Goal: Task Accomplishment & Management: Use online tool/utility

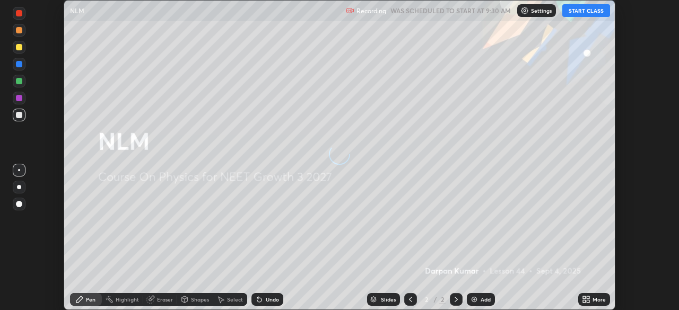
scroll to position [310, 678]
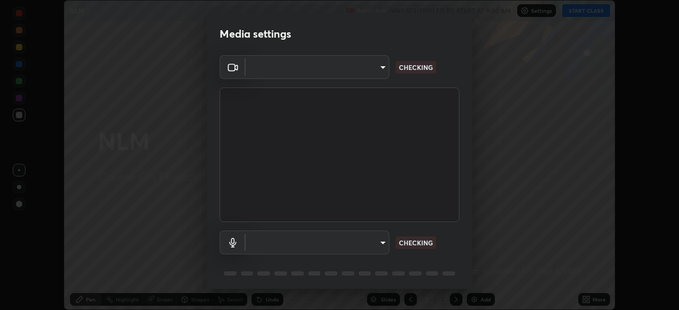
type input "298c0b4550502209631f64da4d66d5e7bfc64cde4025000ed24062e9a76660ac"
click at [262, 243] on body "Erase all NLM Recording WAS SCHEDULED TO START AT 9:30 AM Settings START CLASS …" at bounding box center [339, 155] width 679 height 310
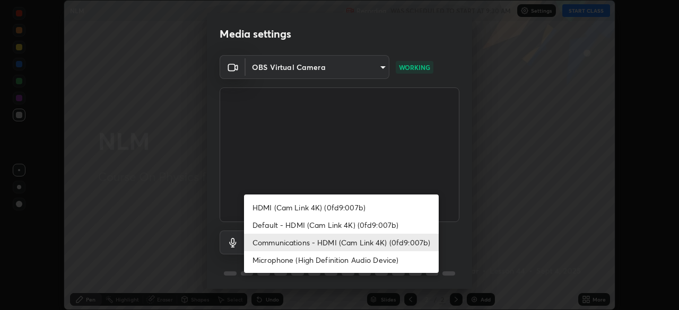
click at [270, 242] on li "Communications - HDMI (Cam Link 4K) (0fd9:007b)" at bounding box center [341, 243] width 195 height 18
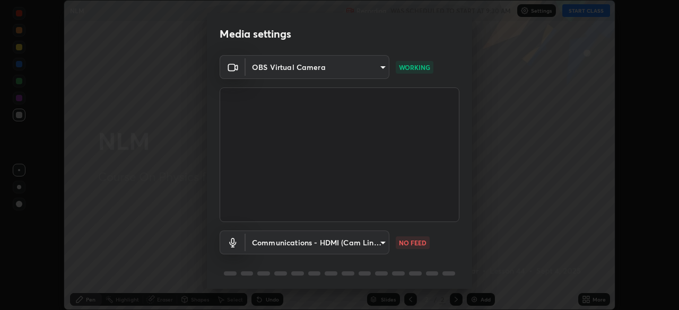
click at [270, 246] on body "Erase all NLM Recording WAS SCHEDULED TO START AT 9:30 AM Settings START CLASS …" at bounding box center [339, 155] width 679 height 310
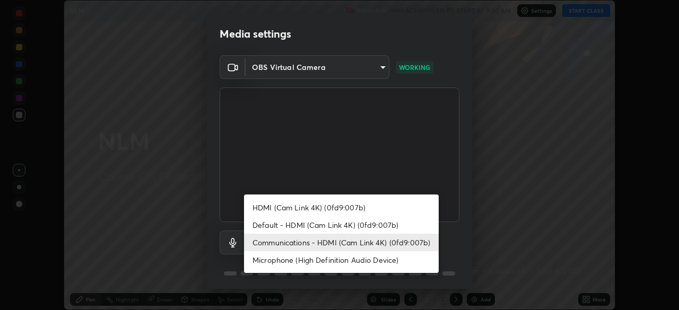
click at [264, 224] on li "Default - HDMI (Cam Link 4K) (0fd9:007b)" at bounding box center [341, 225] width 195 height 18
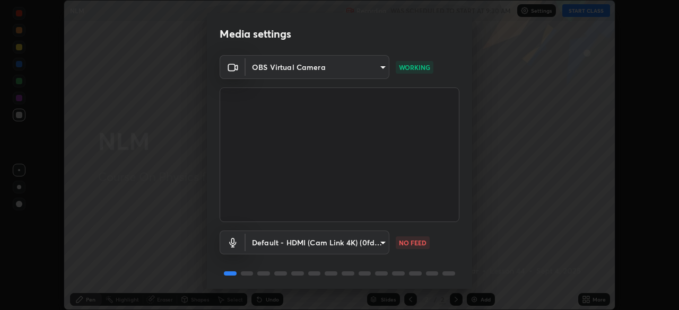
click at [266, 242] on body "Erase all NLM Recording WAS SCHEDULED TO START AT 9:30 AM Settings START CLASS …" at bounding box center [339, 155] width 679 height 310
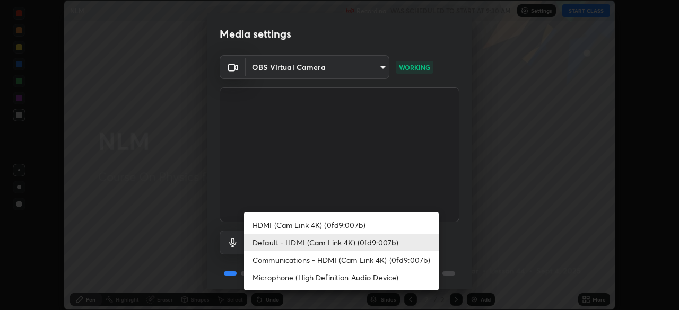
click at [276, 257] on li "Communications - HDMI (Cam Link 4K) (0fd9:007b)" at bounding box center [341, 260] width 195 height 18
type input "communications"
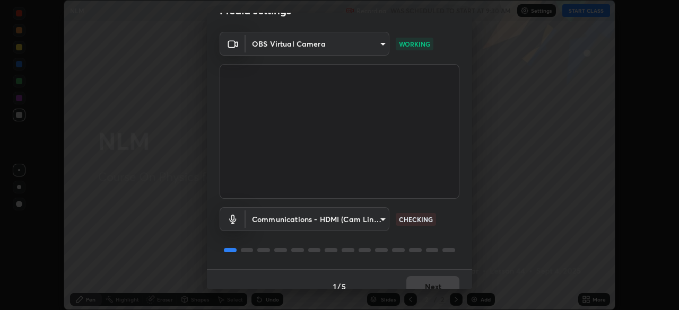
scroll to position [38, 0]
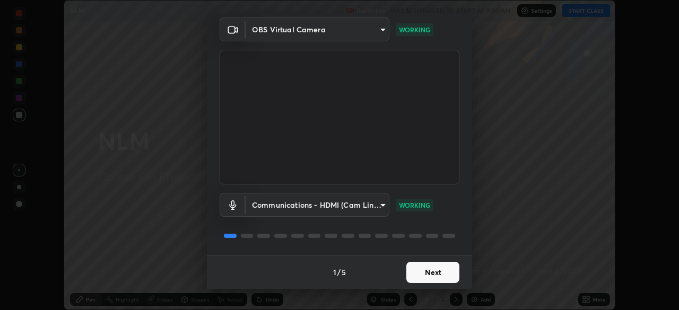
click at [440, 274] on button "Next" at bounding box center [432, 272] width 53 height 21
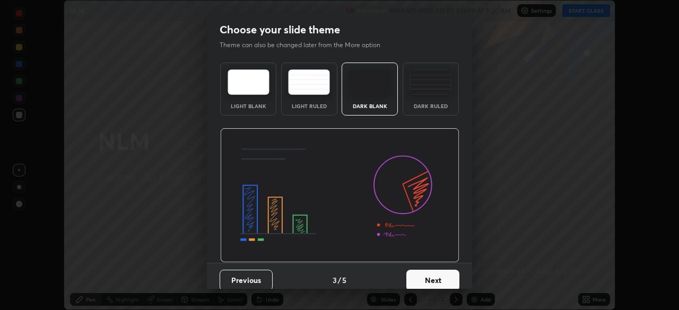
click at [441, 272] on button "Next" at bounding box center [432, 280] width 53 height 21
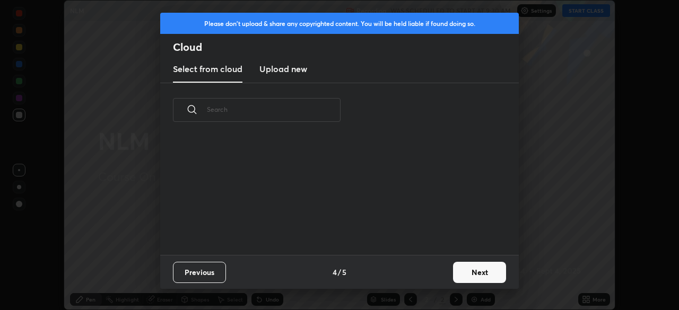
click at [462, 272] on button "Next" at bounding box center [479, 272] width 53 height 21
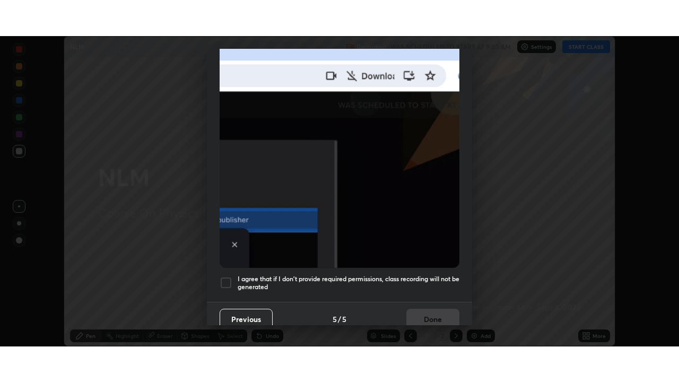
scroll to position [254, 0]
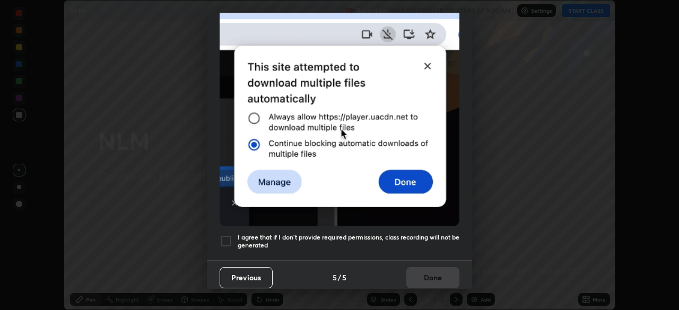
click at [273, 233] on h5 "I agree that if I don't provide required permissions, class recording will not …" at bounding box center [349, 241] width 222 height 16
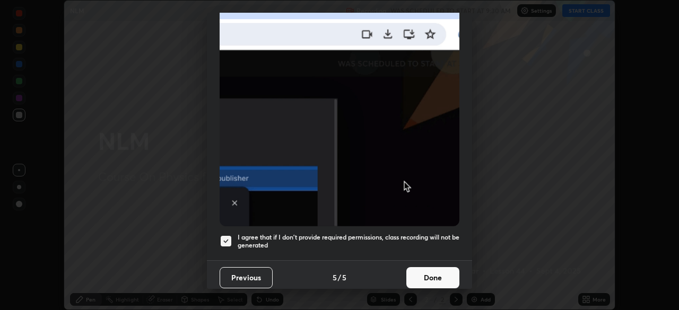
click at [444, 270] on button "Done" at bounding box center [432, 277] width 53 height 21
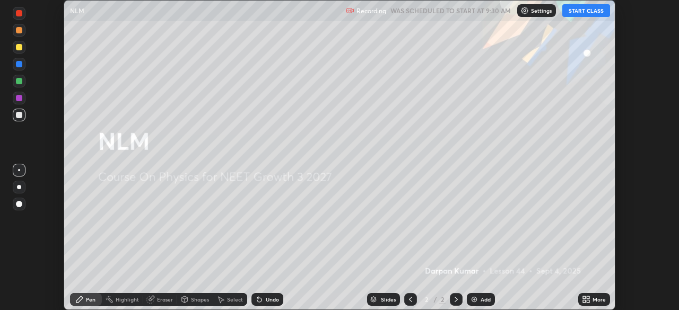
click at [588, 299] on icon at bounding box center [588, 297] width 3 height 3
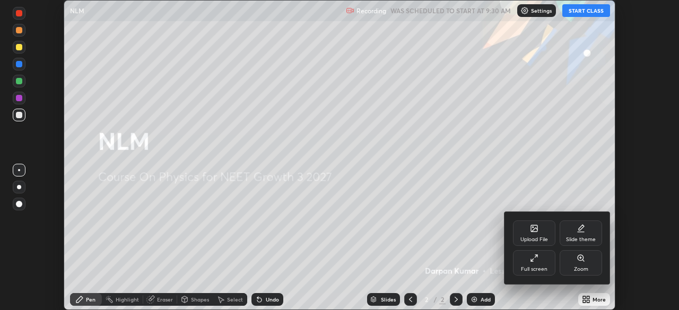
click at [590, 296] on div at bounding box center [339, 155] width 679 height 310
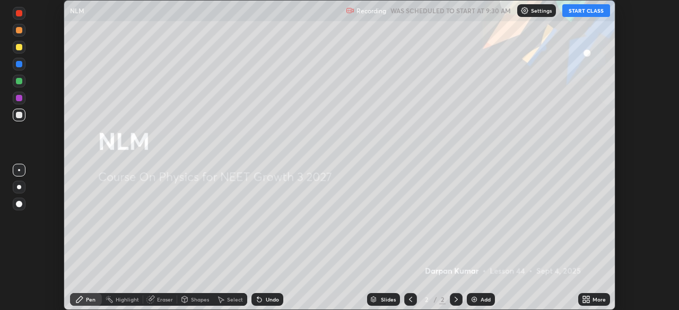
click at [578, 11] on button "START CLASS" at bounding box center [586, 10] width 48 height 13
click at [588, 298] on icon at bounding box center [588, 297] width 3 height 3
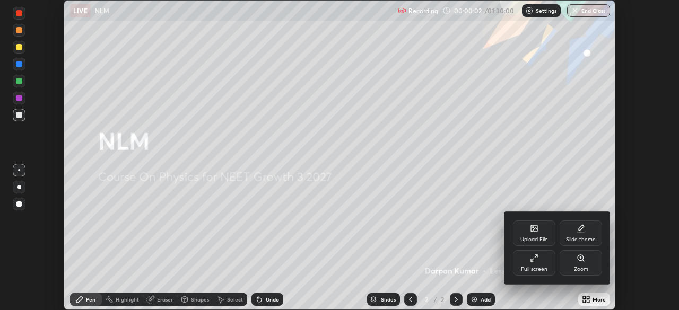
click at [545, 270] on div "Full screen" at bounding box center [534, 269] width 27 height 5
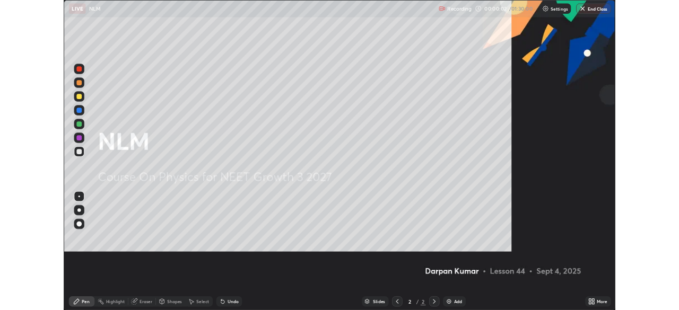
scroll to position [382, 679]
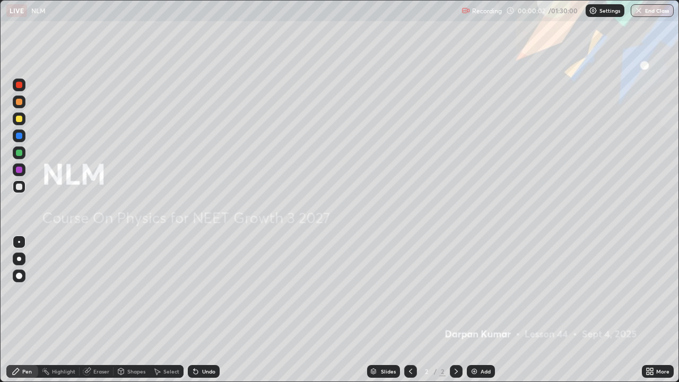
click at [482, 310] on div "Add" at bounding box center [481, 371] width 28 height 13
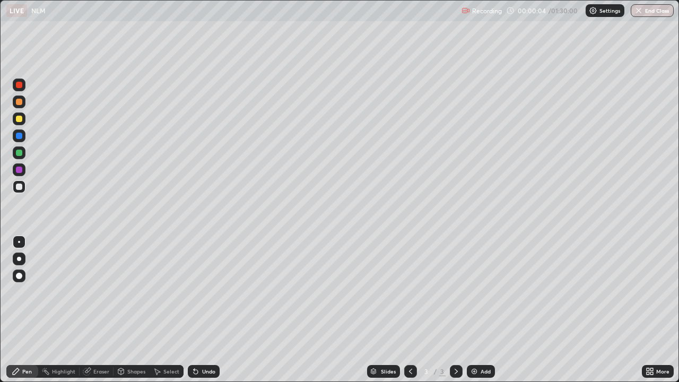
click at [129, 310] on div "Shapes" at bounding box center [131, 371] width 36 height 13
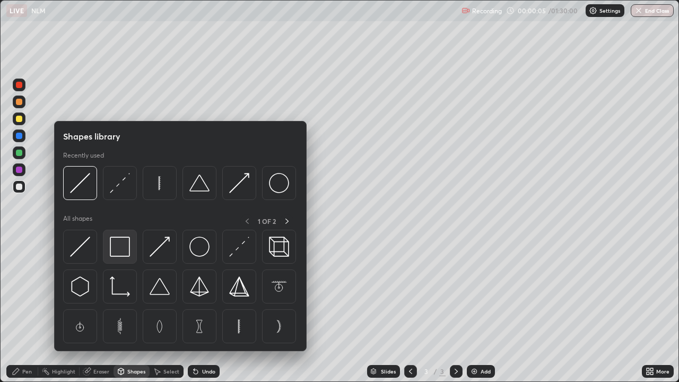
click at [118, 250] on img at bounding box center [120, 247] width 20 height 20
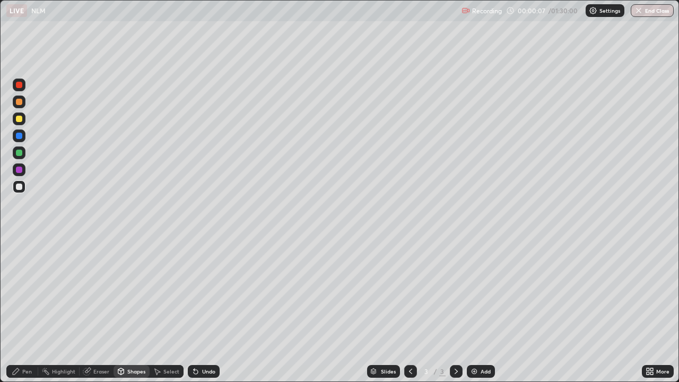
click at [21, 152] on div at bounding box center [19, 153] width 6 height 6
click at [20, 120] on div at bounding box center [19, 119] width 6 height 6
click at [29, 169] on div "Erase all" at bounding box center [18, 190] width 25 height 339
click at [21, 172] on div at bounding box center [19, 170] width 6 height 6
click at [31, 310] on div "Pen" at bounding box center [22, 371] width 32 height 21
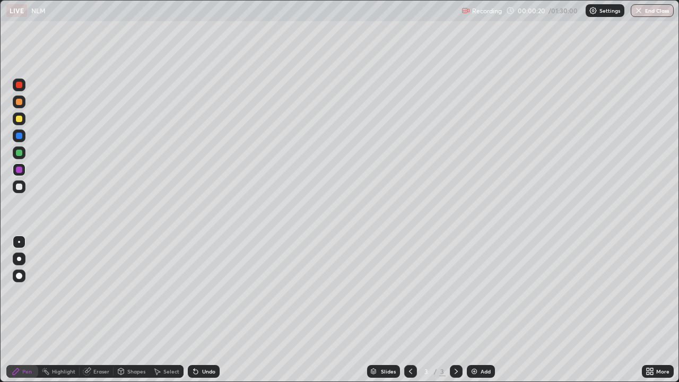
click at [22, 151] on div at bounding box center [19, 152] width 13 height 13
click at [99, 310] on div "Eraser" at bounding box center [101, 371] width 16 height 5
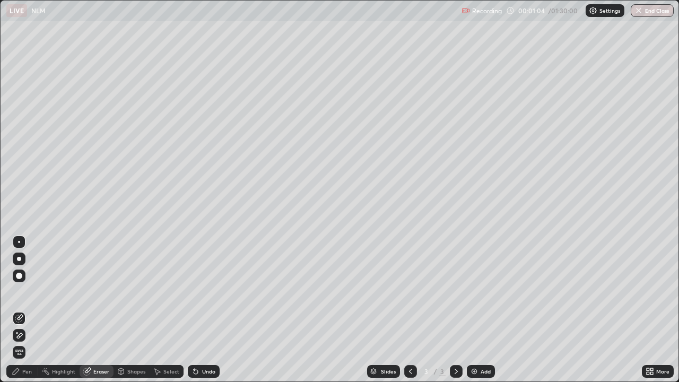
click at [98, 310] on div "Eraser" at bounding box center [101, 371] width 16 height 5
click at [24, 310] on div at bounding box center [19, 335] width 13 height 13
click at [36, 310] on div "Pen" at bounding box center [22, 371] width 32 height 13
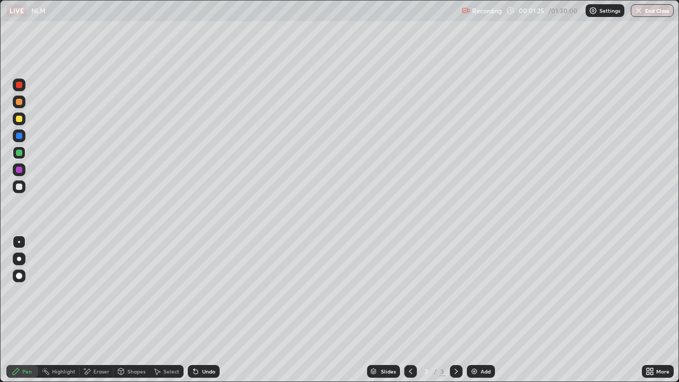
click at [24, 187] on div at bounding box center [19, 186] width 13 height 13
click at [198, 310] on icon at bounding box center [195, 371] width 8 height 8
click at [208, 310] on div "Undo" at bounding box center [204, 371] width 32 height 13
click at [203, 310] on div "Undo" at bounding box center [208, 371] width 13 height 5
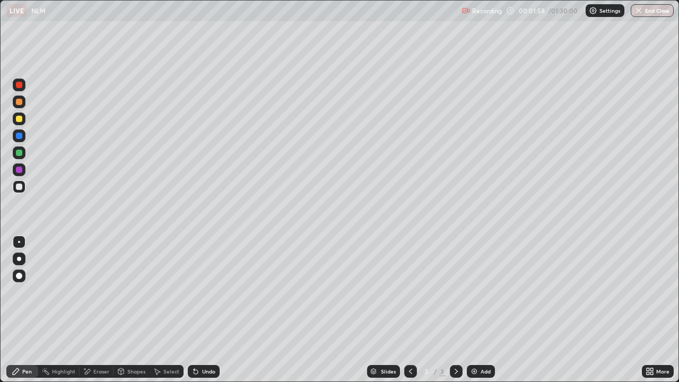
click at [204, 310] on div "Undo" at bounding box center [208, 371] width 13 height 5
click at [21, 169] on div at bounding box center [19, 170] width 6 height 6
click at [16, 153] on div at bounding box center [19, 153] width 6 height 6
click at [217, 310] on div "Undo" at bounding box center [204, 371] width 32 height 13
click at [18, 99] on div at bounding box center [19, 102] width 6 height 6
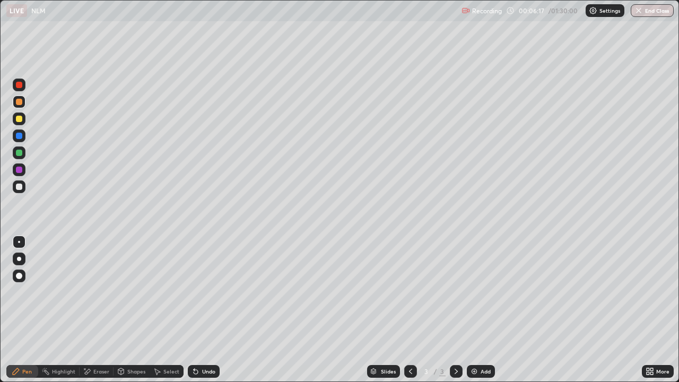
click at [161, 310] on div "Select" at bounding box center [167, 371] width 34 height 13
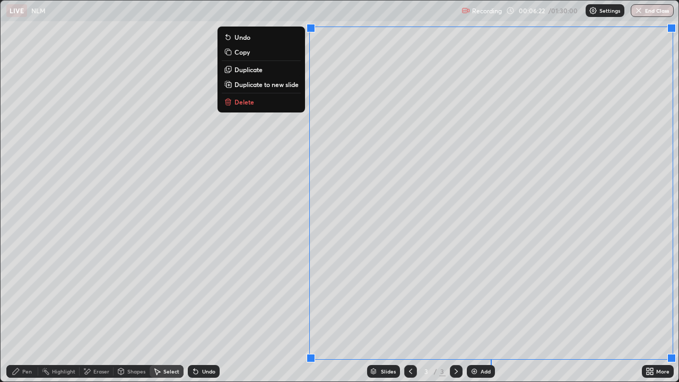
click at [252, 84] on p "Duplicate to new slide" at bounding box center [266, 84] width 64 height 8
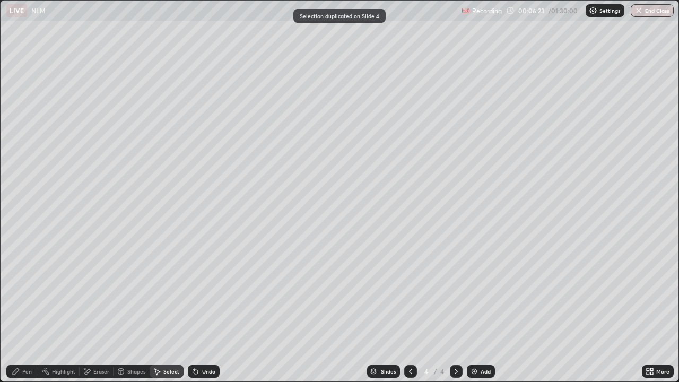
click at [26, 310] on div "Pen" at bounding box center [22, 371] width 32 height 13
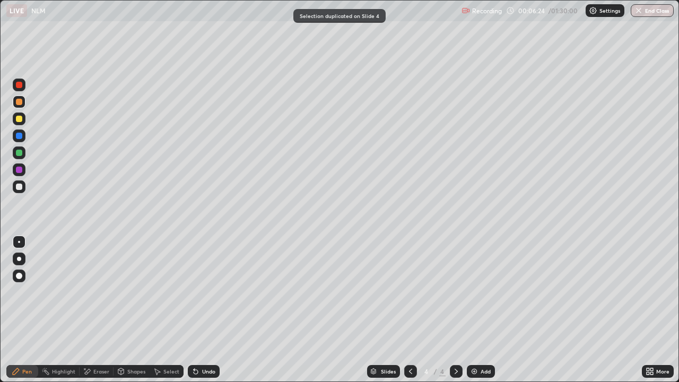
click at [25, 184] on div at bounding box center [19, 186] width 13 height 13
click at [126, 310] on div "Shapes" at bounding box center [131, 371] width 36 height 13
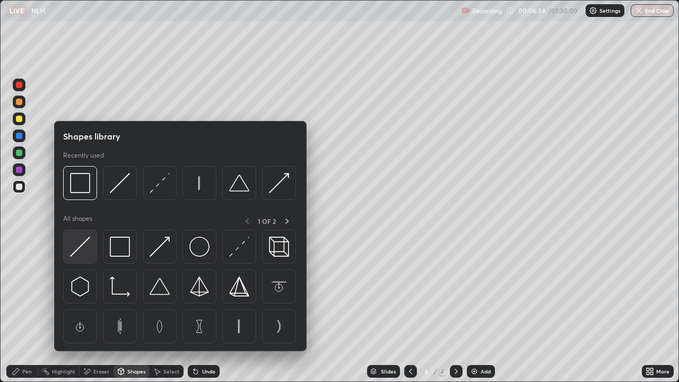
click at [88, 255] on img at bounding box center [80, 247] width 20 height 20
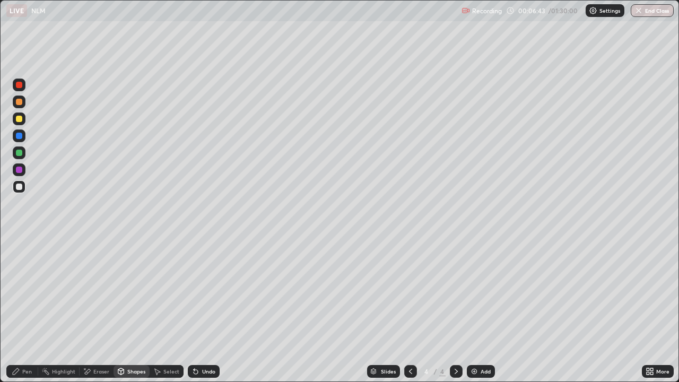
click at [83, 310] on icon at bounding box center [87, 371] width 8 height 9
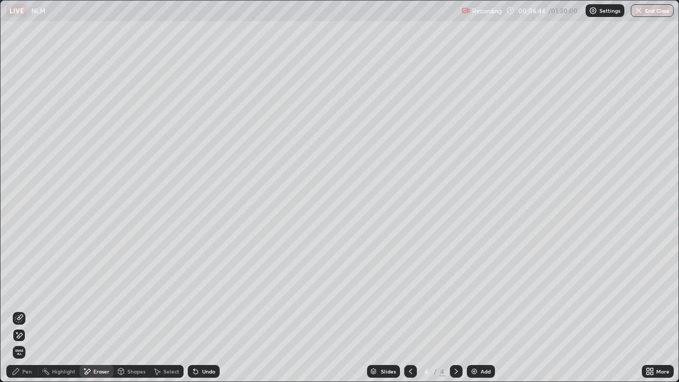
click at [22, 310] on icon at bounding box center [20, 316] width 6 height 5
click at [24, 310] on div "Pen" at bounding box center [22, 371] width 32 height 13
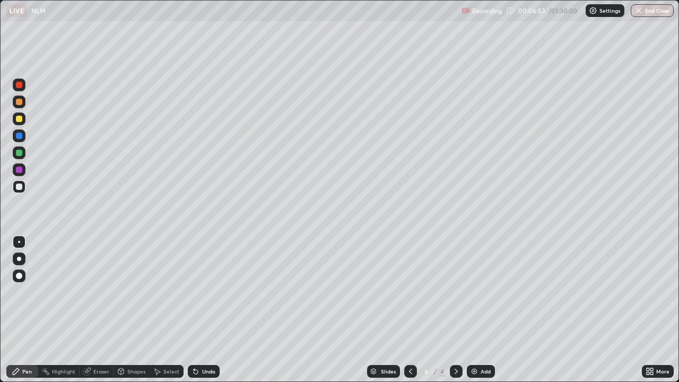
click at [24, 167] on div at bounding box center [19, 169] width 13 height 13
click at [130, 310] on div "Shapes" at bounding box center [136, 371] width 18 height 5
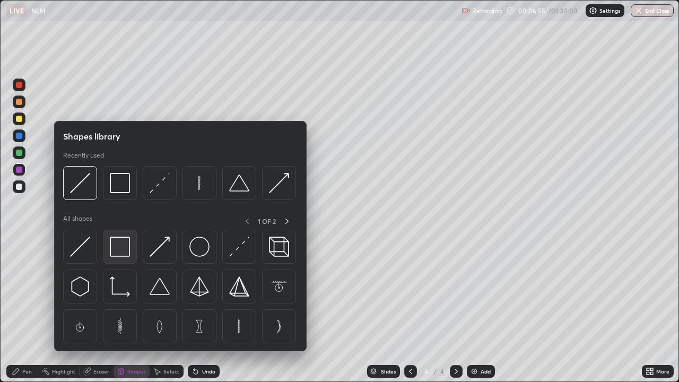
click at [126, 253] on img at bounding box center [120, 247] width 20 height 20
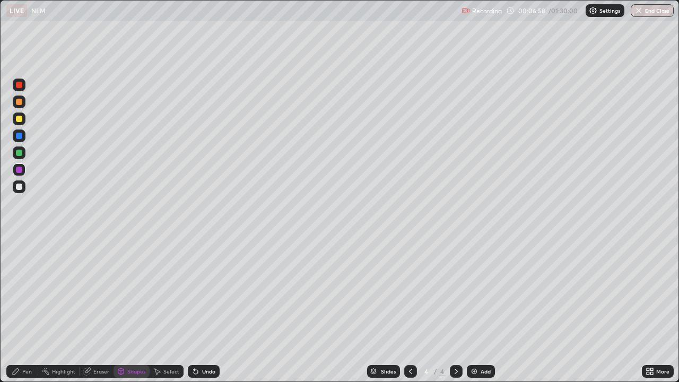
click at [170, 310] on div "Select" at bounding box center [171, 371] width 16 height 5
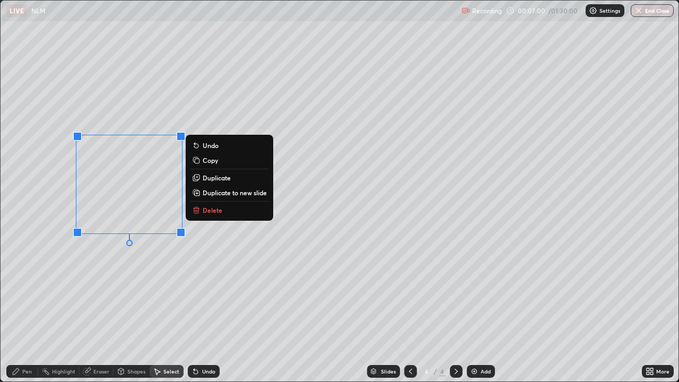
click at [144, 257] on div "0 ° Undo Copy Duplicate Duplicate to new slide Delete" at bounding box center [340, 191] width 678 height 381
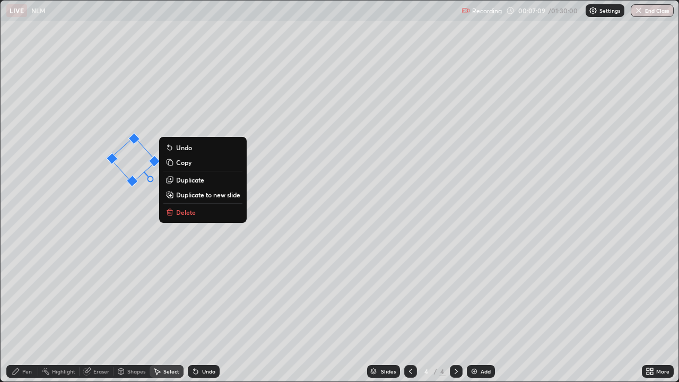
click at [28, 310] on div "Pen" at bounding box center [27, 371] width 10 height 5
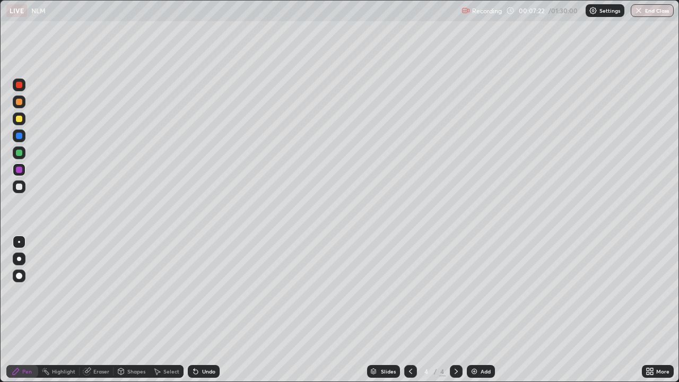
click at [21, 152] on div at bounding box center [19, 153] width 6 height 6
click at [130, 310] on div "Shapes" at bounding box center [136, 371] width 18 height 5
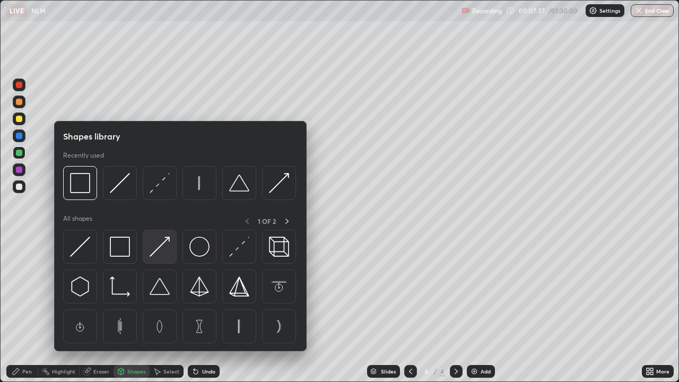
click at [159, 251] on img at bounding box center [160, 247] width 20 height 20
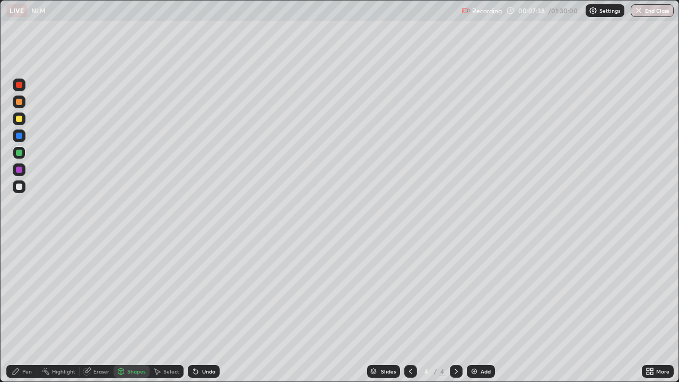
click at [22, 120] on div at bounding box center [19, 119] width 6 height 6
click at [28, 310] on div "Pen" at bounding box center [22, 371] width 32 height 13
click at [20, 102] on div at bounding box center [19, 102] width 6 height 6
click at [165, 310] on div "Select" at bounding box center [171, 371] width 16 height 5
click at [132, 310] on div "Shapes" at bounding box center [136, 371] width 18 height 5
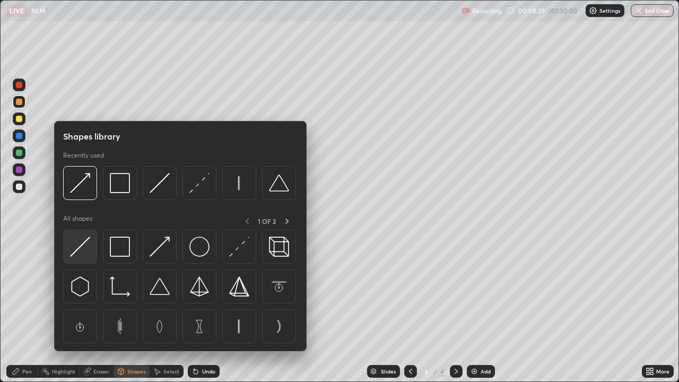
click at [84, 250] on img at bounding box center [80, 247] width 20 height 20
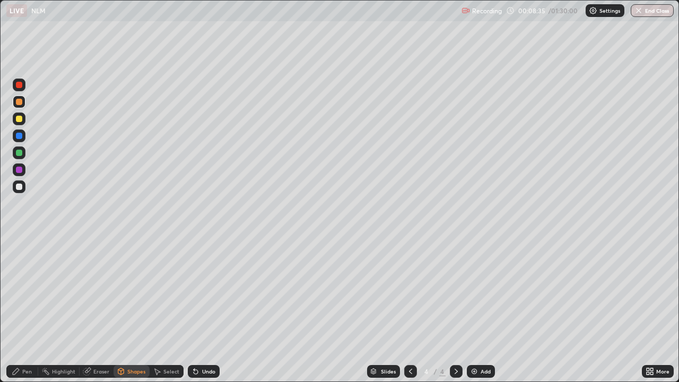
click at [33, 310] on div "Pen" at bounding box center [22, 371] width 32 height 13
click at [20, 186] on div at bounding box center [19, 186] width 6 height 6
click at [23, 166] on div at bounding box center [19, 169] width 13 height 13
click at [98, 310] on div "Eraser" at bounding box center [101, 371] width 16 height 5
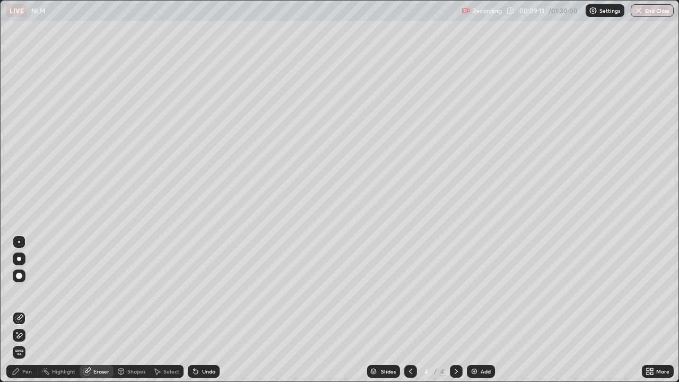
click at [23, 310] on div "Pen" at bounding box center [27, 371] width 10 height 5
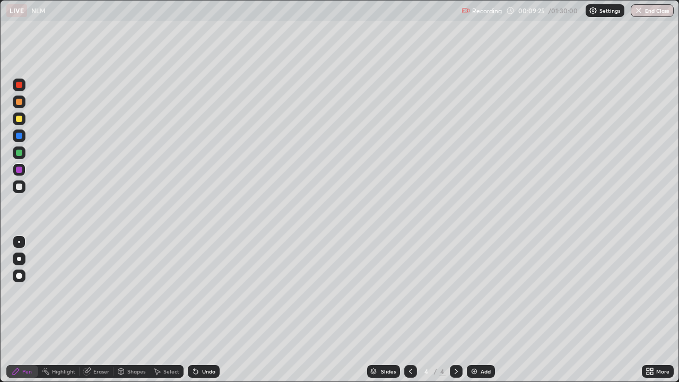
click at [66, 310] on div "Highlight" at bounding box center [63, 371] width 23 height 5
click at [22, 117] on div at bounding box center [19, 119] width 6 height 6
click at [28, 310] on div "Pen" at bounding box center [27, 371] width 10 height 5
click at [61, 310] on div "Highlight" at bounding box center [63, 371] width 23 height 5
click at [22, 310] on div "Pen" at bounding box center [22, 371] width 32 height 13
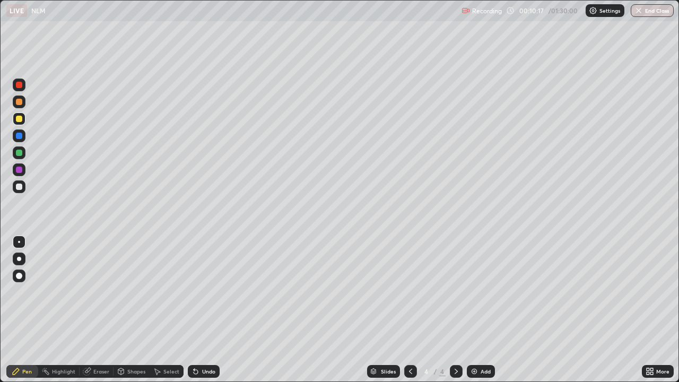
click at [156, 310] on icon at bounding box center [157, 371] width 8 height 8
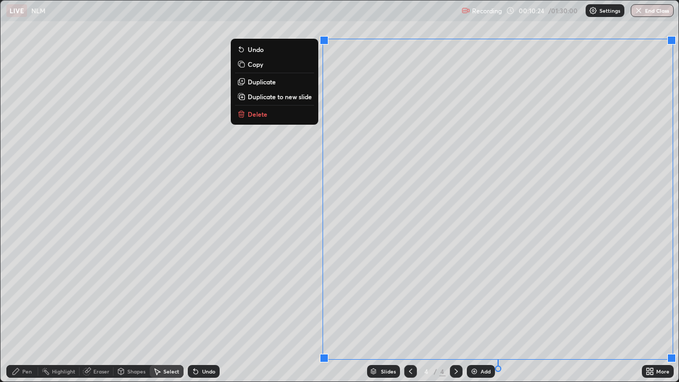
click at [279, 117] on button "Delete" at bounding box center [274, 114] width 79 height 13
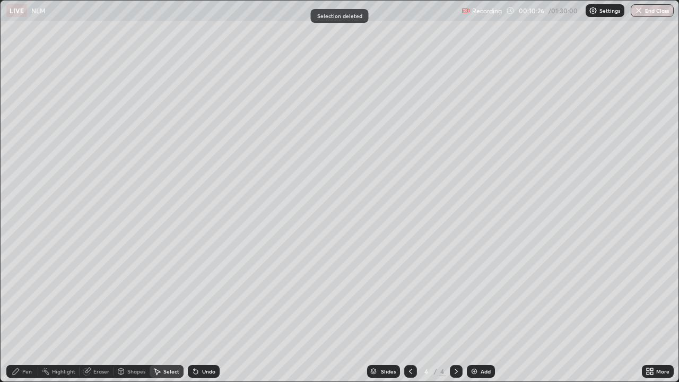
click at [106, 310] on div "Eraser" at bounding box center [101, 371] width 16 height 5
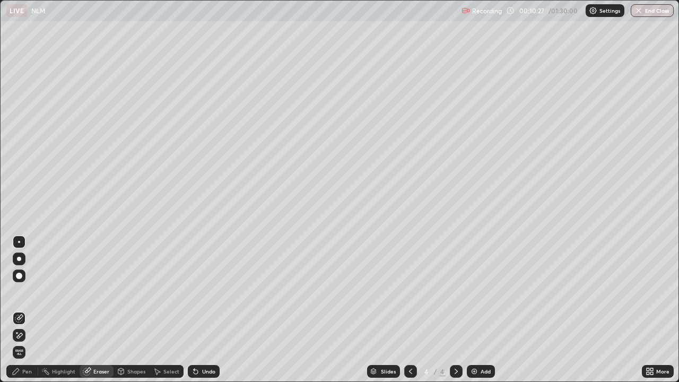
click at [22, 310] on icon at bounding box center [19, 335] width 8 height 9
click at [26, 310] on div "Pen" at bounding box center [22, 371] width 32 height 13
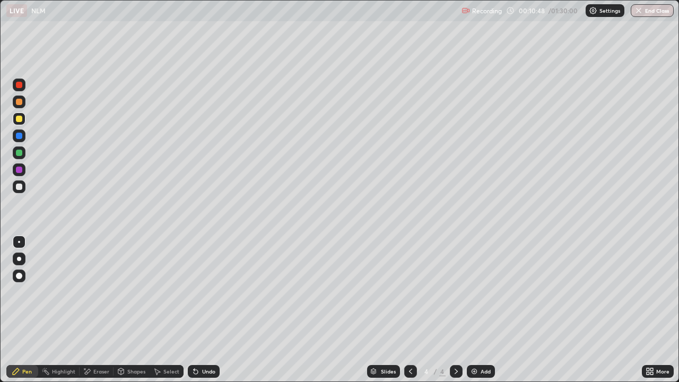
click at [141, 310] on div "Shapes" at bounding box center [136, 371] width 18 height 5
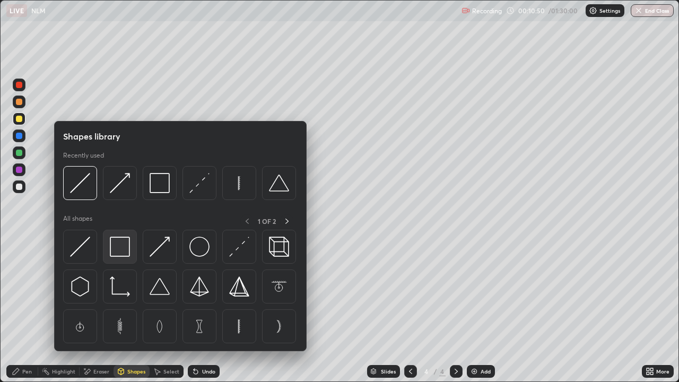
click at [129, 255] on img at bounding box center [120, 247] width 20 height 20
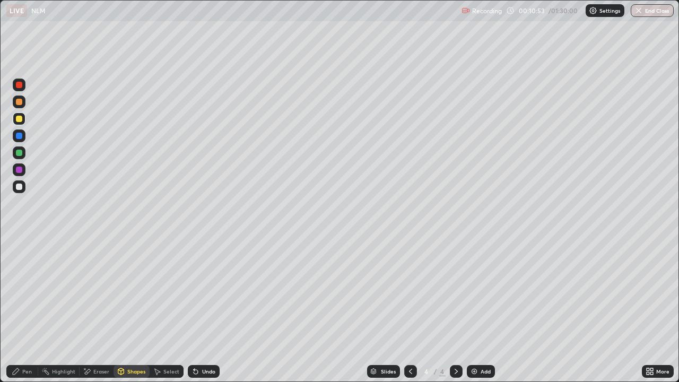
click at [27, 310] on div "Pen" at bounding box center [27, 371] width 10 height 5
click at [23, 99] on div at bounding box center [19, 101] width 13 height 13
click at [171, 310] on div "Select" at bounding box center [171, 371] width 16 height 5
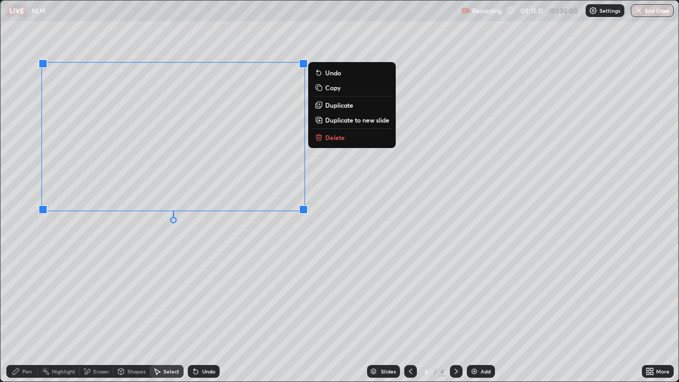
click at [31, 310] on div "Pen" at bounding box center [27, 371] width 10 height 5
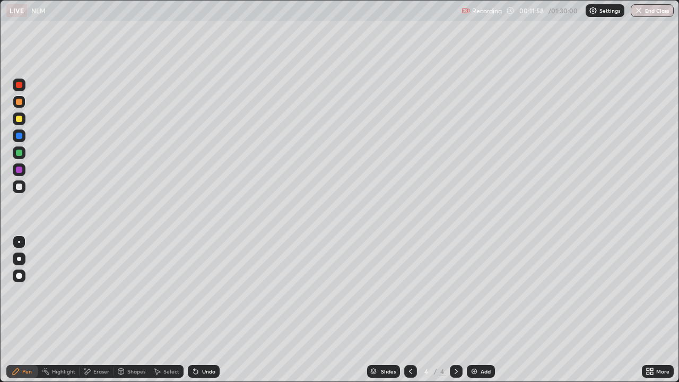
click at [24, 183] on div at bounding box center [19, 186] width 13 height 13
click at [199, 310] on div "Undo" at bounding box center [204, 371] width 32 height 13
click at [202, 310] on div "Undo" at bounding box center [208, 371] width 13 height 5
click at [648, 310] on icon at bounding box center [647, 369] width 3 height 3
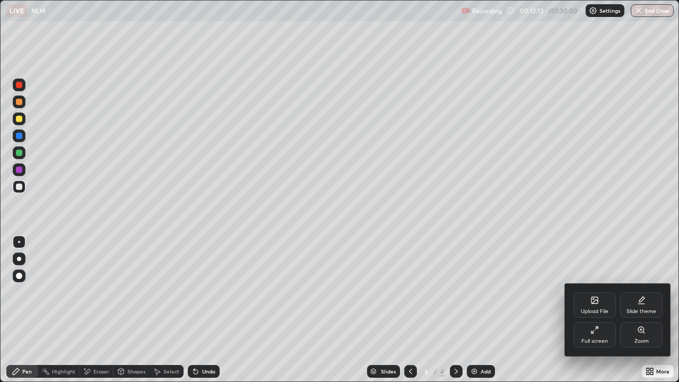
click at [608, 310] on div "Full screen" at bounding box center [594, 334] width 42 height 25
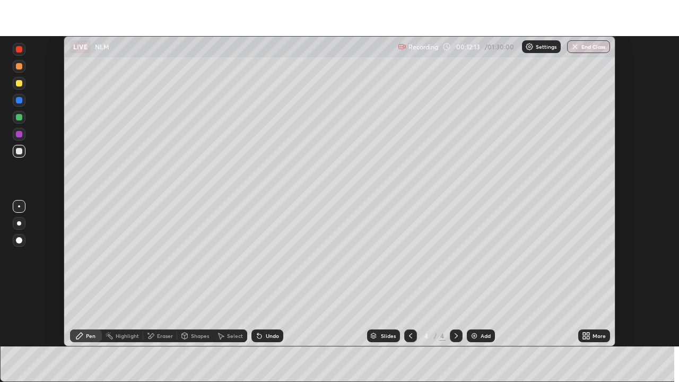
scroll to position [52722, 52354]
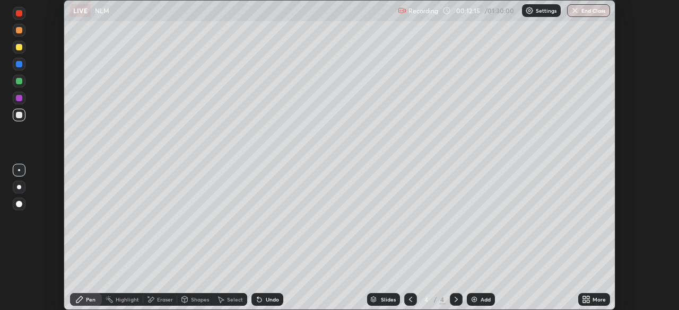
click at [263, 296] on div "Undo" at bounding box center [267, 299] width 32 height 13
click at [262, 293] on div "Undo" at bounding box center [267, 299] width 32 height 13
click at [263, 295] on div "Undo" at bounding box center [267, 299] width 32 height 13
click at [264, 295] on div "Undo" at bounding box center [267, 299] width 32 height 13
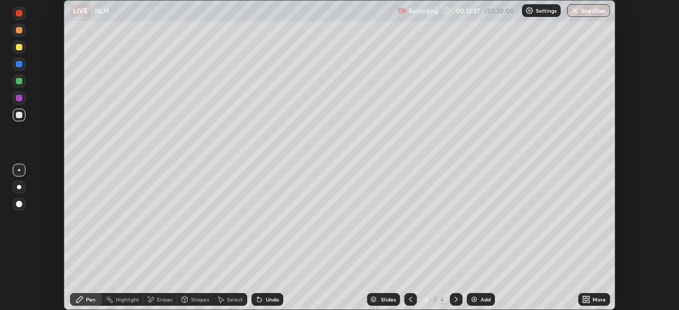
click at [262, 294] on div "Undo" at bounding box center [267, 299] width 32 height 13
click at [221, 296] on icon at bounding box center [220, 299] width 8 height 8
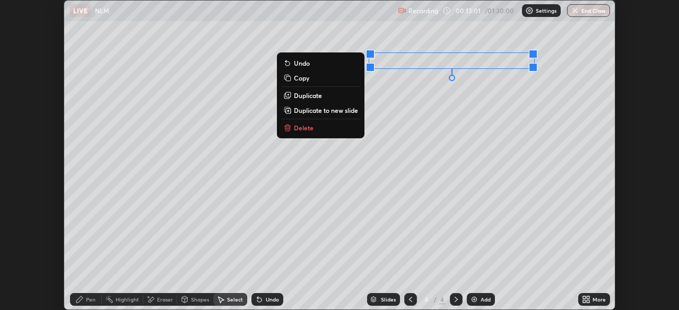
click at [82, 296] on icon at bounding box center [79, 299] width 8 height 8
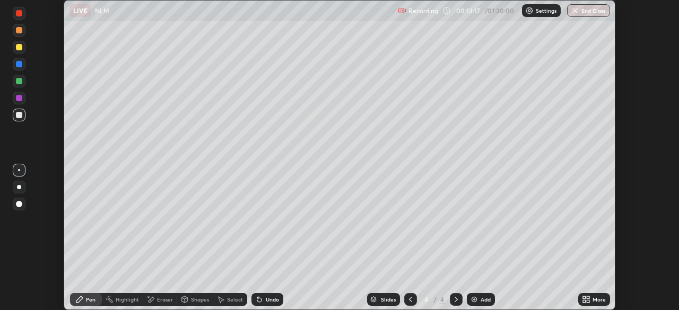
click at [268, 298] on div "Undo" at bounding box center [272, 299] width 13 height 5
click at [590, 295] on div "More" at bounding box center [594, 299] width 32 height 13
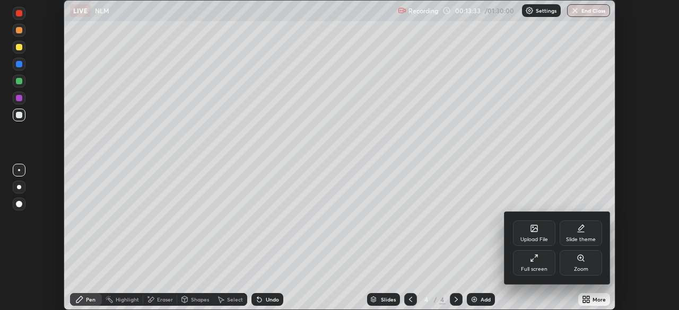
click at [532, 272] on div "Full screen" at bounding box center [534, 269] width 27 height 5
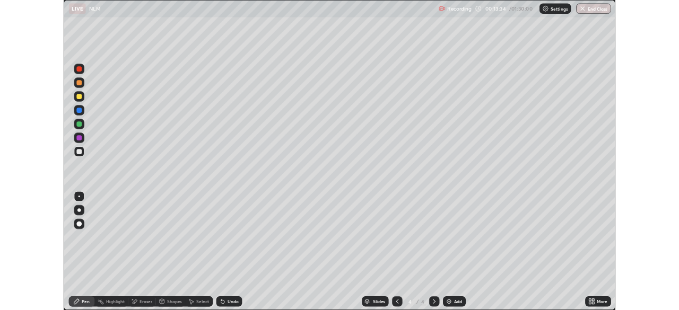
scroll to position [382, 679]
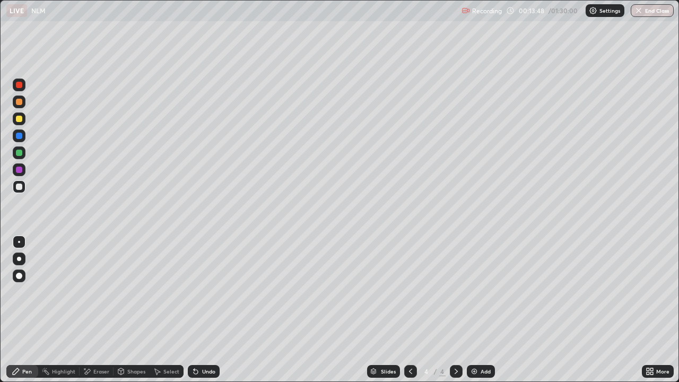
click at [19, 172] on div at bounding box center [19, 170] width 6 height 6
click at [87, 310] on icon at bounding box center [87, 371] width 8 height 9
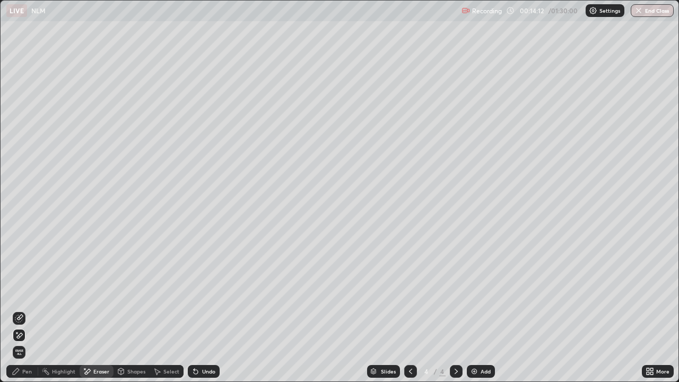
click at [20, 310] on icon at bounding box center [20, 316] width 6 height 5
click at [18, 310] on icon at bounding box center [16, 371] width 8 height 8
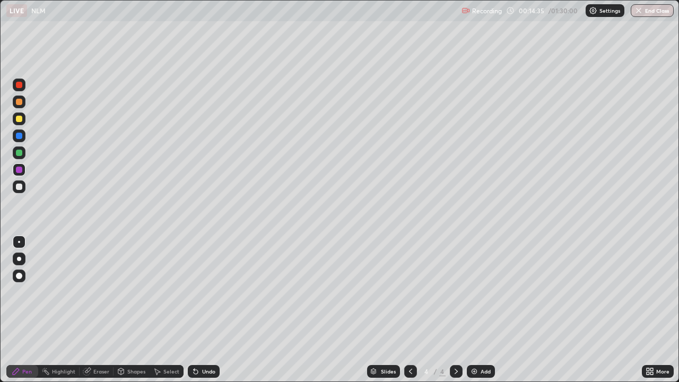
click at [20, 150] on div at bounding box center [19, 153] width 6 height 6
click at [490, 310] on div "Add" at bounding box center [481, 371] width 28 height 13
click at [142, 310] on div "Shapes" at bounding box center [136, 371] width 18 height 5
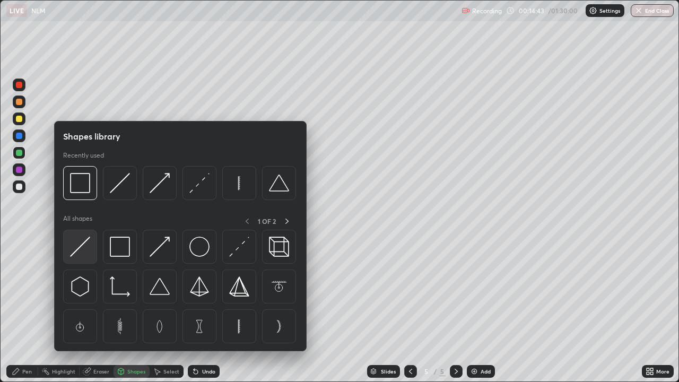
click at [85, 252] on img at bounding box center [80, 247] width 20 height 20
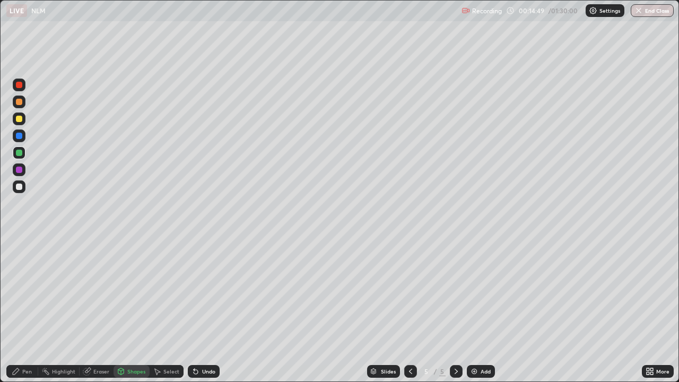
click at [21, 118] on div at bounding box center [19, 119] width 6 height 6
click at [30, 310] on div "Pen" at bounding box center [22, 371] width 32 height 13
click at [23, 101] on div at bounding box center [19, 101] width 13 height 13
click at [194, 310] on icon at bounding box center [196, 372] width 4 height 4
click at [20, 152] on div at bounding box center [19, 153] width 6 height 6
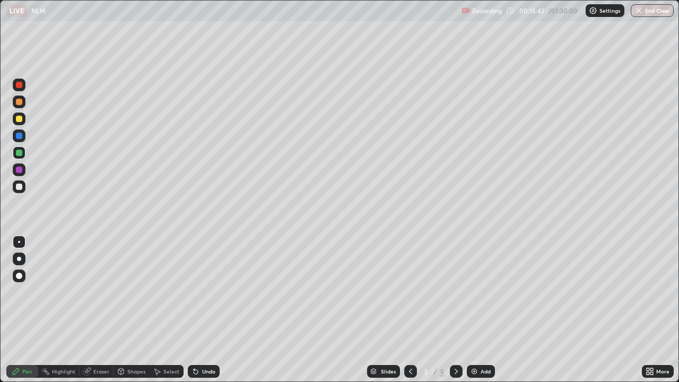
click at [157, 310] on icon at bounding box center [157, 371] width 8 height 8
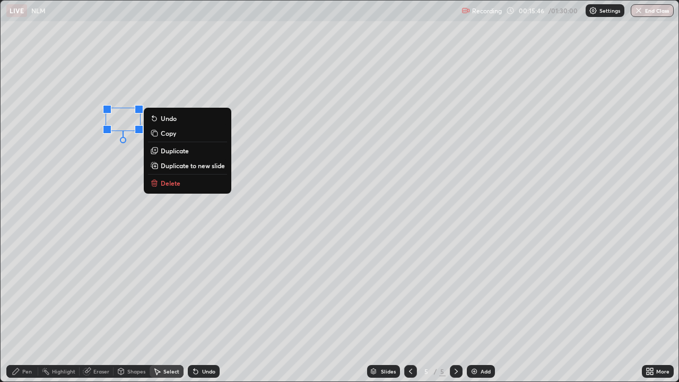
click at [29, 310] on div "Pen" at bounding box center [27, 371] width 10 height 5
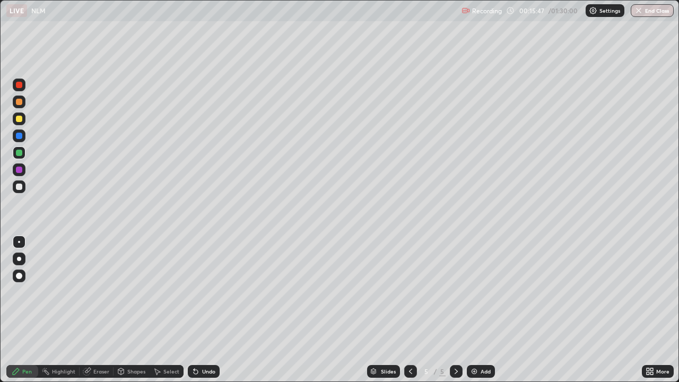
click at [20, 117] on div at bounding box center [19, 119] width 6 height 6
click at [19, 150] on div at bounding box center [19, 153] width 6 height 6
click at [23, 188] on div at bounding box center [19, 186] width 13 height 13
click at [89, 310] on icon at bounding box center [87, 371] width 8 height 8
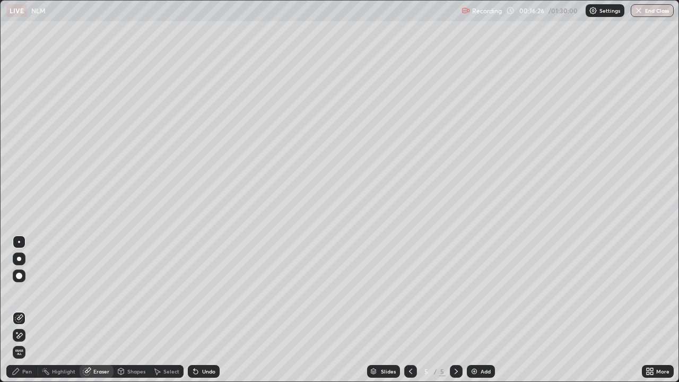
click at [24, 310] on div "Pen" at bounding box center [27, 371] width 10 height 5
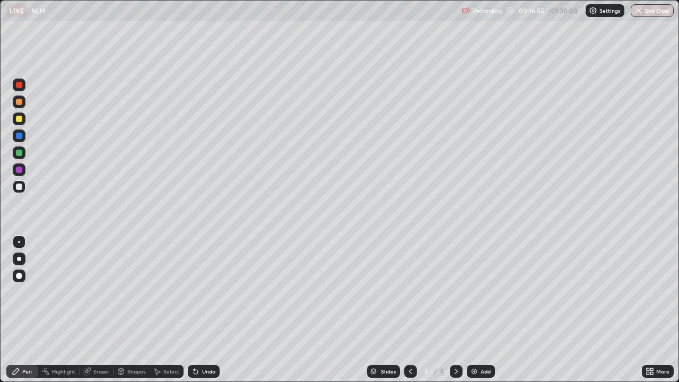
click at [19, 170] on div at bounding box center [19, 170] width 6 height 6
click at [99, 310] on div "Eraser" at bounding box center [101, 371] width 16 height 5
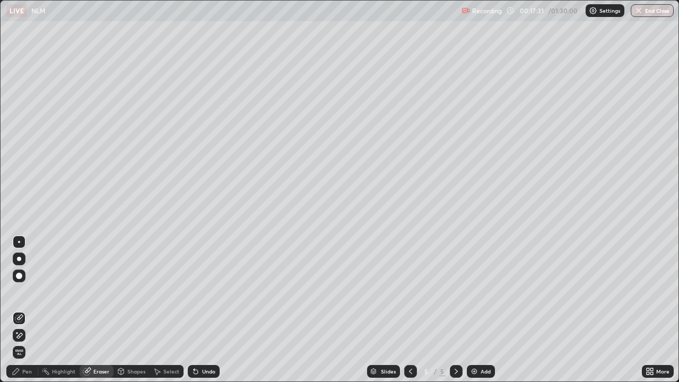
click at [25, 310] on div "Pen" at bounding box center [27, 371] width 10 height 5
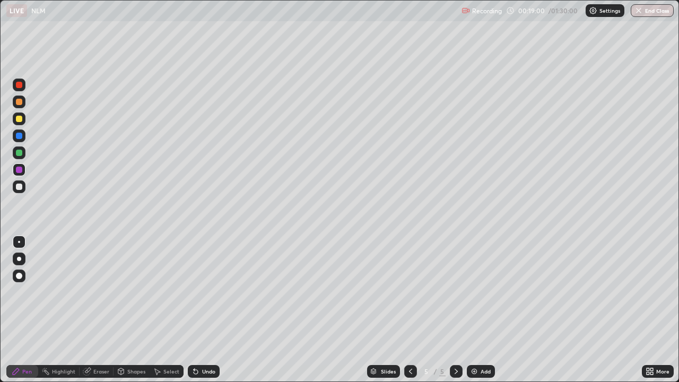
click at [20, 150] on div at bounding box center [19, 153] width 6 height 6
click at [19, 182] on div at bounding box center [19, 186] width 13 height 13
click at [98, 310] on div "Eraser" at bounding box center [101, 371] width 16 height 5
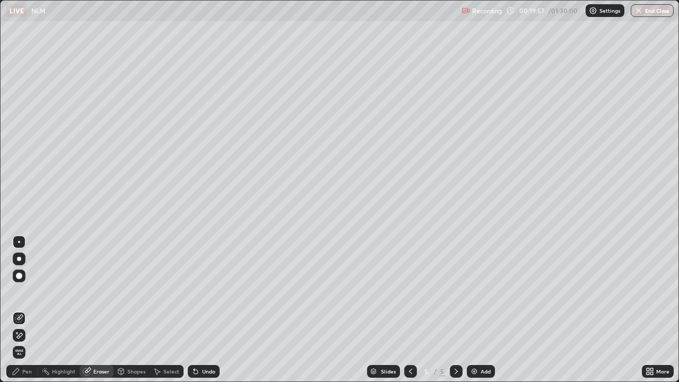
click at [17, 310] on icon at bounding box center [16, 371] width 6 height 6
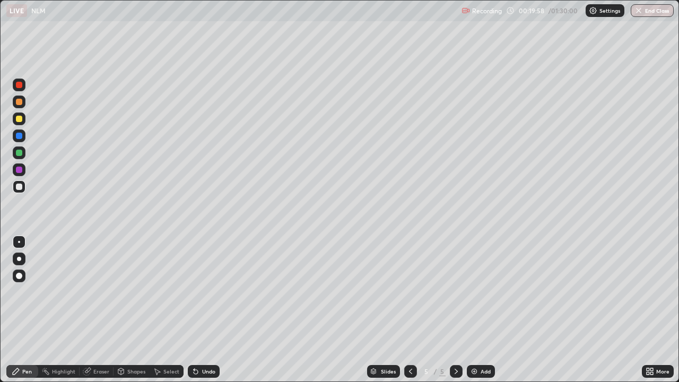
click at [20, 150] on div at bounding box center [19, 153] width 6 height 6
click at [18, 121] on div at bounding box center [19, 119] width 6 height 6
click at [166, 310] on div "Select" at bounding box center [171, 371] width 16 height 5
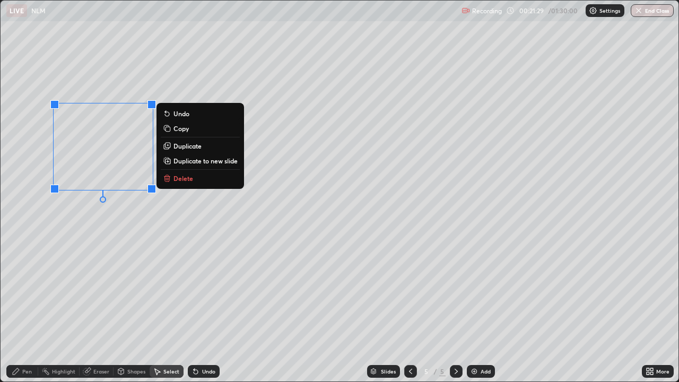
click at [193, 159] on p "Duplicate to new slide" at bounding box center [205, 160] width 64 height 8
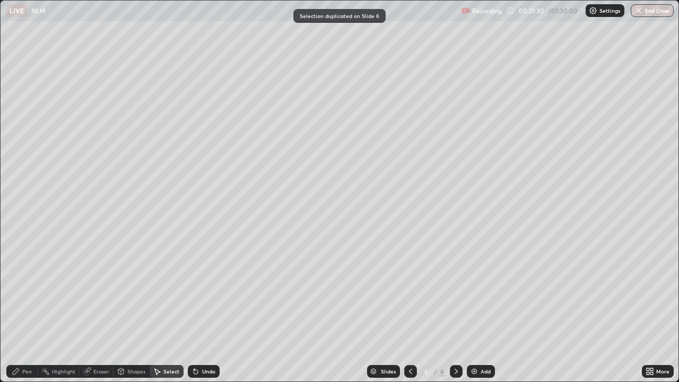
click at [25, 310] on div "Pen" at bounding box center [22, 371] width 32 height 13
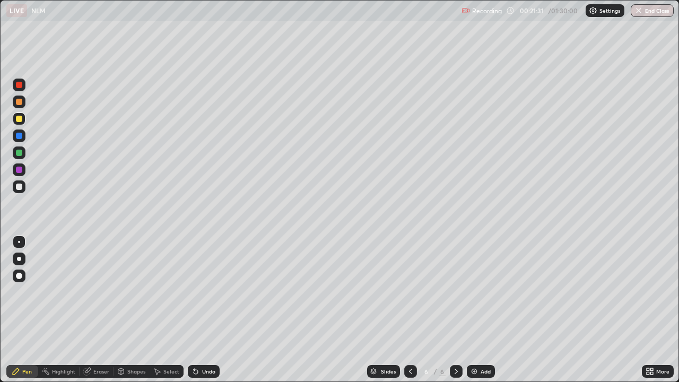
click at [21, 176] on div at bounding box center [19, 169] width 13 height 13
click at [19, 187] on div at bounding box center [19, 186] width 6 height 6
click at [23, 154] on div at bounding box center [19, 152] width 13 height 13
click at [20, 187] on div at bounding box center [19, 186] width 6 height 6
click at [20, 169] on div at bounding box center [19, 170] width 6 height 6
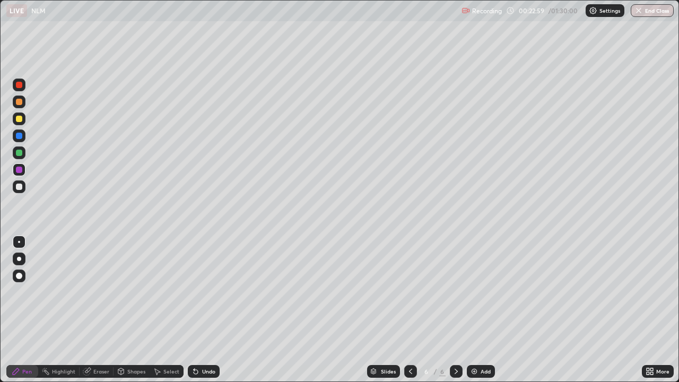
click at [21, 155] on div at bounding box center [19, 153] width 6 height 6
click at [409, 310] on icon at bounding box center [410, 371] width 8 height 8
click at [450, 310] on div at bounding box center [456, 371] width 13 height 13
click at [16, 186] on div at bounding box center [19, 186] width 6 height 6
click at [20, 170] on div at bounding box center [19, 170] width 6 height 6
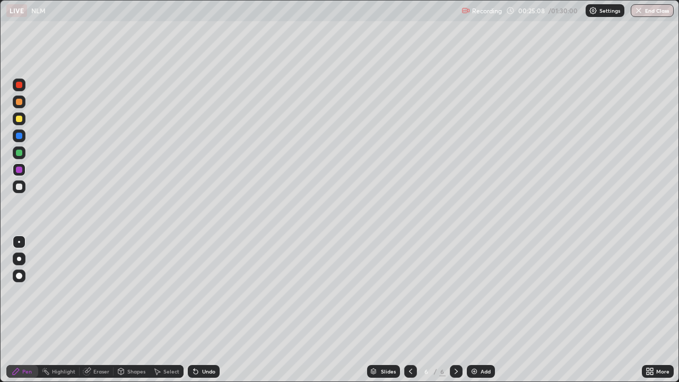
click at [18, 155] on div at bounding box center [19, 153] width 6 height 6
click at [476, 310] on img at bounding box center [474, 371] width 8 height 8
click at [134, 310] on div "Shapes" at bounding box center [136, 371] width 18 height 5
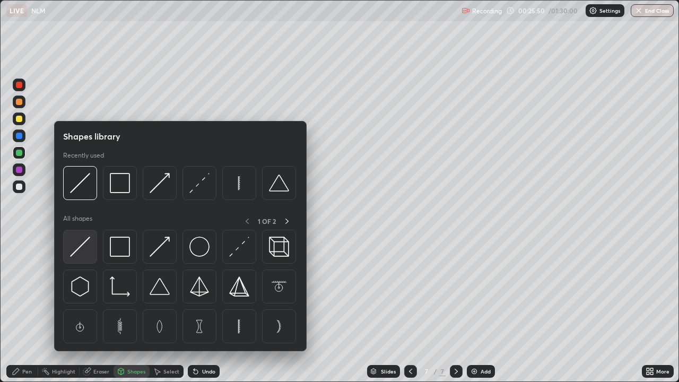
click at [90, 254] on img at bounding box center [80, 247] width 20 height 20
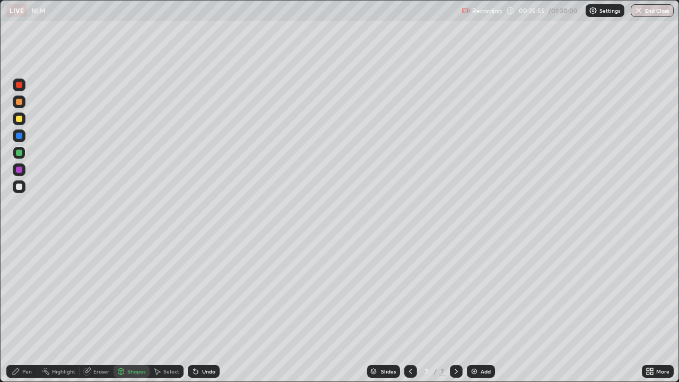
click at [26, 310] on div "Pen" at bounding box center [27, 371] width 10 height 5
click at [199, 310] on div "Undo" at bounding box center [204, 371] width 32 height 13
click at [202, 310] on div "Undo" at bounding box center [208, 371] width 13 height 5
click at [21, 119] on div at bounding box center [19, 119] width 6 height 6
click at [408, 310] on icon at bounding box center [410, 371] width 8 height 8
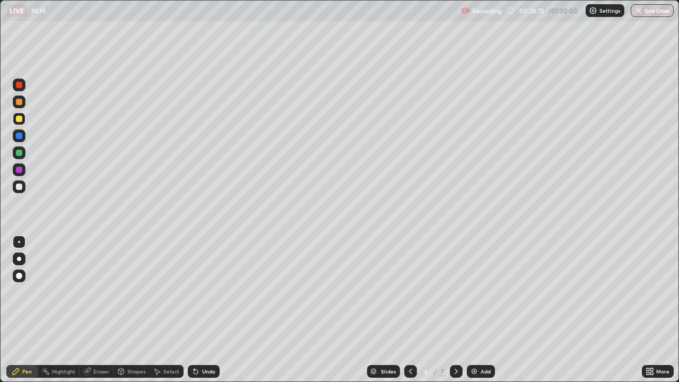
click at [409, 310] on icon at bounding box center [410, 371] width 8 height 8
click at [173, 310] on div "Select" at bounding box center [171, 371] width 16 height 5
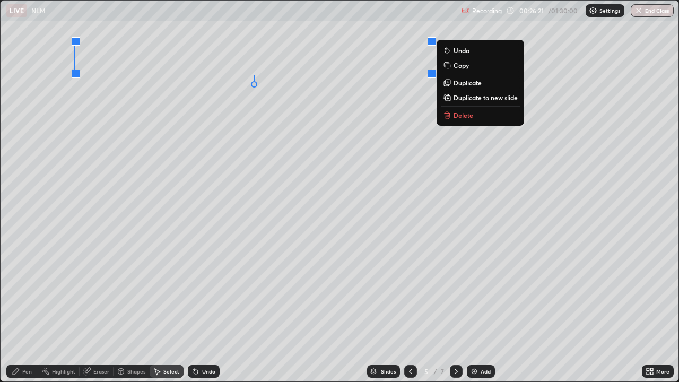
click at [459, 67] on p "Copy" at bounding box center [460, 65] width 15 height 8
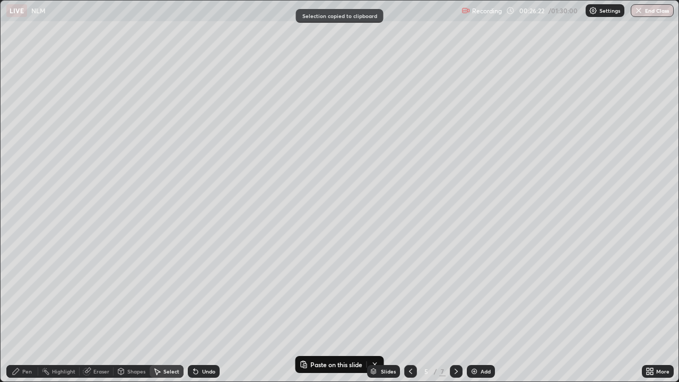
click at [454, 310] on icon at bounding box center [456, 371] width 8 height 8
click at [453, 310] on icon at bounding box center [456, 371] width 8 height 8
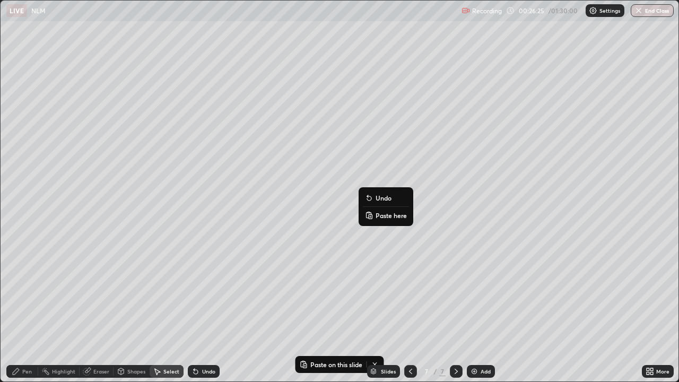
click at [376, 218] on p "Paste here" at bounding box center [390, 215] width 31 height 8
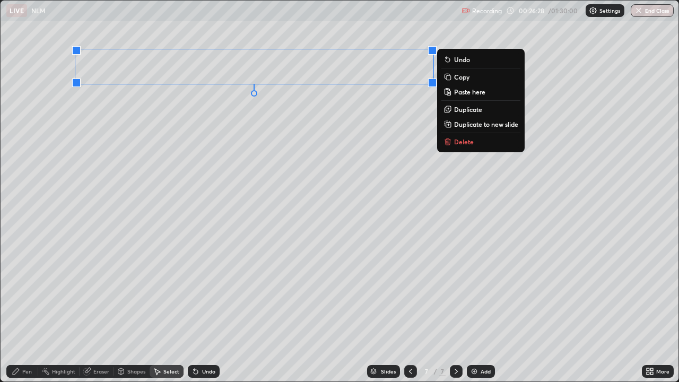
click at [212, 258] on div "0 ° Undo Copy Paste here Duplicate Duplicate to new slide Delete" at bounding box center [340, 191] width 678 height 381
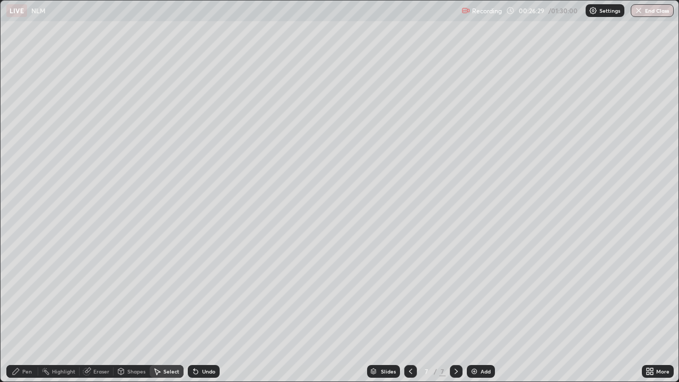
click at [99, 310] on div "Eraser" at bounding box center [97, 371] width 34 height 13
click at [28, 310] on div "Pen" at bounding box center [27, 371] width 10 height 5
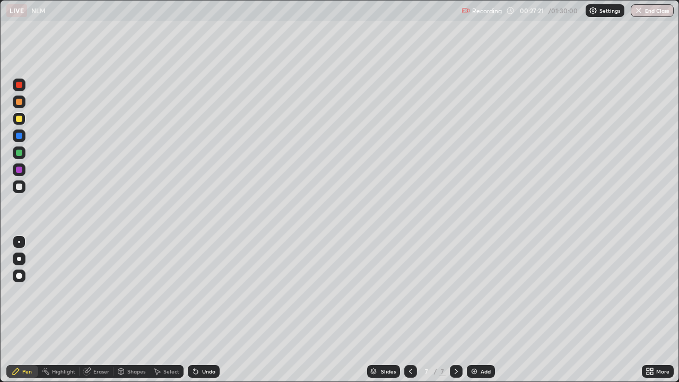
click at [22, 188] on div at bounding box center [19, 186] width 6 height 6
click at [648, 310] on icon at bounding box center [647, 369] width 3 height 3
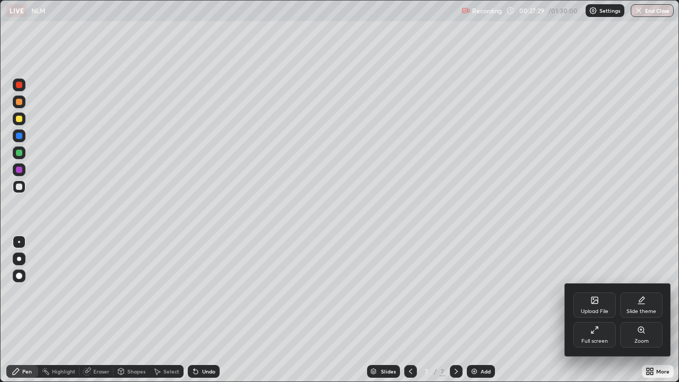
click at [596, 310] on icon at bounding box center [594, 330] width 8 height 8
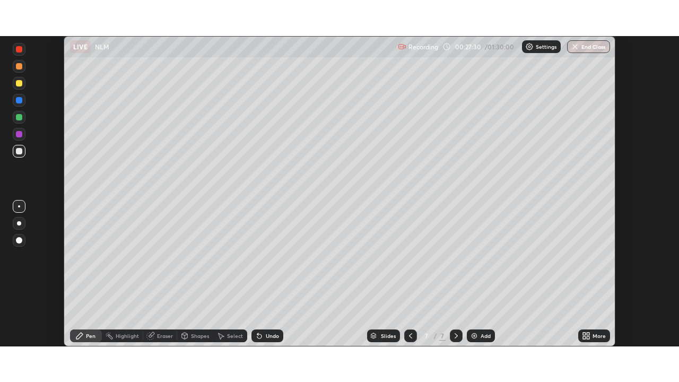
scroll to position [52722, 52354]
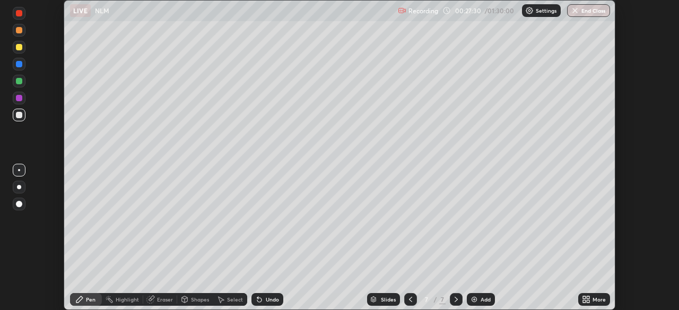
click at [594, 300] on div "More" at bounding box center [598, 299] width 13 height 5
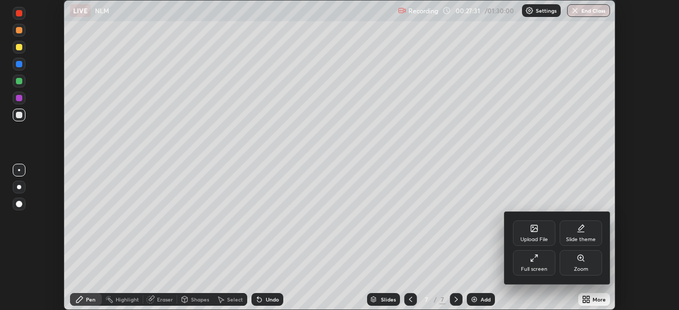
click at [549, 266] on div "Full screen" at bounding box center [534, 262] width 42 height 25
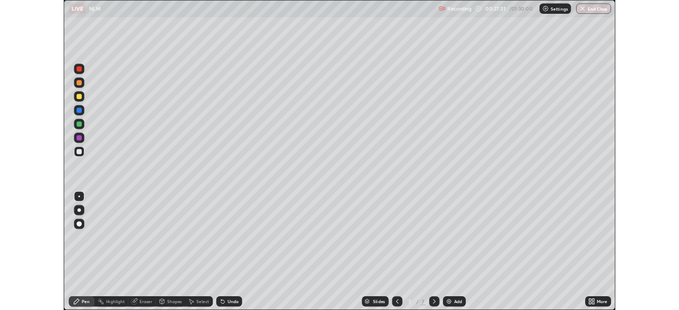
scroll to position [382, 679]
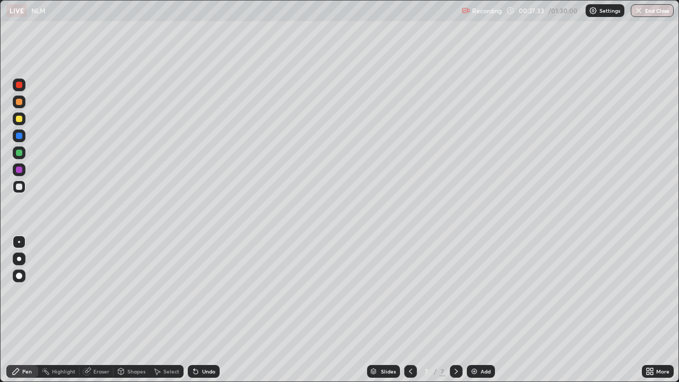
click at [24, 168] on div at bounding box center [19, 169] width 13 height 13
click at [205, 310] on div "Undo" at bounding box center [208, 371] width 13 height 5
click at [202, 310] on div "Undo" at bounding box center [208, 371] width 13 height 5
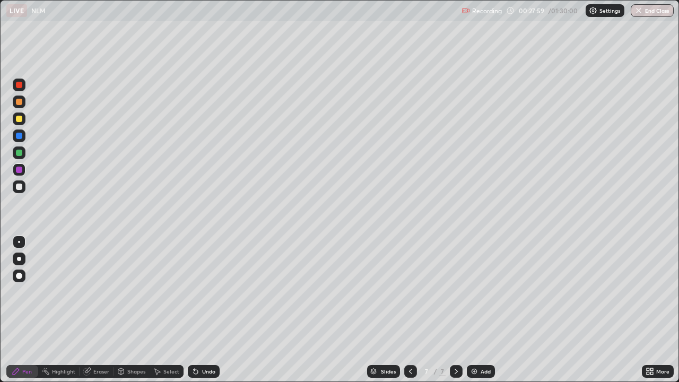
click at [206, 310] on div "Undo" at bounding box center [204, 371] width 32 height 13
click at [214, 310] on div "Undo" at bounding box center [204, 371] width 32 height 13
click at [21, 152] on div at bounding box center [19, 153] width 6 height 6
click at [21, 117] on div at bounding box center [19, 119] width 6 height 6
click at [207, 310] on div "Undo" at bounding box center [208, 371] width 13 height 5
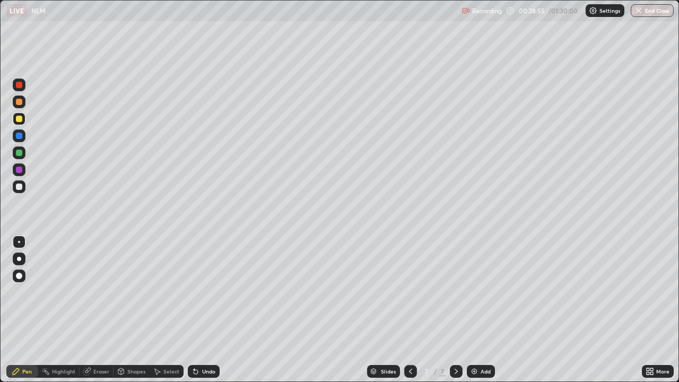
click at [207, 310] on div "Undo" at bounding box center [208, 371] width 13 height 5
click at [20, 170] on div at bounding box center [19, 170] width 6 height 6
click at [18, 189] on div at bounding box center [19, 186] width 6 height 6
click at [21, 171] on div at bounding box center [19, 170] width 6 height 6
click at [489, 310] on div "Add" at bounding box center [481, 371] width 28 height 13
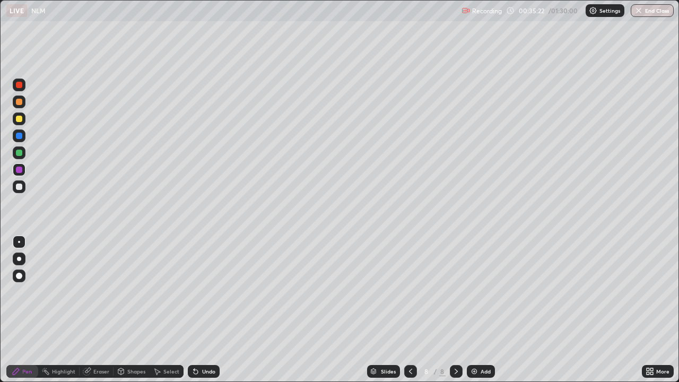
click at [19, 153] on div at bounding box center [19, 153] width 6 height 6
click at [22, 184] on div at bounding box center [19, 186] width 6 height 6
click at [128, 310] on div "Shapes" at bounding box center [136, 371] width 18 height 5
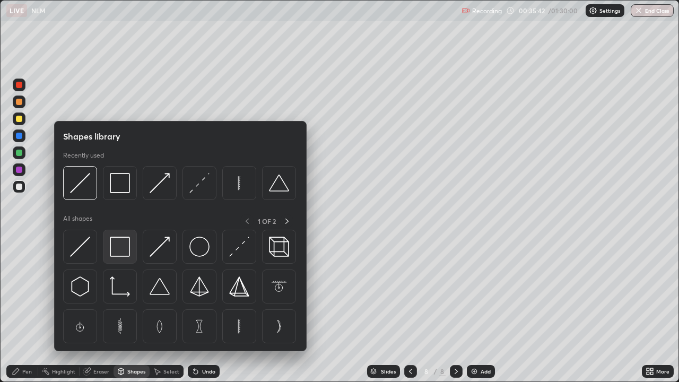
click at [127, 239] on img at bounding box center [120, 247] width 20 height 20
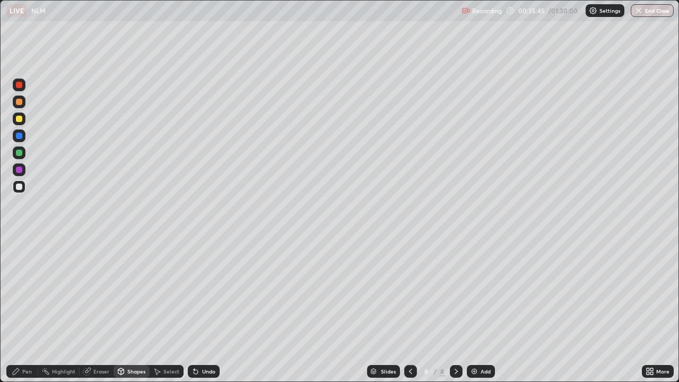
click at [131, 310] on div "Shapes" at bounding box center [131, 371] width 36 height 13
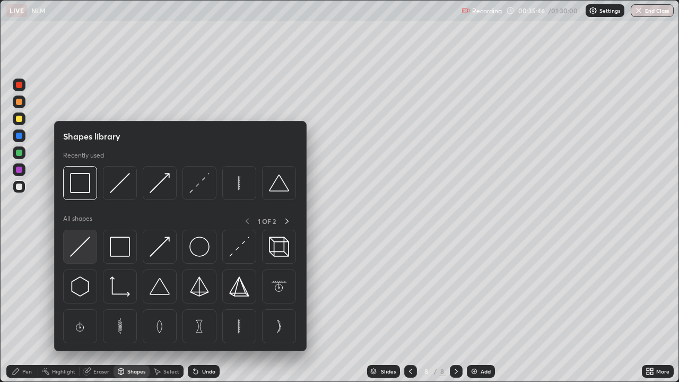
click at [84, 243] on img at bounding box center [80, 247] width 20 height 20
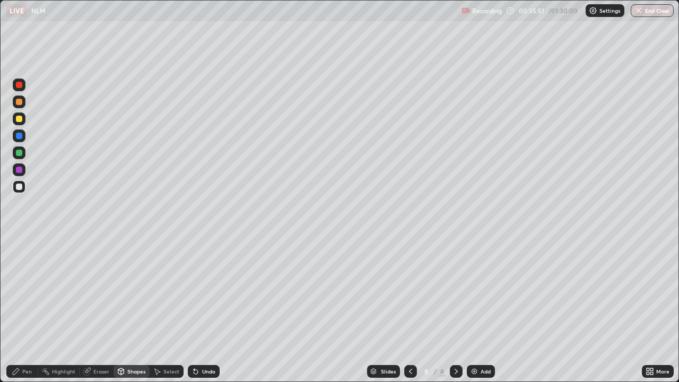
click at [23, 151] on div at bounding box center [19, 152] width 13 height 13
click at [27, 310] on div "Pen" at bounding box center [22, 371] width 32 height 13
click at [126, 310] on div "Shapes" at bounding box center [131, 371] width 36 height 13
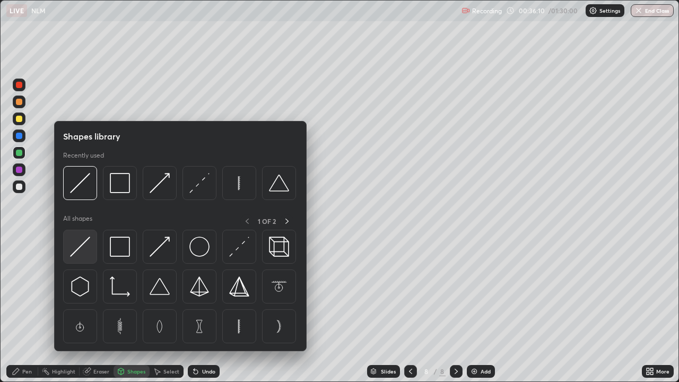
click at [92, 250] on div at bounding box center [80, 247] width 34 height 34
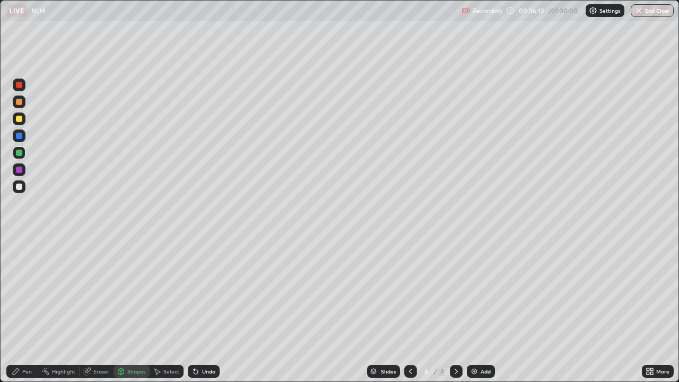
click at [27, 310] on div "Pen" at bounding box center [22, 371] width 32 height 13
click at [20, 119] on div at bounding box center [19, 119] width 6 height 6
click at [20, 102] on div at bounding box center [19, 102] width 6 height 6
click at [20, 170] on div at bounding box center [19, 170] width 6 height 6
click at [21, 189] on div at bounding box center [19, 186] width 13 height 13
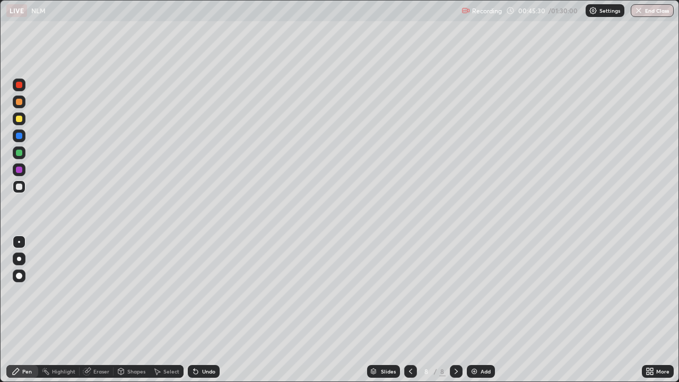
click at [204, 310] on div "Undo" at bounding box center [208, 371] width 13 height 5
click at [18, 174] on div at bounding box center [19, 169] width 13 height 13
click at [477, 310] on div "Add" at bounding box center [481, 371] width 28 height 13
click at [20, 153] on div at bounding box center [19, 153] width 6 height 6
click at [129, 310] on div "Shapes" at bounding box center [136, 371] width 18 height 5
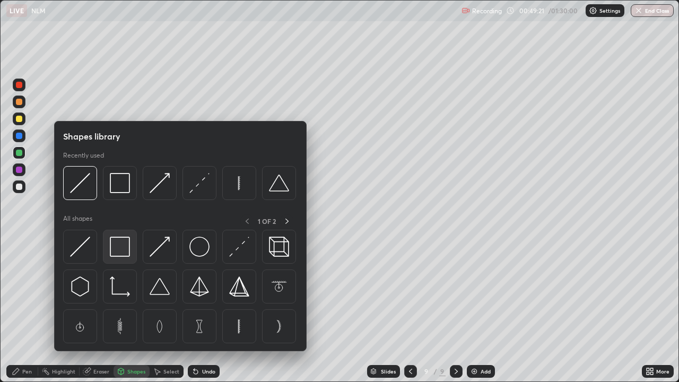
click at [118, 247] on img at bounding box center [120, 247] width 20 height 20
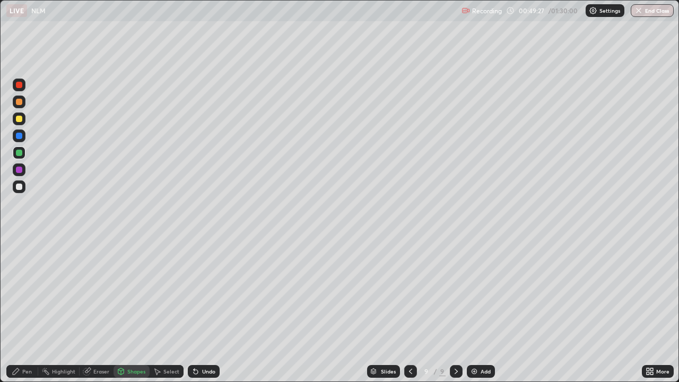
click at [24, 119] on div at bounding box center [19, 118] width 13 height 13
click at [199, 310] on div "Undo" at bounding box center [204, 371] width 32 height 13
click at [34, 310] on div "Pen" at bounding box center [22, 371] width 32 height 13
click at [143, 310] on div "Shapes" at bounding box center [136, 371] width 18 height 5
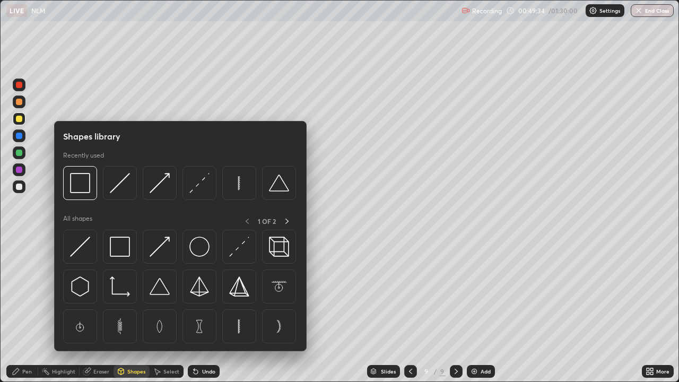
click at [143, 310] on div "Shapes" at bounding box center [136, 371] width 18 height 5
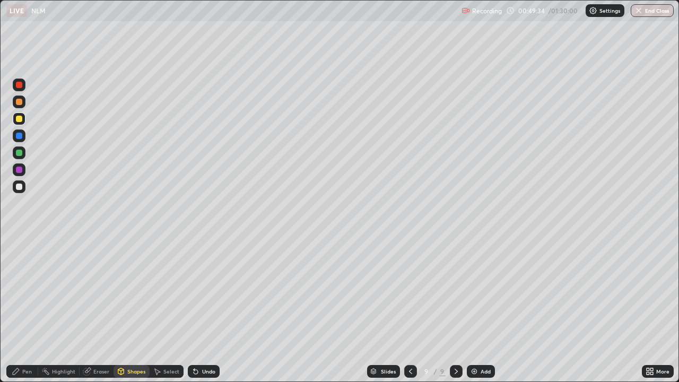
click at [21, 189] on div at bounding box center [19, 186] width 6 height 6
click at [164, 310] on div "Select" at bounding box center [171, 371] width 16 height 5
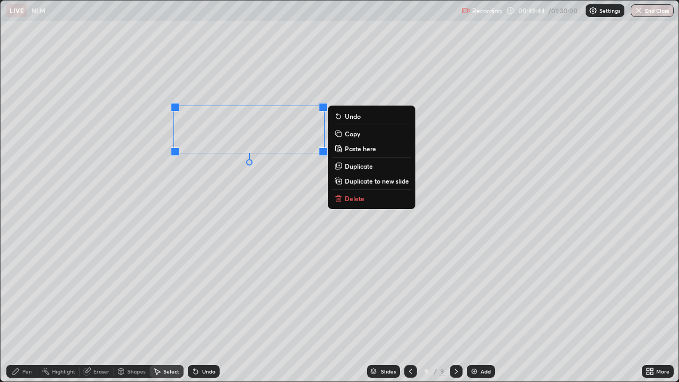
click at [25, 310] on div "Pen" at bounding box center [27, 371] width 10 height 5
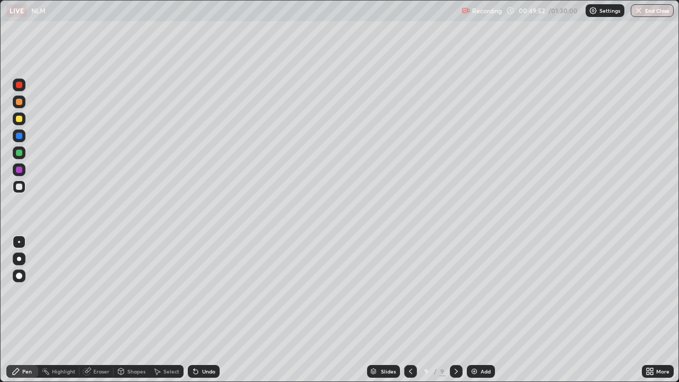
click at [20, 137] on div at bounding box center [19, 136] width 6 height 6
click at [18, 119] on div at bounding box center [19, 119] width 6 height 6
click at [25, 153] on div at bounding box center [19, 152] width 13 height 13
click at [19, 135] on div at bounding box center [19, 136] width 6 height 6
click at [21, 117] on div at bounding box center [19, 119] width 6 height 6
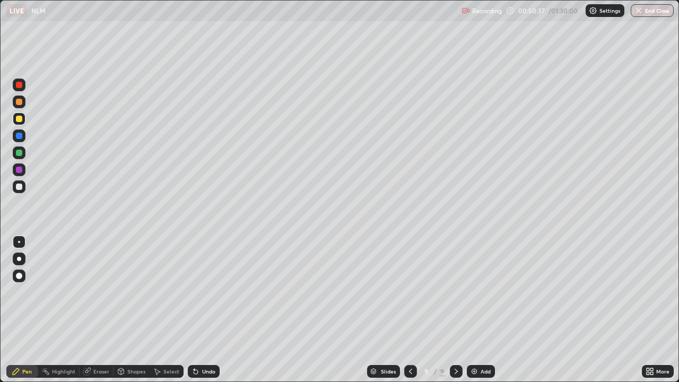
click at [199, 310] on div "Undo" at bounding box center [204, 371] width 32 height 13
click at [649, 310] on icon at bounding box center [647, 369] width 3 height 3
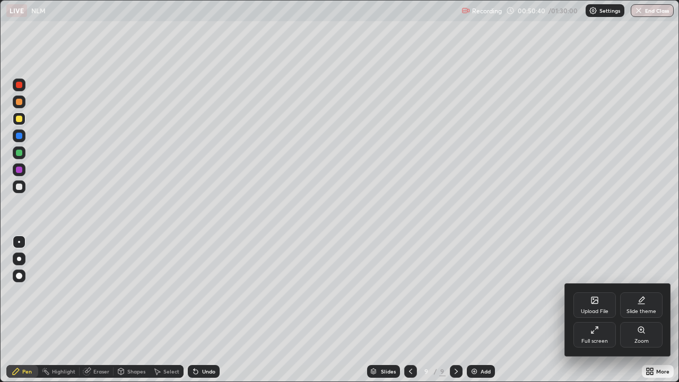
click at [601, 310] on div "Full screen" at bounding box center [594, 334] width 42 height 25
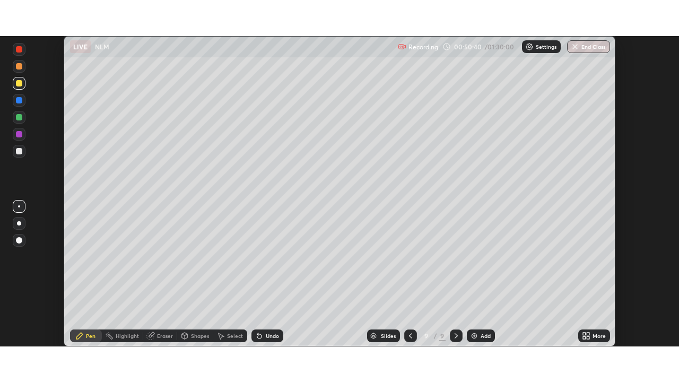
scroll to position [52722, 52354]
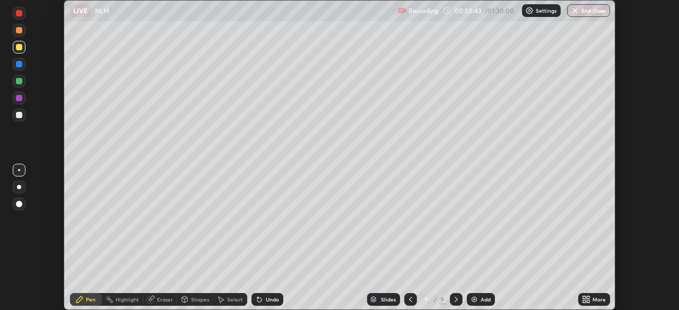
click at [262, 296] on icon at bounding box center [259, 299] width 8 height 8
click at [222, 298] on icon at bounding box center [220, 299] width 8 height 8
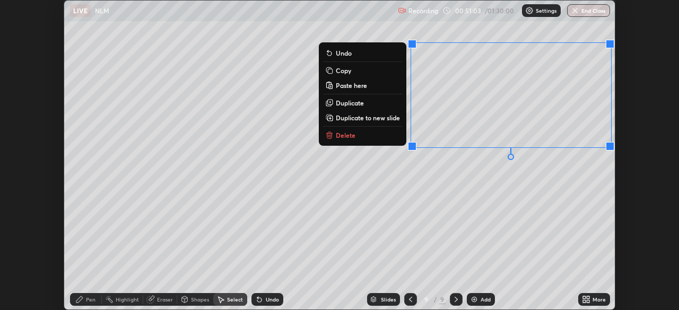
click at [433, 197] on div "0 ° Undo Copy Paste here Duplicate Duplicate to new slide Delete" at bounding box center [339, 155] width 550 height 309
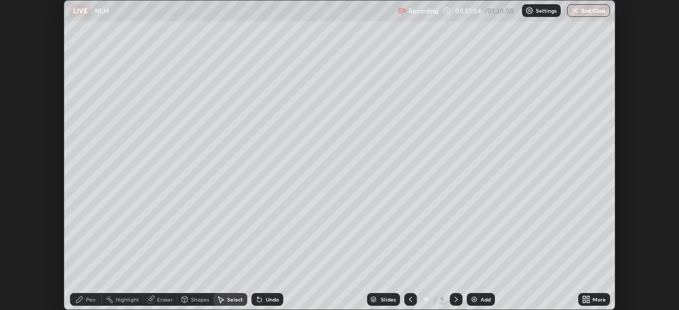
click at [195, 295] on div "Shapes" at bounding box center [195, 299] width 36 height 13
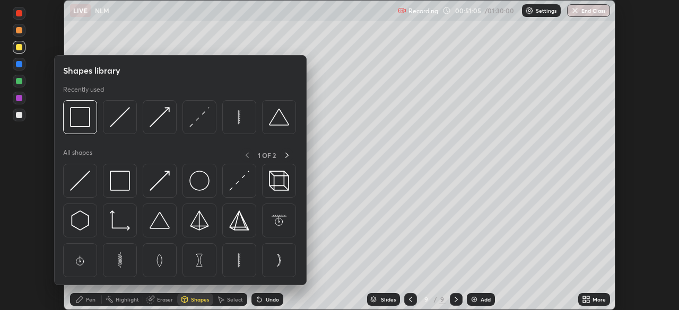
click at [124, 184] on img at bounding box center [120, 181] width 20 height 20
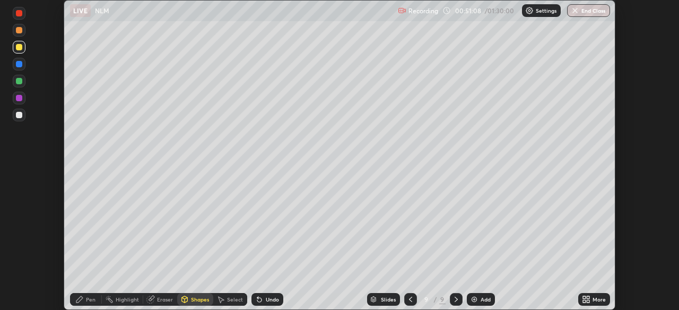
click at [86, 298] on div "Pen" at bounding box center [91, 299] width 10 height 5
click at [20, 115] on div at bounding box center [19, 115] width 6 height 6
click at [22, 97] on div at bounding box center [19, 98] width 6 height 6
click at [587, 301] on icon at bounding box center [588, 301] width 3 height 3
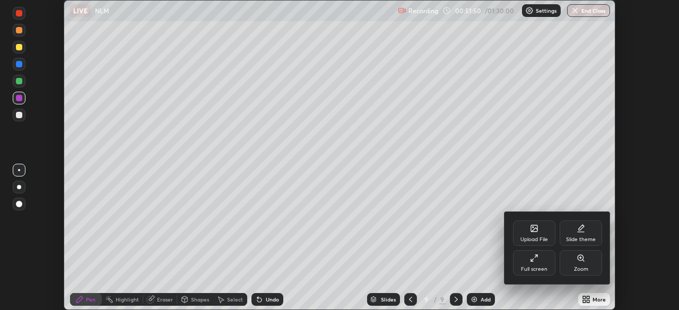
click at [536, 264] on div "Full screen" at bounding box center [534, 262] width 42 height 25
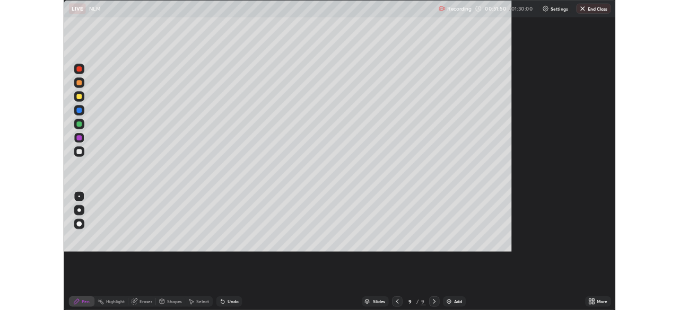
scroll to position [382, 679]
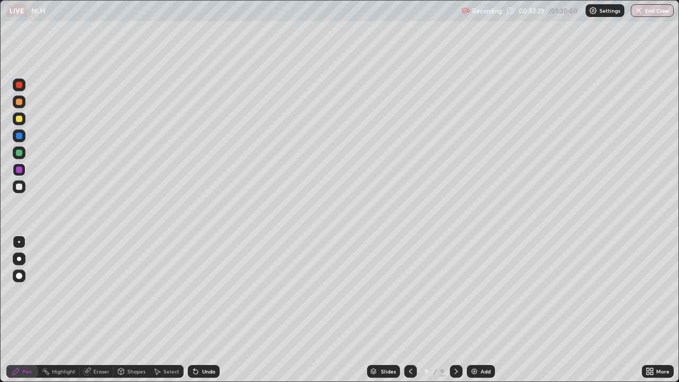
click at [161, 310] on div "Select" at bounding box center [167, 371] width 34 height 13
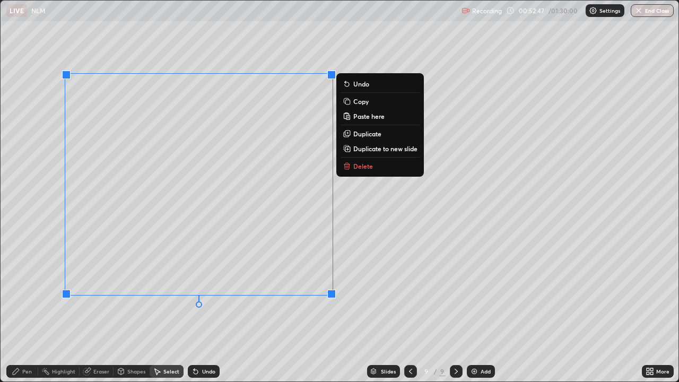
click at [32, 310] on div "Pen" at bounding box center [22, 371] width 32 height 13
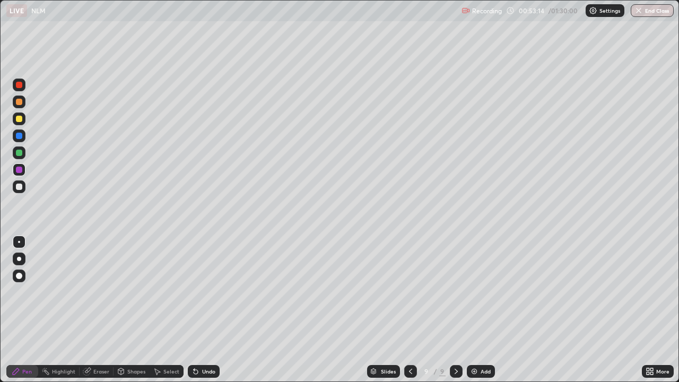
click at [648, 310] on icon at bounding box center [647, 373] width 3 height 3
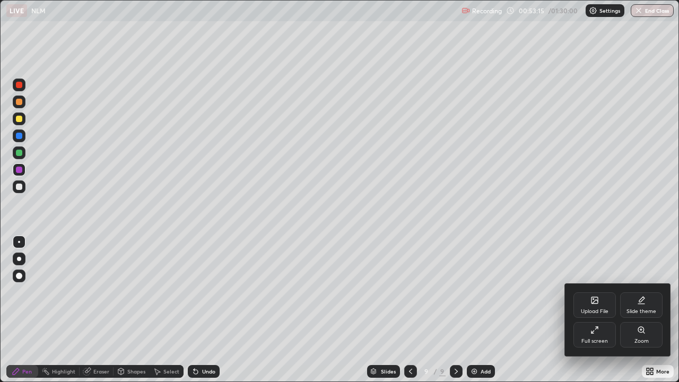
click at [588, 310] on div "Full screen" at bounding box center [594, 340] width 27 height 5
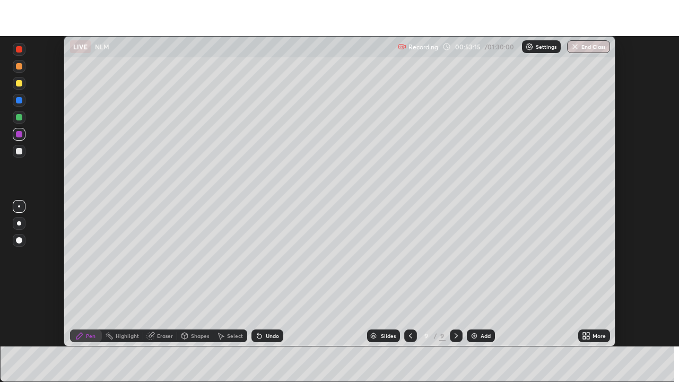
scroll to position [52722, 52354]
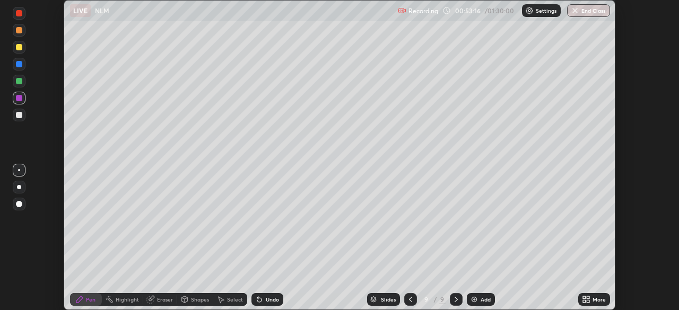
click at [600, 304] on div "More" at bounding box center [594, 299] width 32 height 13
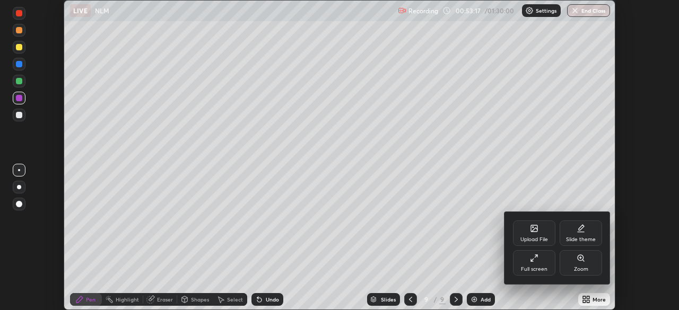
click at [537, 260] on icon at bounding box center [534, 258] width 8 height 8
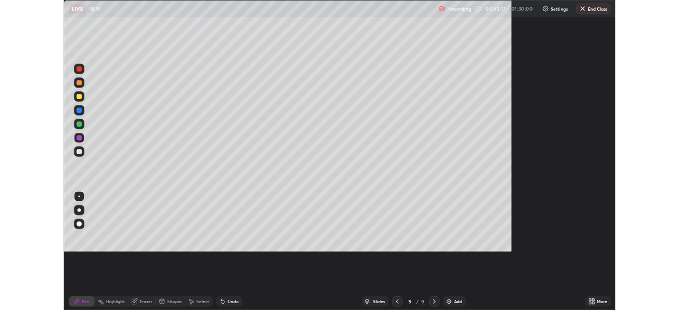
scroll to position [382, 679]
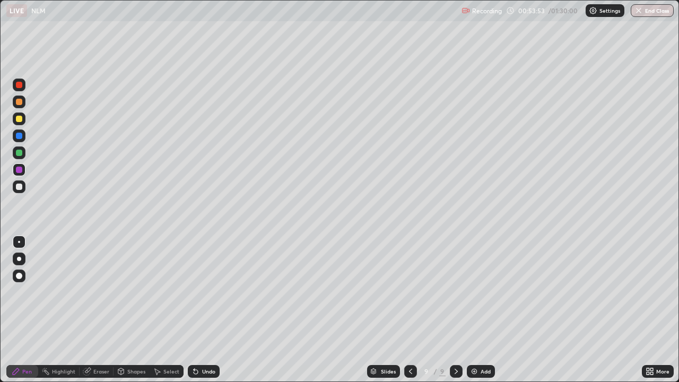
click at [209, 310] on div "Undo" at bounding box center [208, 371] width 13 height 5
click at [22, 182] on div at bounding box center [19, 186] width 13 height 13
click at [480, 310] on div "Add" at bounding box center [485, 371] width 10 height 5
click at [133, 310] on div "Shapes" at bounding box center [136, 371] width 18 height 5
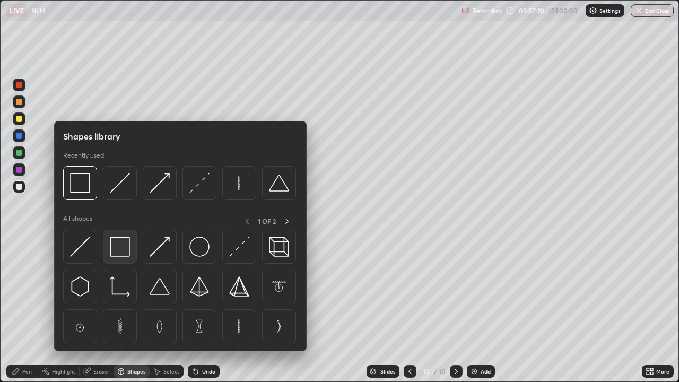
click at [120, 249] on img at bounding box center [120, 247] width 20 height 20
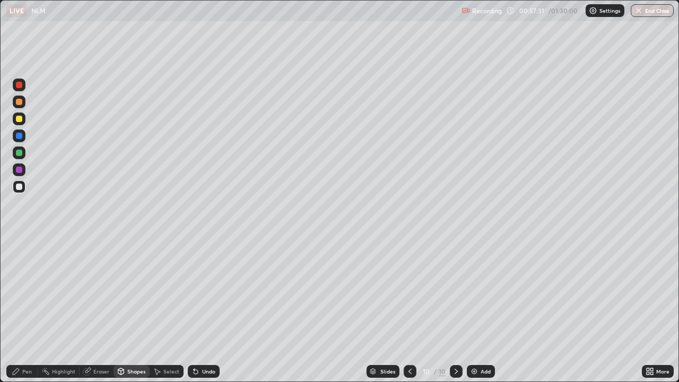
click at [22, 151] on div at bounding box center [19, 153] width 6 height 6
click at [24, 133] on div at bounding box center [19, 135] width 13 height 13
click at [20, 119] on div at bounding box center [19, 119] width 6 height 6
click at [20, 168] on div at bounding box center [19, 170] width 6 height 6
click at [23, 120] on div at bounding box center [19, 118] width 13 height 13
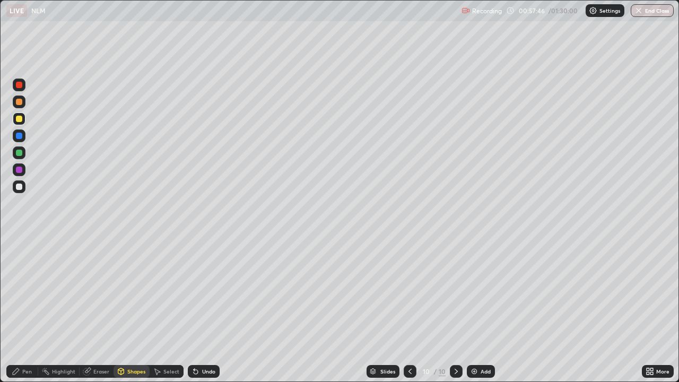
click at [24, 184] on div at bounding box center [19, 186] width 13 height 13
click at [34, 310] on div "Pen" at bounding box center [22, 371] width 32 height 13
click at [211, 310] on div "Undo" at bounding box center [204, 371] width 32 height 13
click at [20, 153] on div at bounding box center [19, 153] width 6 height 6
click at [22, 134] on div at bounding box center [19, 136] width 6 height 6
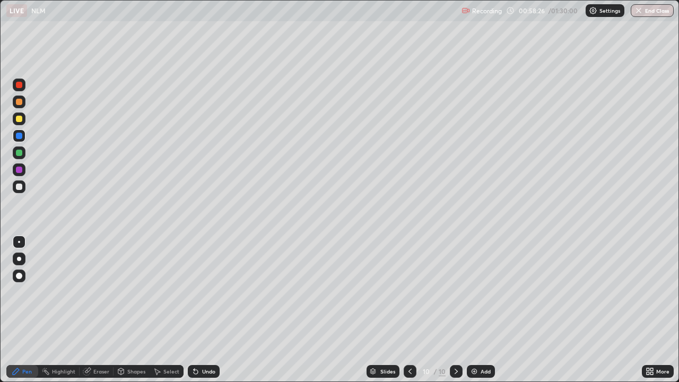
click at [20, 119] on div at bounding box center [19, 119] width 6 height 6
click at [163, 310] on div "Select" at bounding box center [171, 371] width 16 height 5
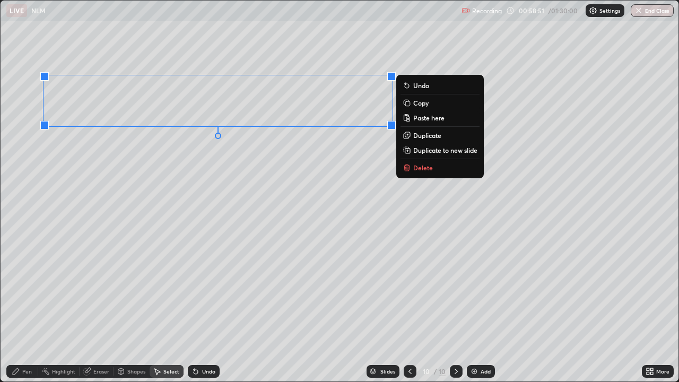
click at [33, 310] on div "Pen" at bounding box center [22, 371] width 32 height 13
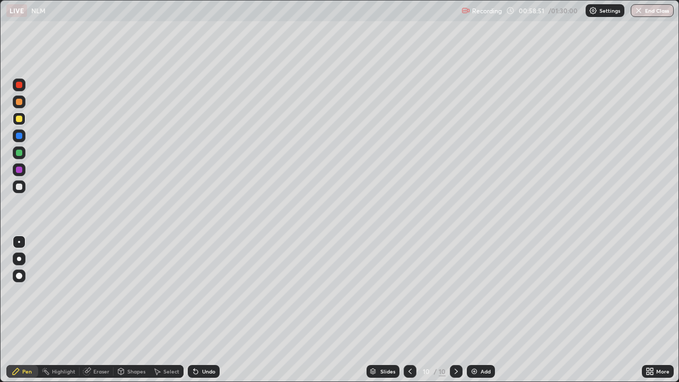
click at [20, 184] on div at bounding box center [19, 186] width 6 height 6
click at [649, 310] on icon at bounding box center [647, 369] width 3 height 3
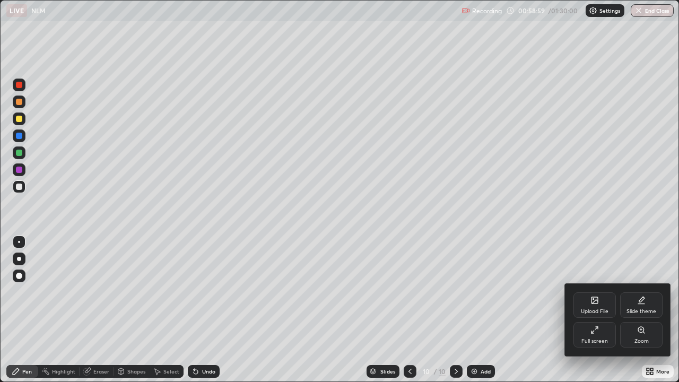
click at [593, 310] on div "Full screen" at bounding box center [594, 334] width 42 height 25
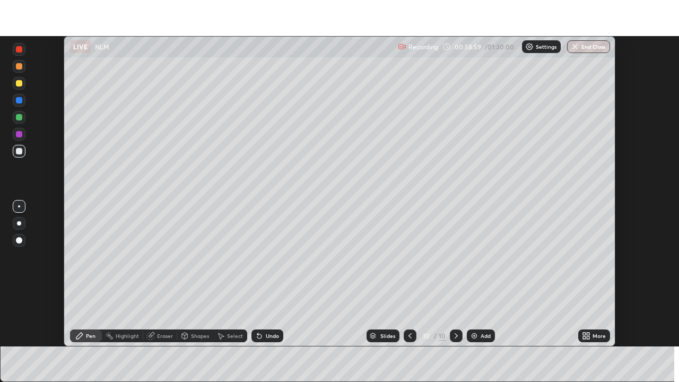
scroll to position [52722, 52354]
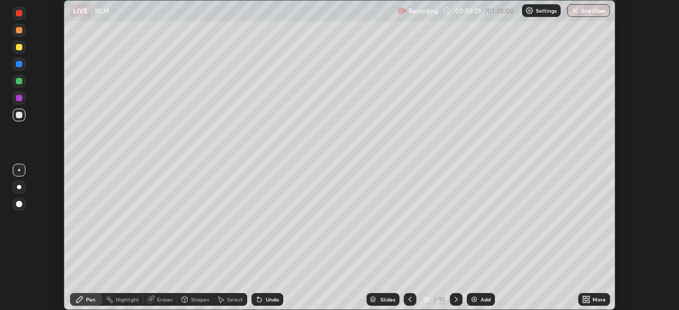
click at [229, 296] on div "Select" at bounding box center [230, 299] width 34 height 13
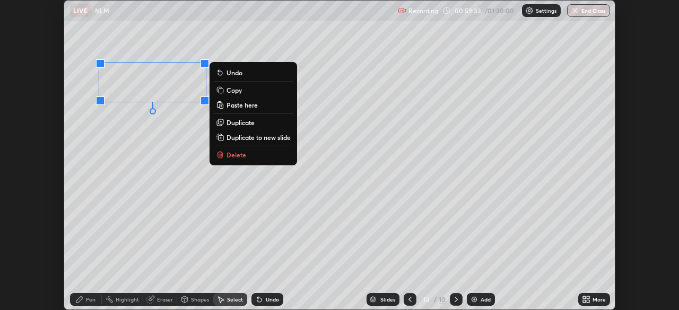
click at [243, 119] on p "Duplicate" at bounding box center [240, 122] width 28 height 8
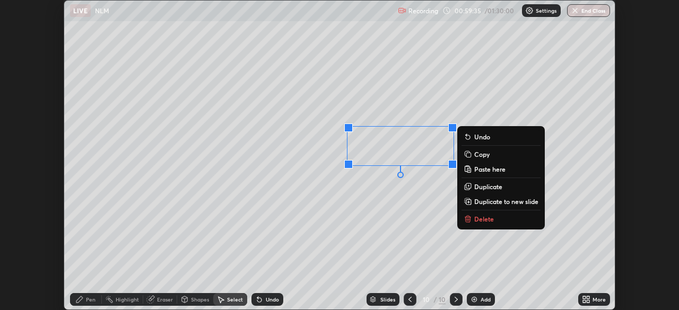
click at [87, 302] on div "Pen" at bounding box center [91, 299] width 10 height 5
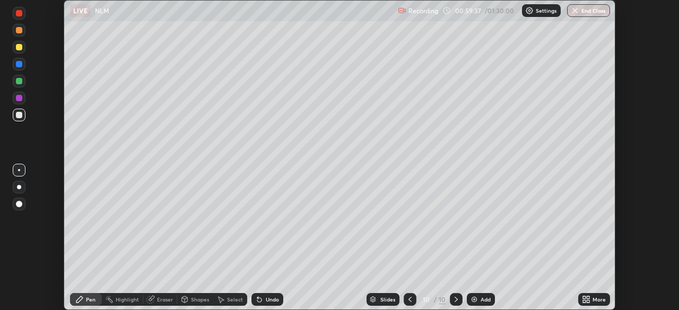
click at [21, 78] on div at bounding box center [19, 81] width 6 height 6
click at [593, 301] on div "More" at bounding box center [598, 299] width 13 height 5
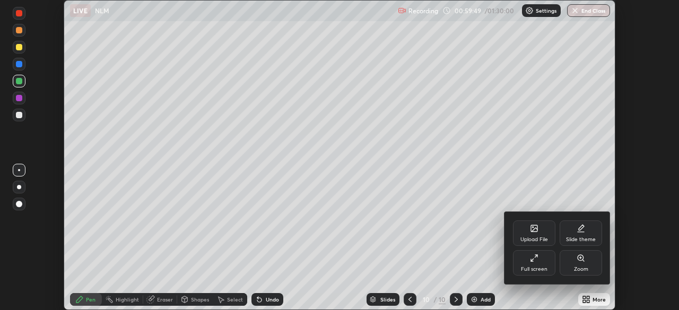
click at [541, 268] on div "Full screen" at bounding box center [534, 269] width 27 height 5
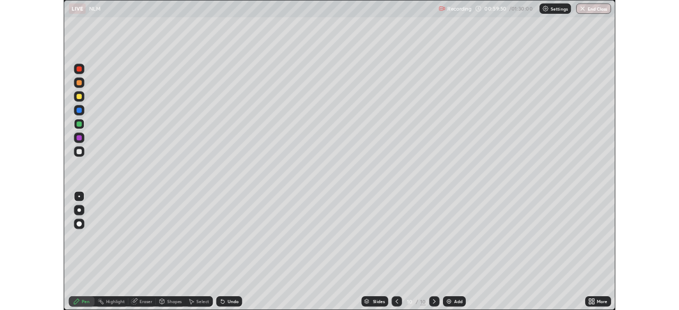
scroll to position [382, 679]
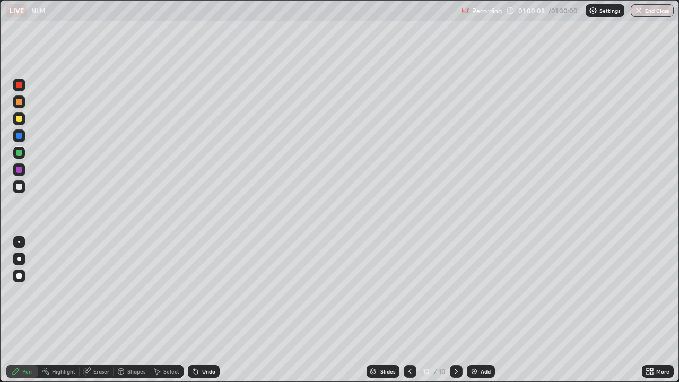
click at [174, 310] on div "Select" at bounding box center [167, 371] width 34 height 13
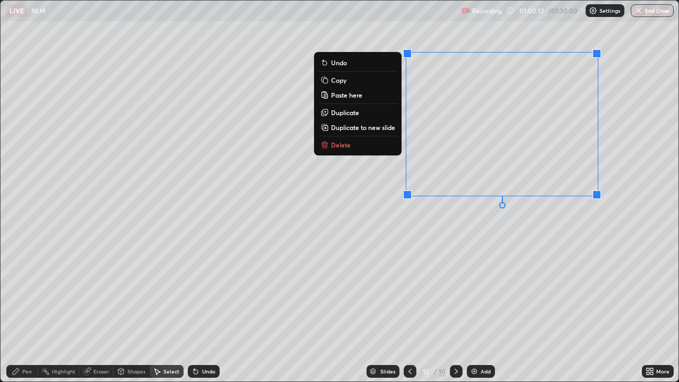
click at [32, 310] on div "Pen" at bounding box center [22, 371] width 32 height 13
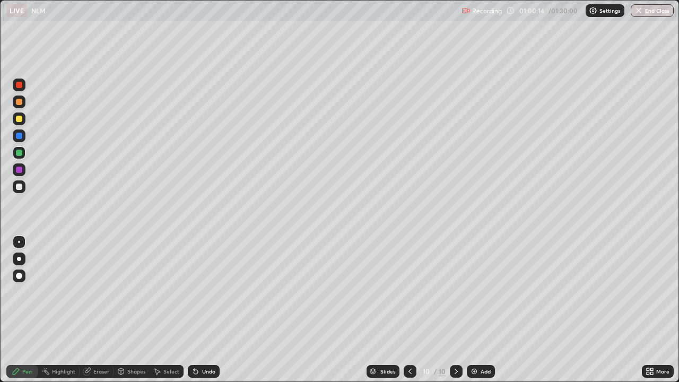
click at [649, 310] on icon at bounding box center [649, 371] width 8 height 8
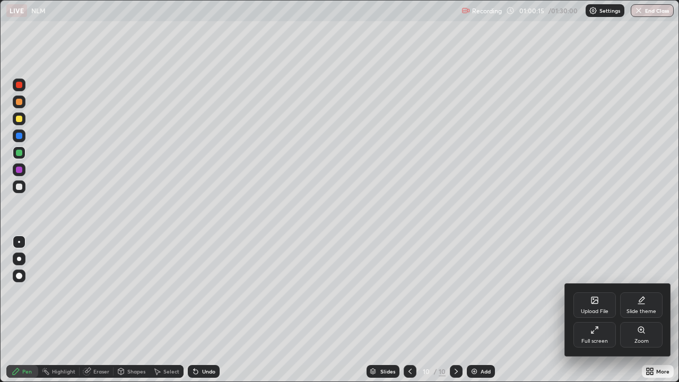
click at [602, 310] on div "Full screen" at bounding box center [594, 340] width 27 height 5
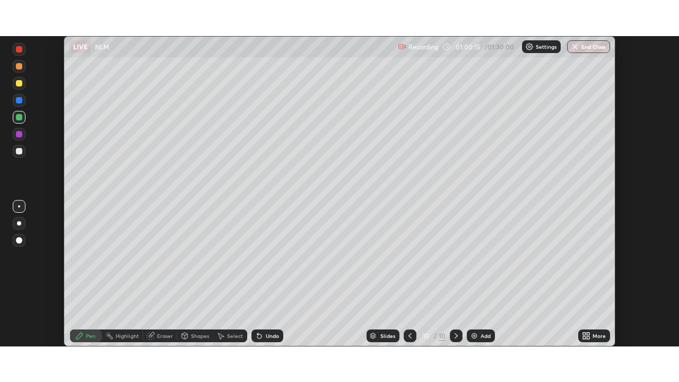
scroll to position [52722, 52354]
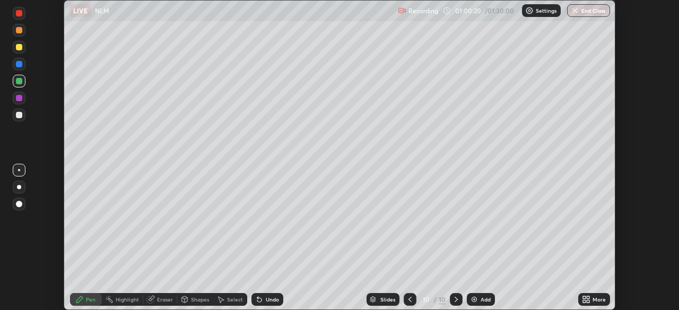
click at [234, 302] on div "Select" at bounding box center [235, 299] width 16 height 5
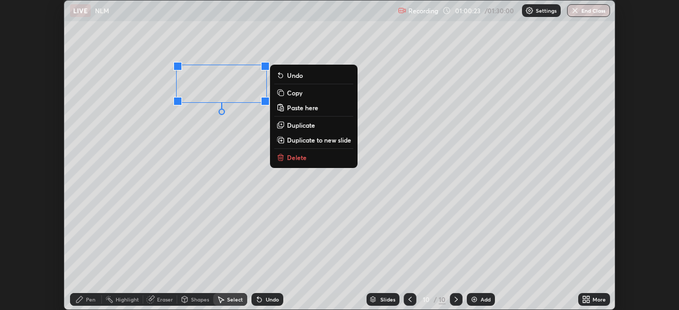
click at [298, 123] on p "Duplicate" at bounding box center [301, 125] width 28 height 8
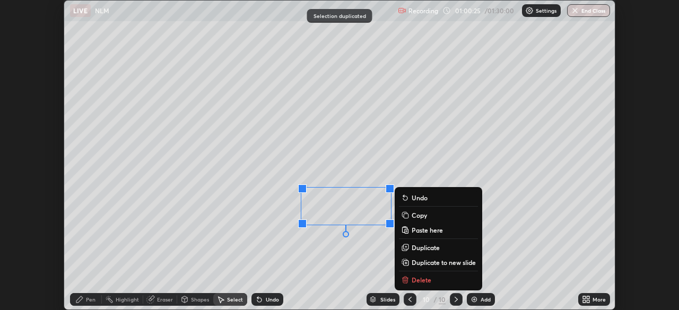
click at [85, 299] on div "Pen" at bounding box center [86, 299] width 32 height 13
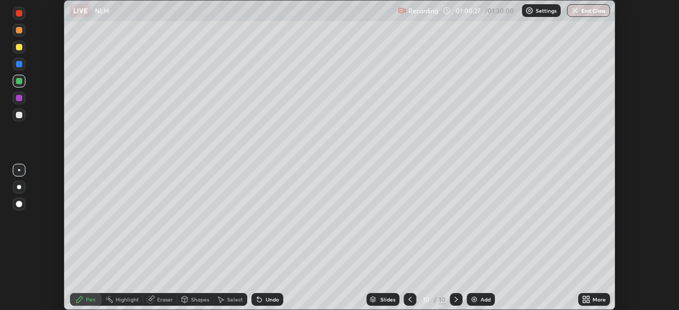
click at [589, 299] on icon at bounding box center [588, 297] width 3 height 3
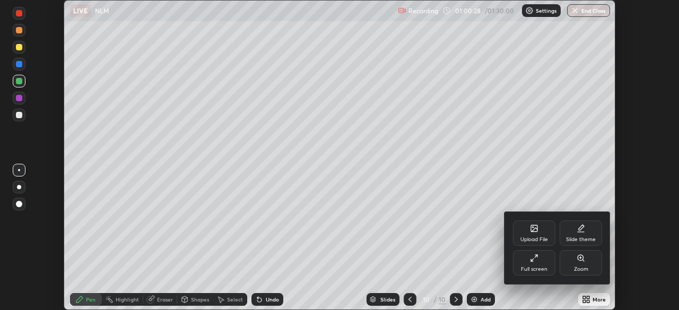
click at [536, 267] on div "Full screen" at bounding box center [534, 269] width 27 height 5
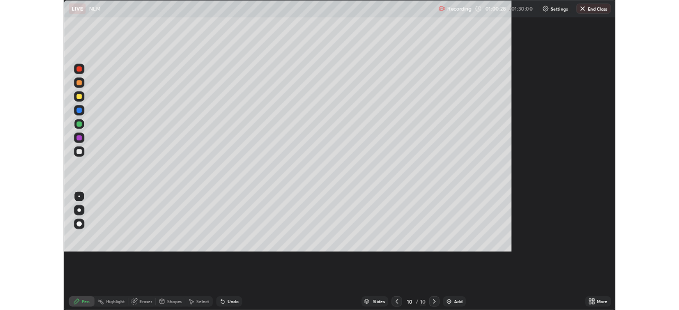
scroll to position [382, 679]
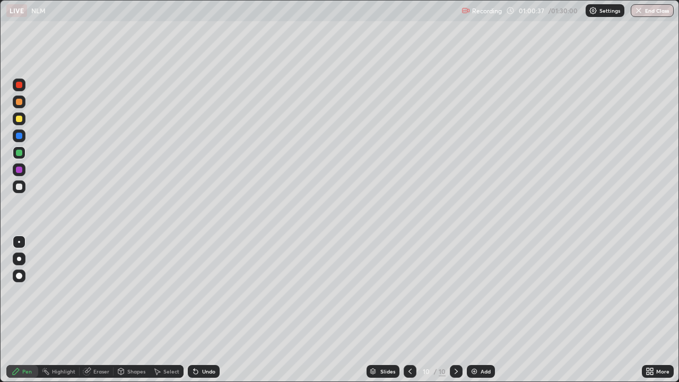
click at [20, 174] on div at bounding box center [19, 169] width 13 height 13
click at [209, 310] on div "Undo" at bounding box center [208, 371] width 13 height 5
click at [19, 119] on div at bounding box center [19, 119] width 6 height 6
click at [491, 310] on div "Add" at bounding box center [481, 371] width 28 height 13
click at [130, 310] on div "Shapes" at bounding box center [131, 371] width 36 height 21
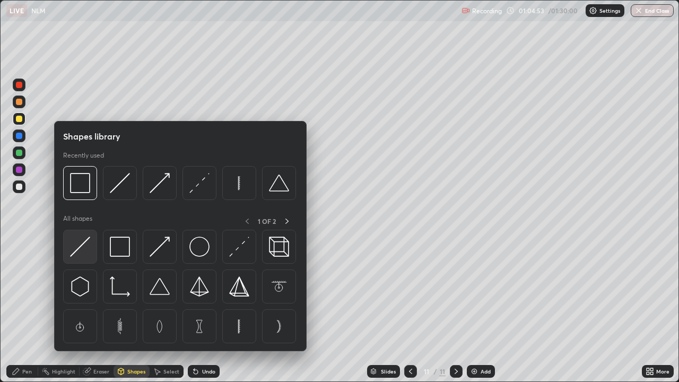
click at [83, 251] on img at bounding box center [80, 247] width 20 height 20
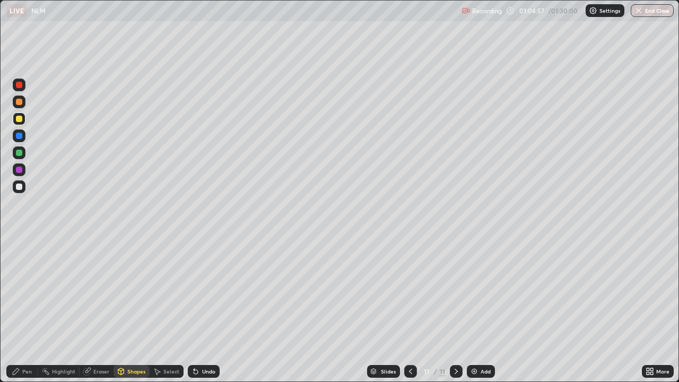
click at [207, 310] on div "Undo" at bounding box center [208, 371] width 13 height 5
click at [163, 310] on div "Select" at bounding box center [171, 371] width 16 height 5
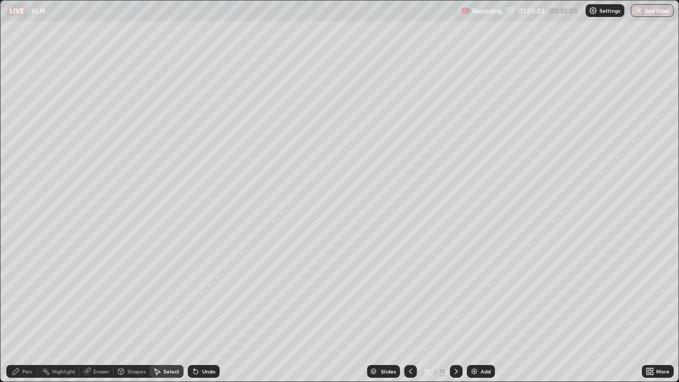
click at [33, 310] on div "Pen" at bounding box center [22, 371] width 32 height 13
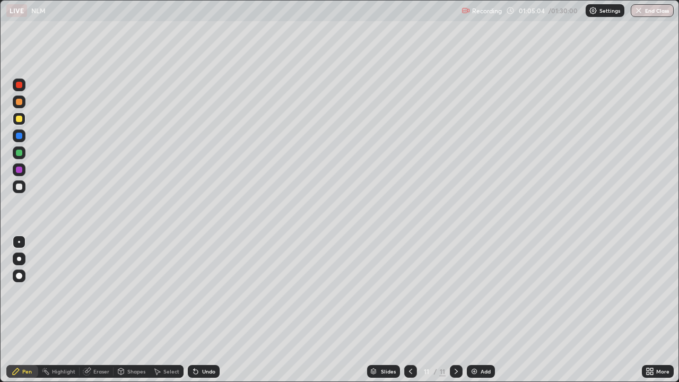
click at [23, 185] on div at bounding box center [19, 186] width 13 height 13
click at [110, 310] on div "Eraser" at bounding box center [97, 371] width 34 height 13
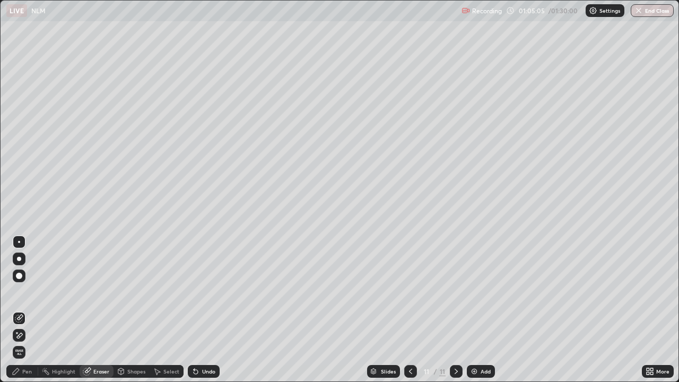
click at [120, 310] on icon at bounding box center [121, 371] width 6 height 2
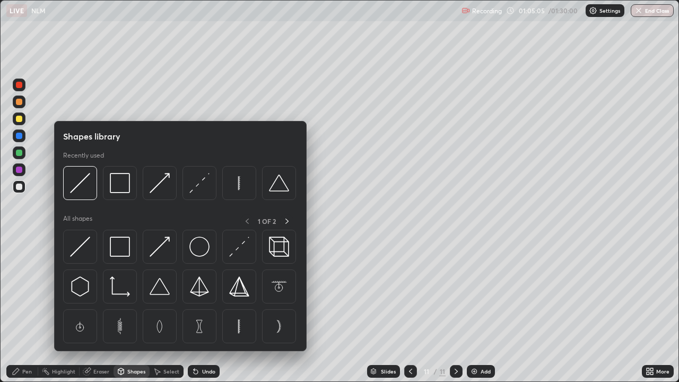
click at [124, 310] on icon at bounding box center [121, 371] width 8 height 8
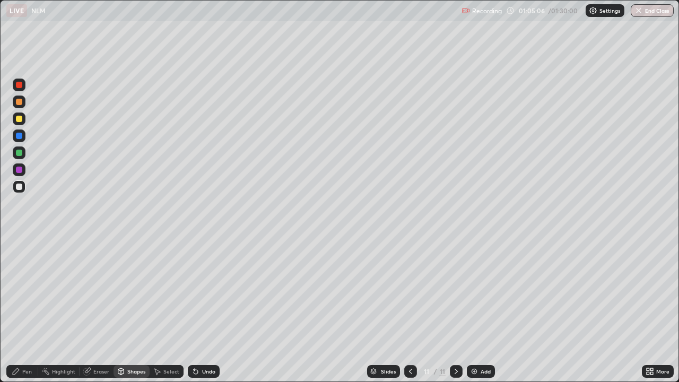
click at [135, 310] on div "Shapes" at bounding box center [131, 371] width 36 height 21
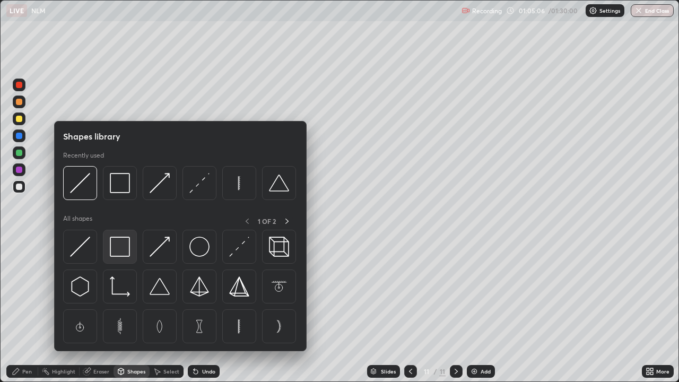
click at [118, 247] on img at bounding box center [120, 247] width 20 height 20
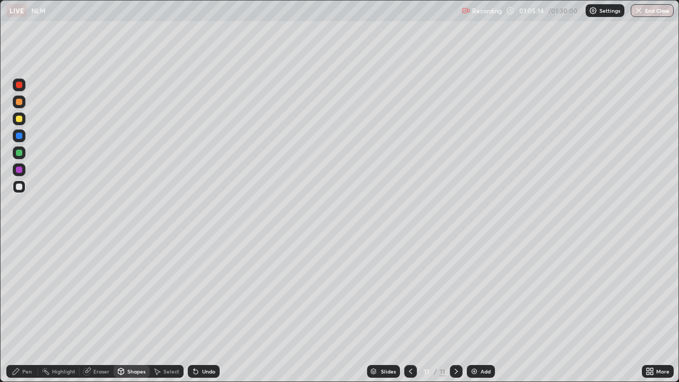
click at [164, 310] on div "Select" at bounding box center [167, 371] width 34 height 13
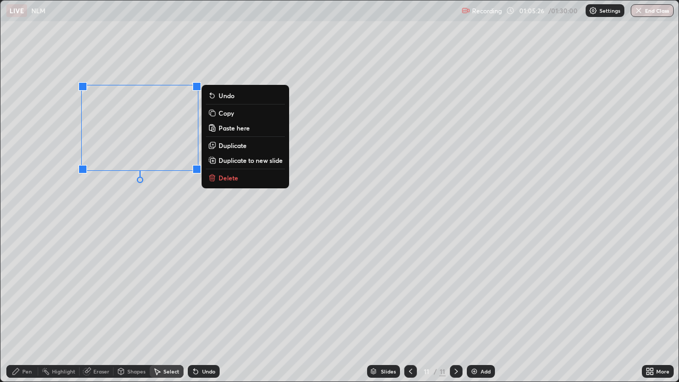
click at [152, 133] on div "0 ° Undo Copy Paste here Duplicate Duplicate to new slide Delete" at bounding box center [340, 191] width 678 height 381
click at [167, 199] on div "0 ° Undo Copy Paste here Duplicate Duplicate to new slide Delete" at bounding box center [340, 191] width 678 height 381
click at [224, 143] on p "Duplicate" at bounding box center [232, 145] width 28 height 8
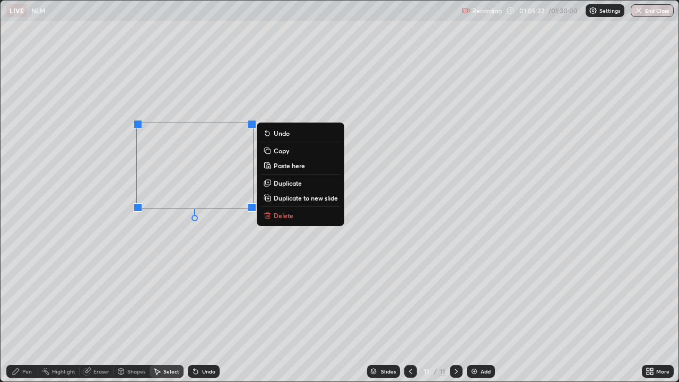
click at [94, 310] on div "Eraser" at bounding box center [101, 371] width 16 height 5
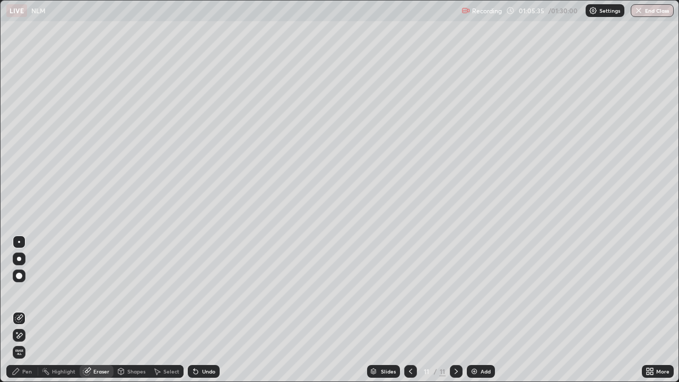
click at [25, 310] on div "Pen" at bounding box center [22, 371] width 32 height 13
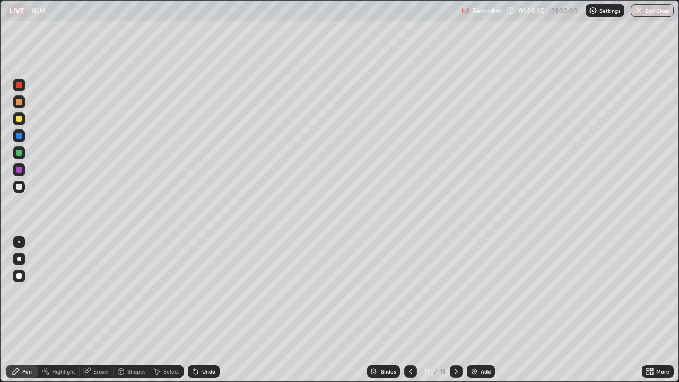
click at [22, 170] on div at bounding box center [19, 170] width 6 height 6
click at [129, 310] on div "Shapes" at bounding box center [136, 371] width 18 height 5
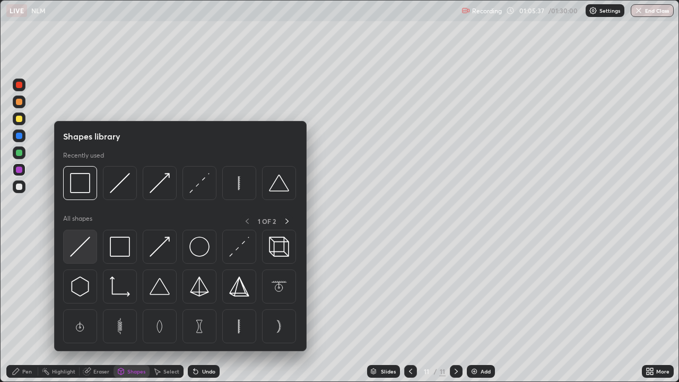
click at [81, 247] on img at bounding box center [80, 247] width 20 height 20
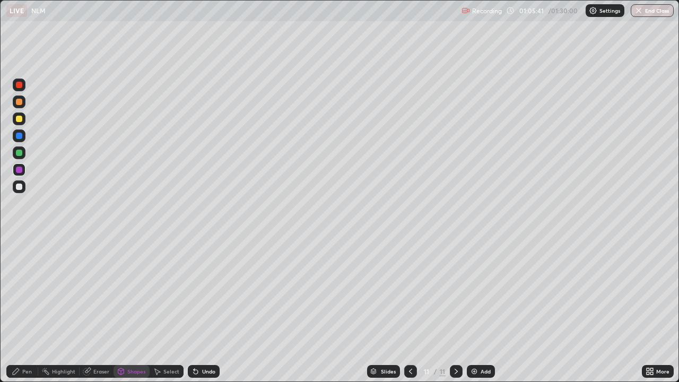
click at [20, 117] on div at bounding box center [19, 119] width 6 height 6
click at [25, 310] on div "Pen" at bounding box center [27, 371] width 10 height 5
click at [651, 310] on icon at bounding box center [651, 369] width 3 height 3
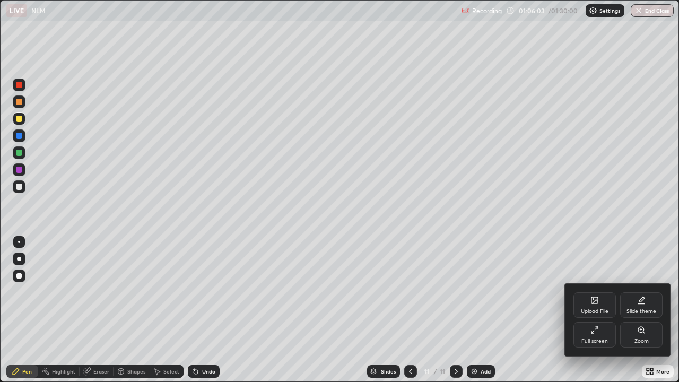
click at [592, 310] on div "Full screen" at bounding box center [594, 334] width 42 height 25
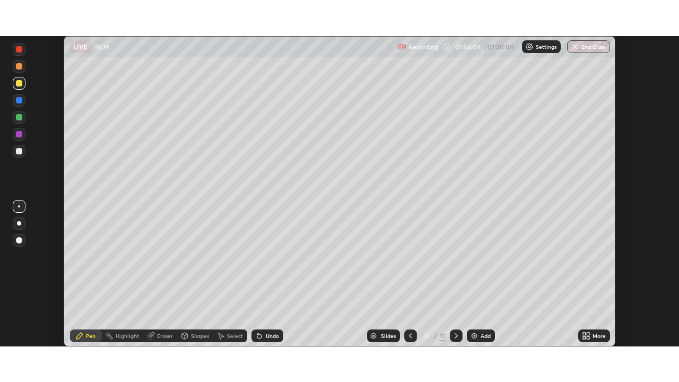
scroll to position [52722, 52354]
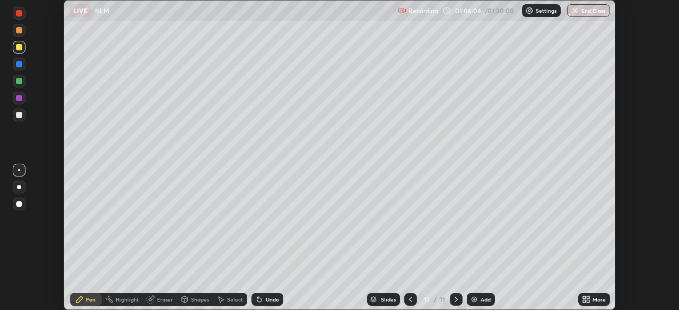
click at [596, 301] on div "More" at bounding box center [598, 299] width 13 height 5
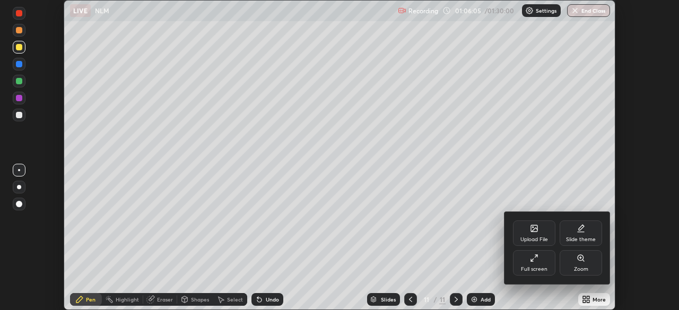
click at [544, 273] on div "Full screen" at bounding box center [534, 262] width 42 height 25
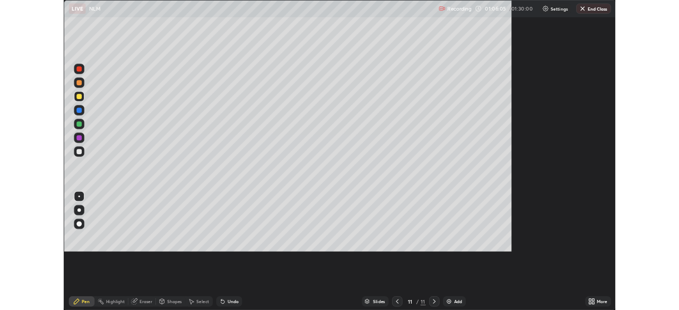
scroll to position [382, 679]
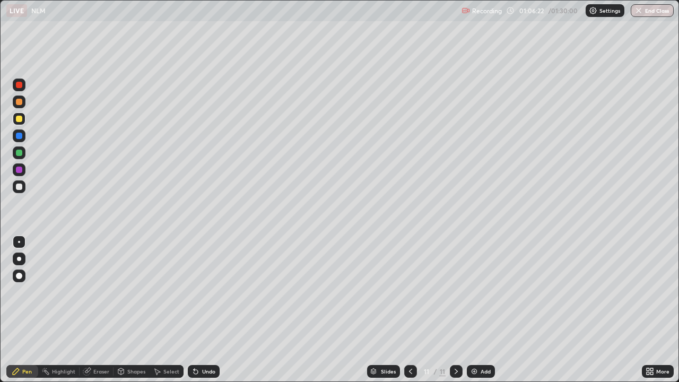
click at [95, 310] on div "Eraser" at bounding box center [101, 371] width 16 height 5
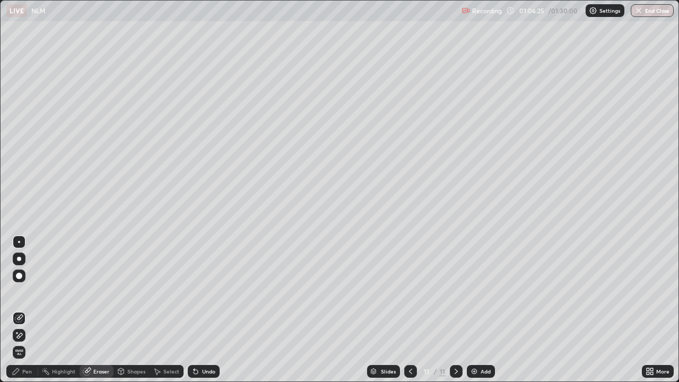
click at [27, 310] on div "Pen" at bounding box center [27, 371] width 10 height 5
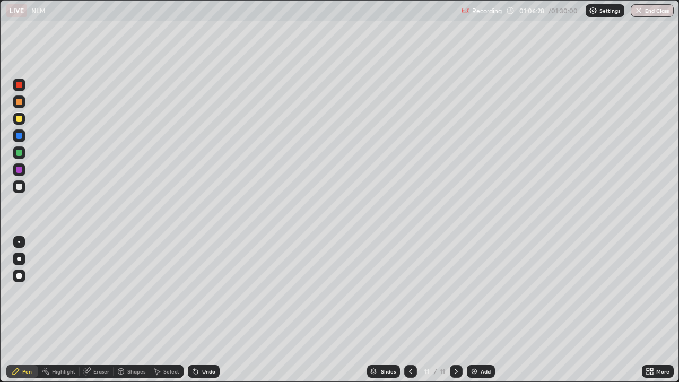
click at [203, 310] on div "Undo" at bounding box center [208, 371] width 13 height 5
click at [204, 310] on div "Undo" at bounding box center [204, 371] width 32 height 13
click at [23, 188] on div at bounding box center [19, 186] width 13 height 13
click at [22, 172] on div at bounding box center [19, 170] width 6 height 6
click at [21, 116] on div at bounding box center [19, 119] width 6 height 6
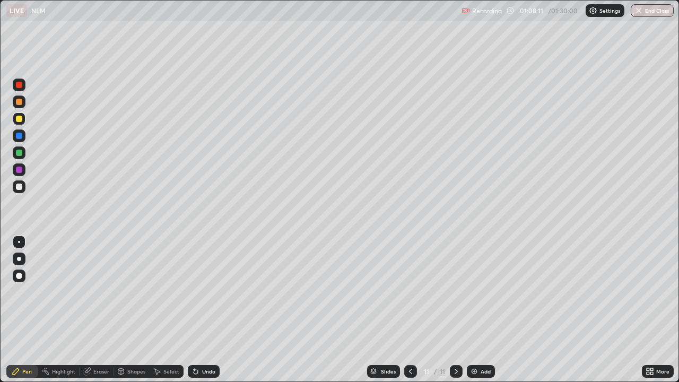
click at [167, 310] on div "Select" at bounding box center [171, 371] width 16 height 5
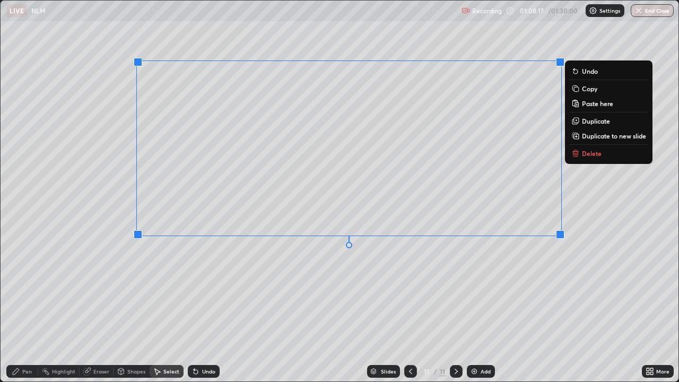
click at [510, 267] on div "0 ° Undo Copy Paste here Duplicate Duplicate to new slide Delete" at bounding box center [340, 191] width 678 height 381
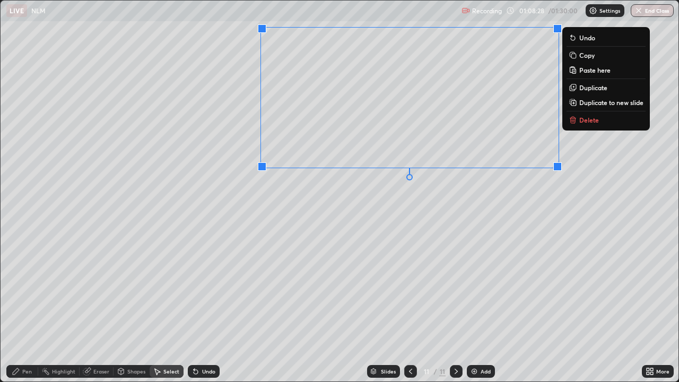
click at [101, 310] on div "Eraser" at bounding box center [97, 371] width 34 height 13
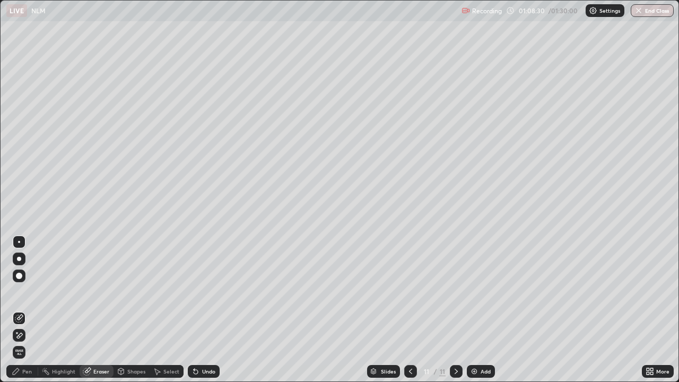
click at [29, 310] on div "Pen" at bounding box center [27, 371] width 10 height 5
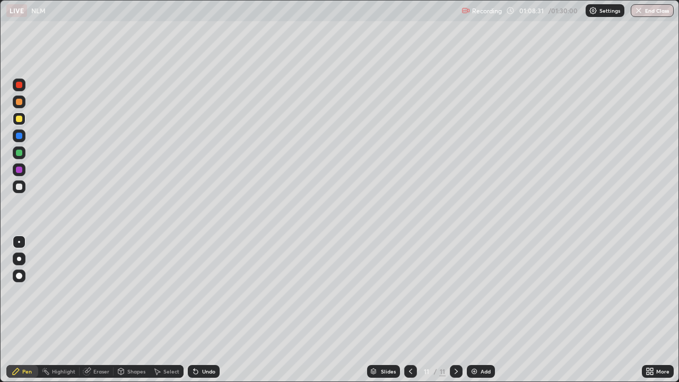
click at [650, 310] on icon at bounding box center [649, 371] width 8 height 8
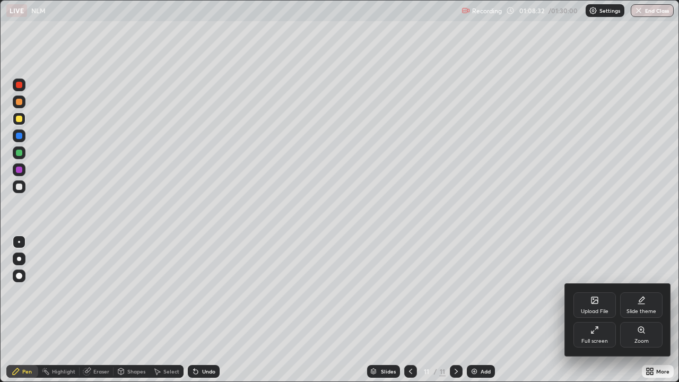
click at [590, 310] on div "Full screen" at bounding box center [594, 340] width 27 height 5
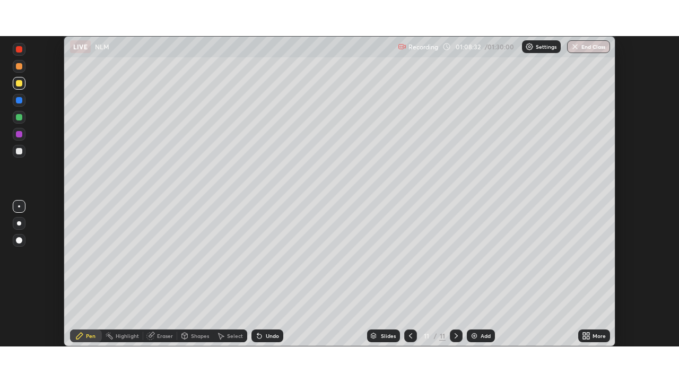
scroll to position [52722, 52354]
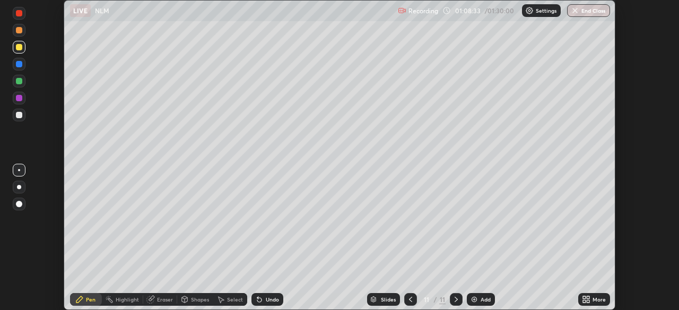
click at [24, 118] on div at bounding box center [19, 115] width 13 height 13
click at [23, 80] on div at bounding box center [19, 81] width 13 height 13
click at [23, 115] on div at bounding box center [19, 115] width 13 height 13
click at [263, 298] on div "Undo" at bounding box center [267, 299] width 32 height 13
click at [594, 298] on div "More" at bounding box center [598, 299] width 13 height 5
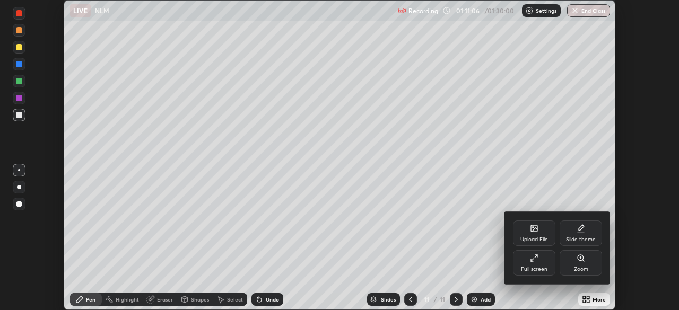
click at [537, 267] on div "Full screen" at bounding box center [534, 269] width 27 height 5
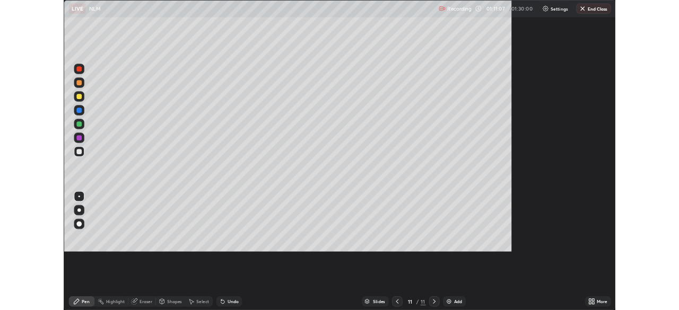
scroll to position [382, 679]
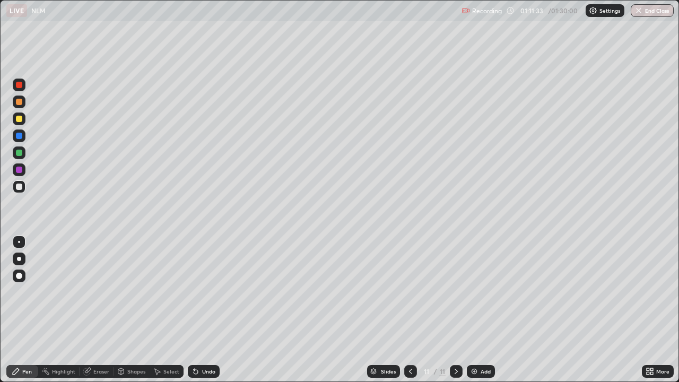
click at [21, 172] on div at bounding box center [19, 170] width 6 height 6
click at [163, 310] on div "Select" at bounding box center [167, 371] width 34 height 13
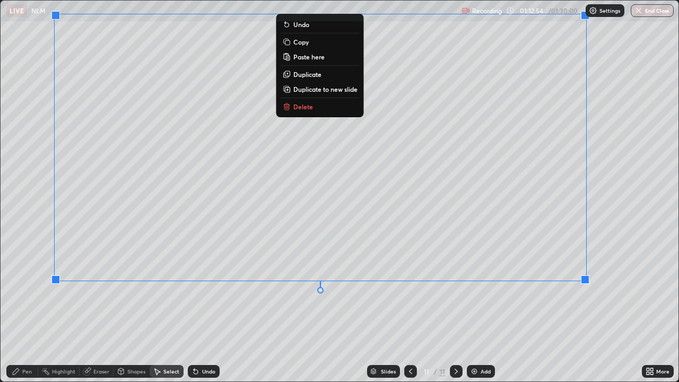
click at [531, 310] on div "0 ° Undo Copy Paste here Duplicate Duplicate to new slide Delete" at bounding box center [340, 191] width 678 height 381
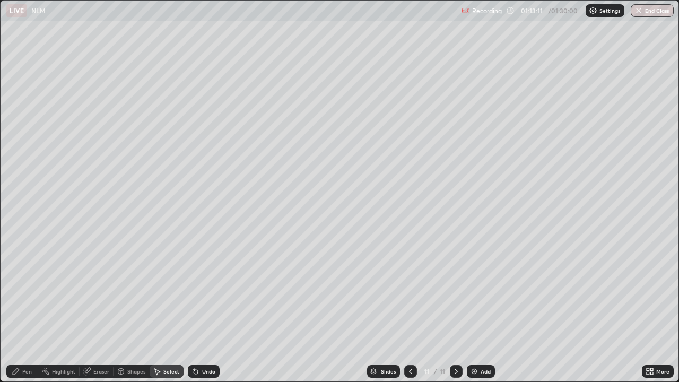
click at [29, 310] on div "Pen" at bounding box center [27, 371] width 10 height 5
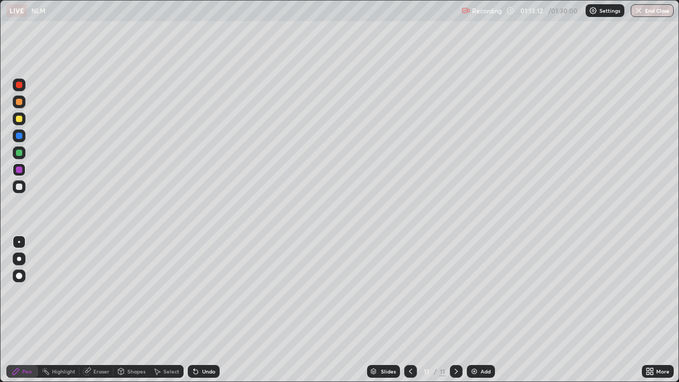
click at [23, 187] on div at bounding box center [19, 186] width 13 height 13
click at [468, 310] on div "Add" at bounding box center [481, 371] width 28 height 13
click at [131, 310] on div "Shapes" at bounding box center [131, 371] width 36 height 13
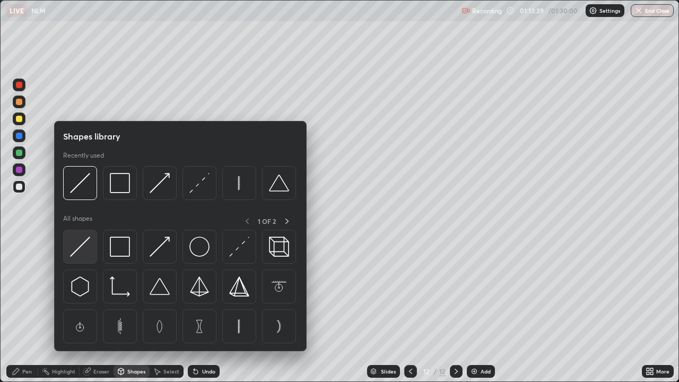
click at [88, 248] on img at bounding box center [80, 247] width 20 height 20
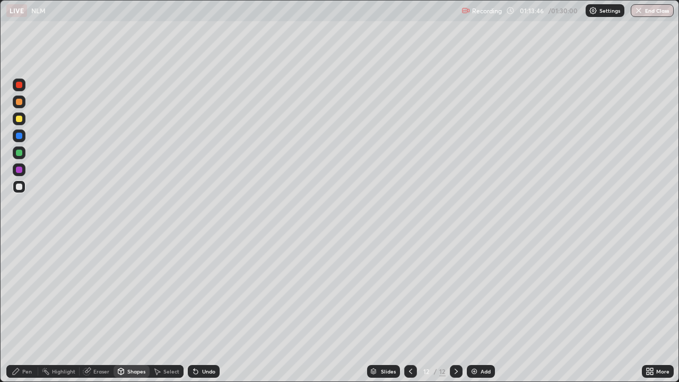
click at [202, 310] on div "Undo" at bounding box center [208, 371] width 13 height 5
click at [27, 310] on div "Pen" at bounding box center [27, 371] width 10 height 5
click at [651, 310] on icon at bounding box center [651, 369] width 3 height 3
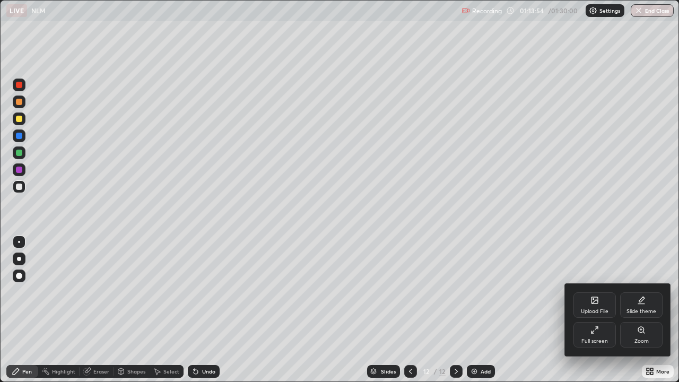
click at [584, 310] on div "Full screen" at bounding box center [594, 334] width 42 height 25
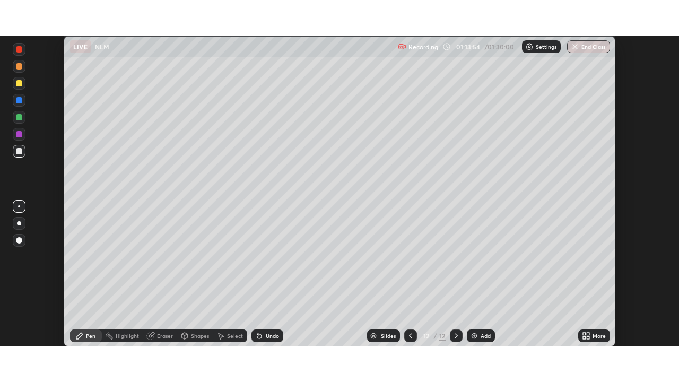
scroll to position [52722, 52354]
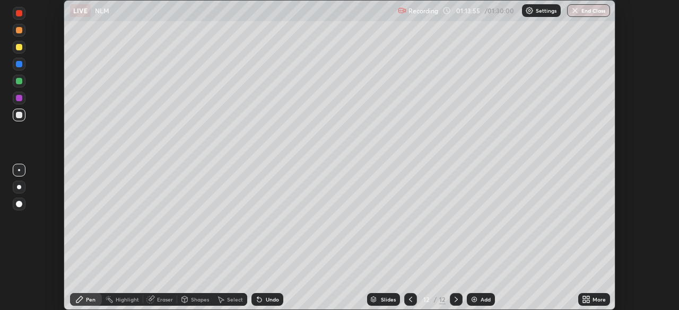
click at [266, 302] on div "Undo" at bounding box center [272, 299] width 13 height 5
click at [24, 97] on div at bounding box center [19, 98] width 13 height 13
click at [22, 113] on div at bounding box center [19, 115] width 6 height 6
click at [264, 295] on div "Undo" at bounding box center [267, 299] width 32 height 13
click at [20, 76] on div at bounding box center [19, 81] width 13 height 13
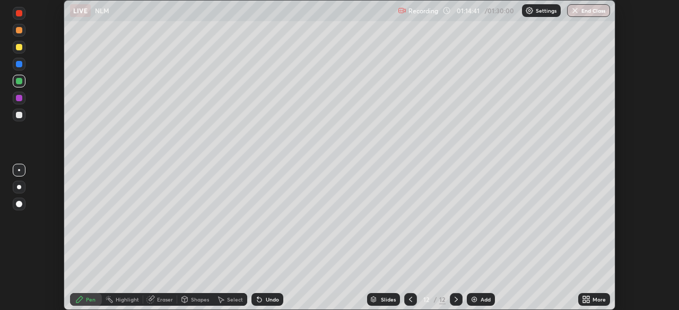
click at [584, 301] on icon at bounding box center [584, 301] width 3 height 3
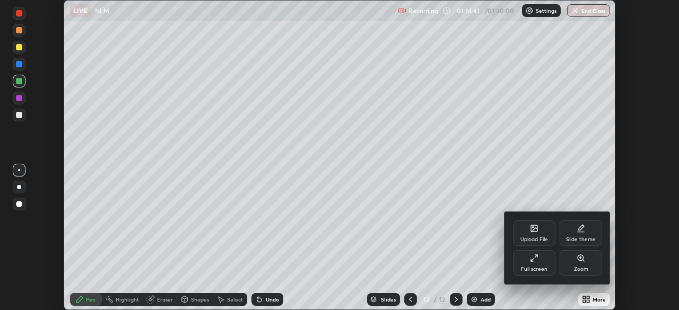
click at [529, 260] on div "Full screen" at bounding box center [534, 262] width 42 height 25
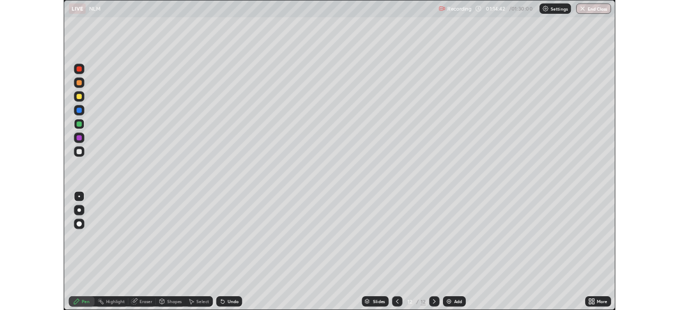
scroll to position [382, 679]
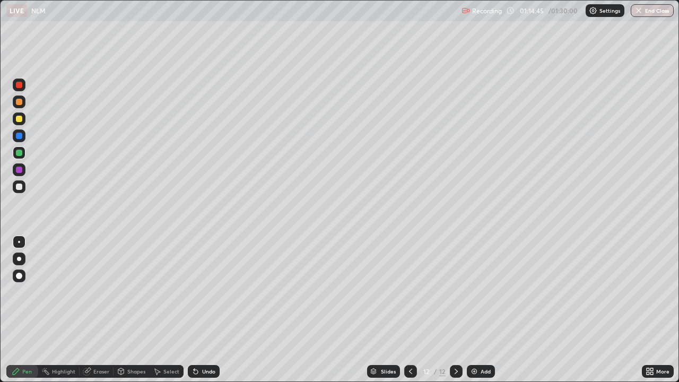
click at [24, 188] on div at bounding box center [19, 186] width 13 height 13
click at [20, 170] on div at bounding box center [19, 170] width 6 height 6
click at [0, 294] on div "Setting up your live class" at bounding box center [339, 191] width 679 height 382
click at [166, 310] on div "Select" at bounding box center [171, 371] width 16 height 5
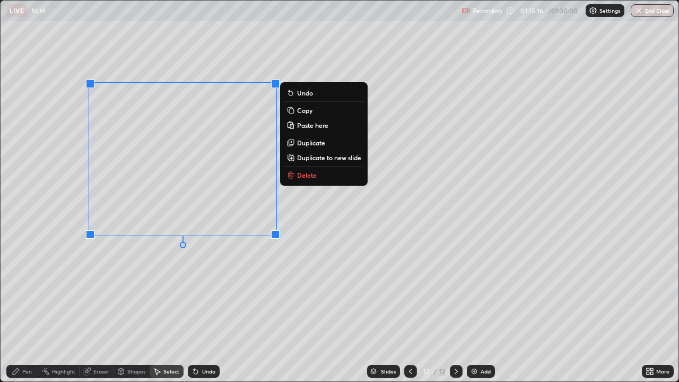
click at [34, 310] on div "Pen" at bounding box center [22, 371] width 32 height 13
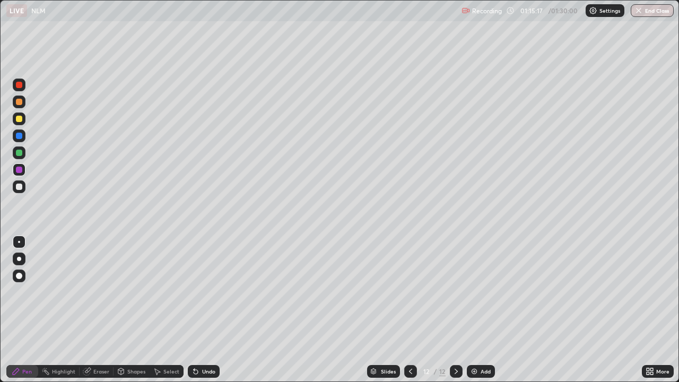
click at [646, 310] on icon at bounding box center [647, 369] width 3 height 3
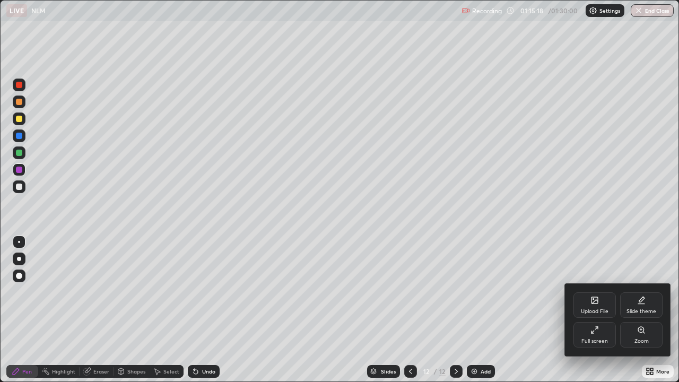
click at [605, 310] on div "Full screen" at bounding box center [594, 340] width 27 height 5
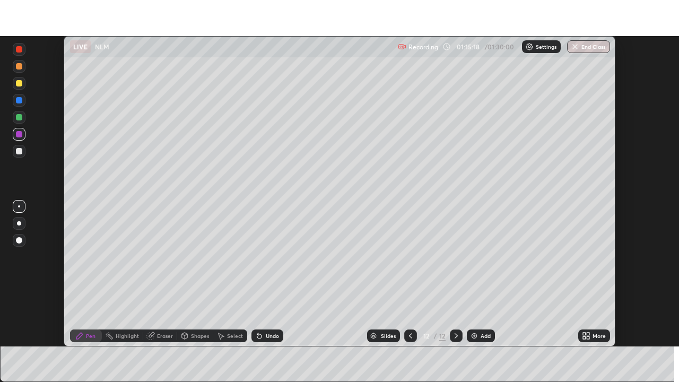
scroll to position [52722, 52354]
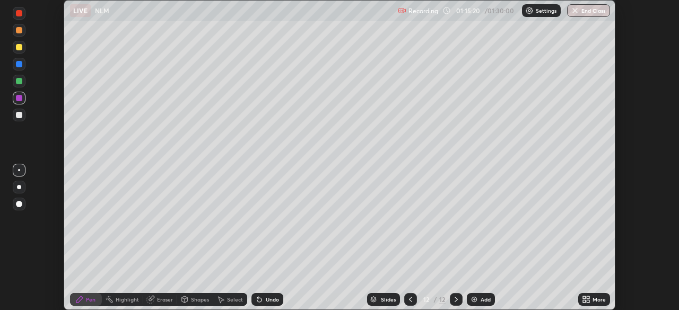
click at [19, 83] on div at bounding box center [19, 81] width 6 height 6
click at [21, 46] on div at bounding box center [19, 47] width 6 height 6
click at [239, 19] on div "LIVE NLM" at bounding box center [231, 10] width 323 height 21
click at [243, 21] on div "LIVE NLM" at bounding box center [231, 10] width 323 height 21
click at [587, 300] on icon at bounding box center [588, 301] width 3 height 3
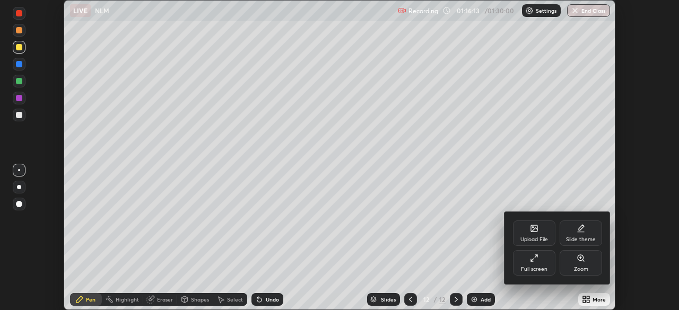
click at [537, 263] on div "Full screen" at bounding box center [534, 262] width 42 height 25
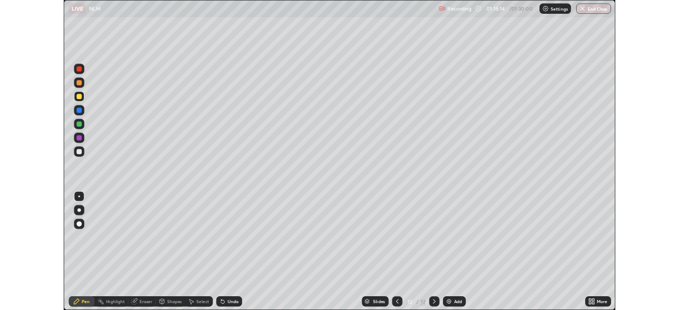
scroll to position [382, 679]
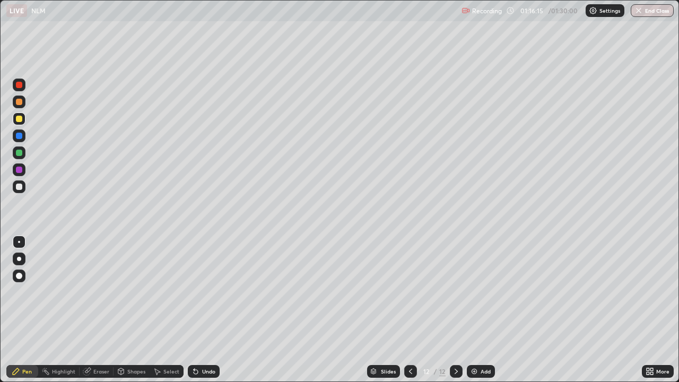
click at [25, 153] on div at bounding box center [19, 152] width 13 height 13
click at [22, 135] on div at bounding box center [19, 136] width 6 height 6
click at [21, 118] on div at bounding box center [19, 119] width 6 height 6
click at [167, 310] on div "Select" at bounding box center [167, 371] width 34 height 13
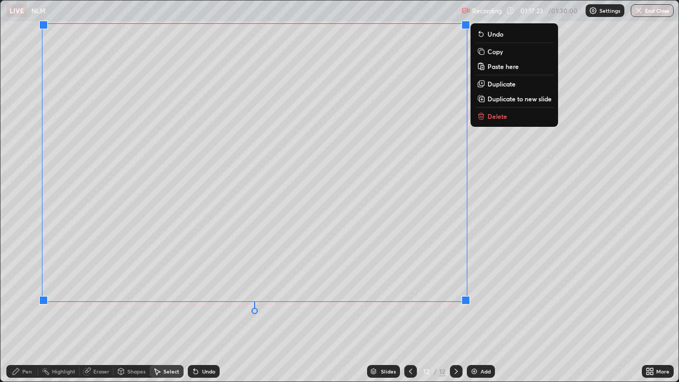
click at [510, 295] on div "0 ° Undo Copy Paste here Duplicate Duplicate to new slide Delete" at bounding box center [340, 191] width 678 height 381
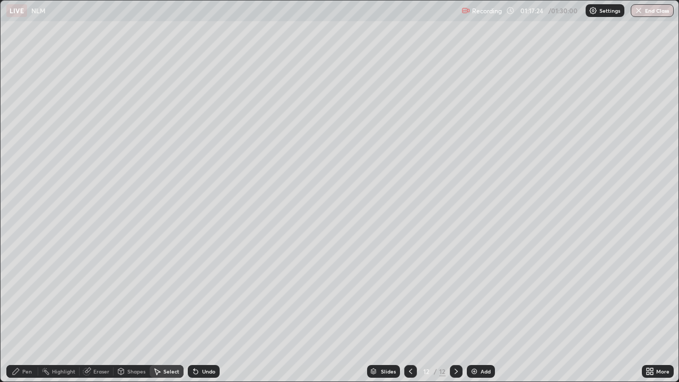
click at [648, 310] on icon at bounding box center [647, 369] width 3 height 3
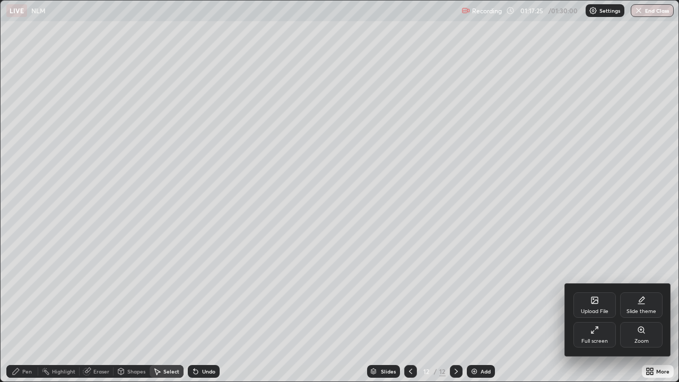
click at [594, 310] on div "Full screen" at bounding box center [594, 340] width 27 height 5
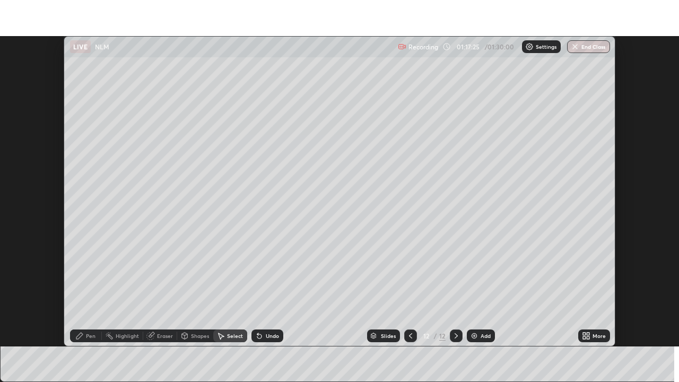
scroll to position [52722, 52354]
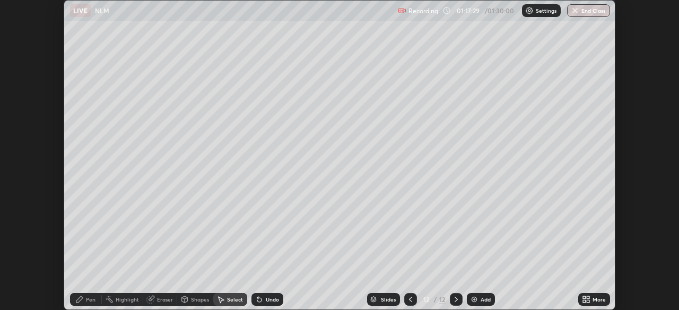
click at [94, 300] on div "Pen" at bounding box center [91, 299] width 10 height 5
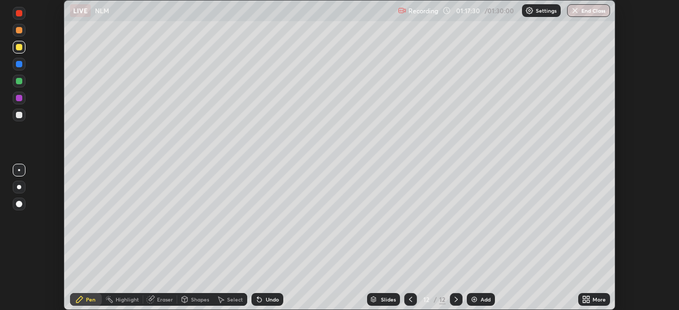
click at [20, 115] on div at bounding box center [19, 115] width 6 height 6
click at [22, 97] on div at bounding box center [19, 98] width 6 height 6
click at [594, 294] on div "More" at bounding box center [594, 299] width 32 height 13
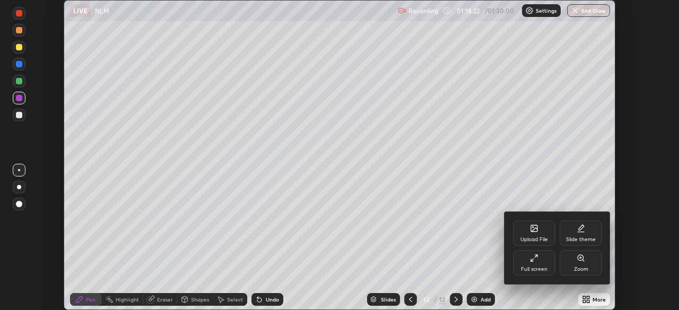
click at [537, 270] on div "Full screen" at bounding box center [534, 269] width 27 height 5
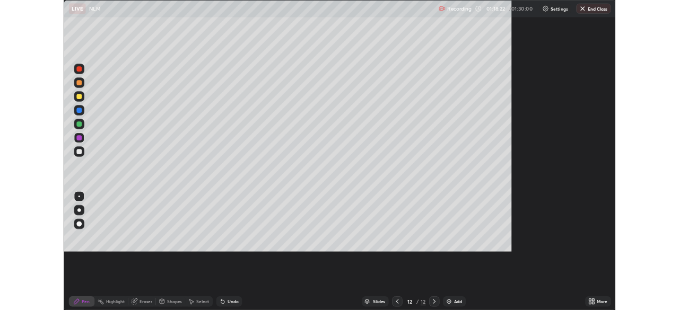
scroll to position [382, 679]
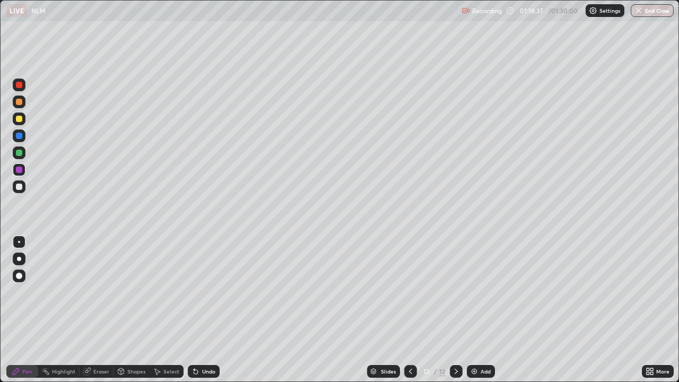
click at [20, 119] on div at bounding box center [19, 119] width 6 height 6
click at [485, 310] on div "Add" at bounding box center [485, 371] width 10 height 5
click at [23, 186] on div at bounding box center [19, 186] width 13 height 13
click at [128, 310] on div "Shapes" at bounding box center [136, 371] width 18 height 5
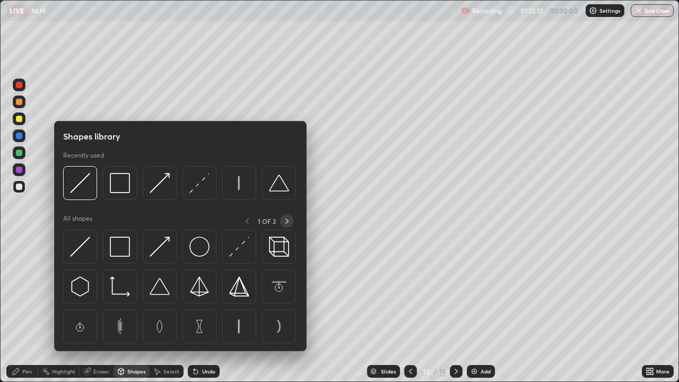
click at [282, 218] on div at bounding box center [286, 220] width 13 height 13
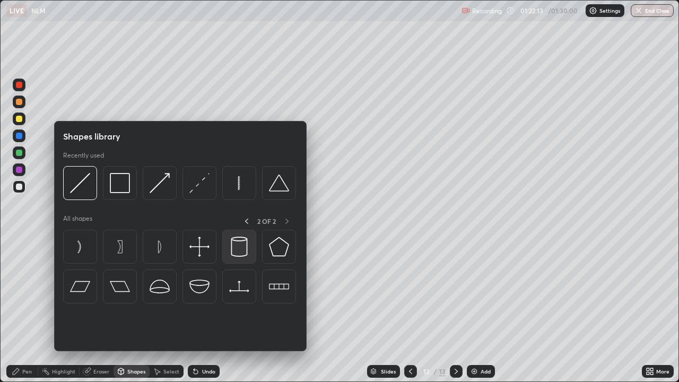
click at [236, 246] on img at bounding box center [239, 247] width 20 height 20
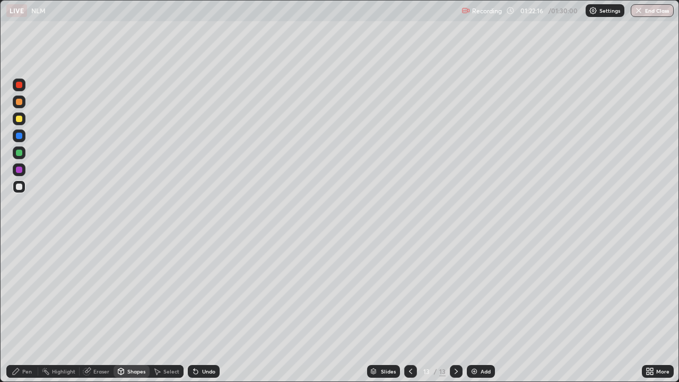
click at [171, 310] on div "Select" at bounding box center [167, 371] width 34 height 21
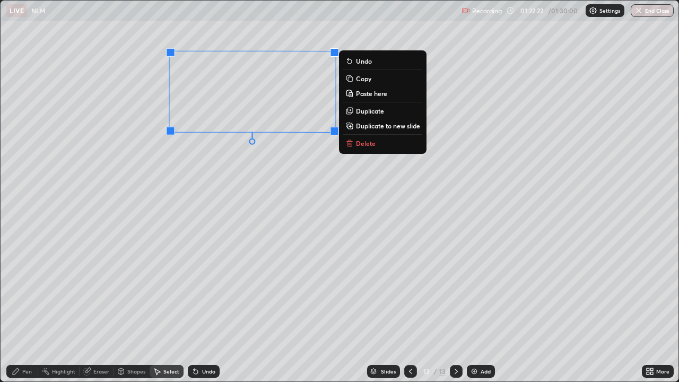
click at [29, 310] on div "Pen" at bounding box center [22, 371] width 32 height 13
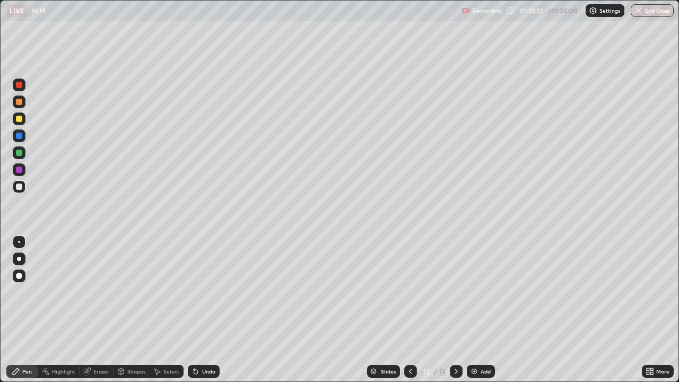
click at [22, 170] on div at bounding box center [19, 170] width 6 height 6
click at [651, 310] on icon at bounding box center [651, 369] width 3 height 3
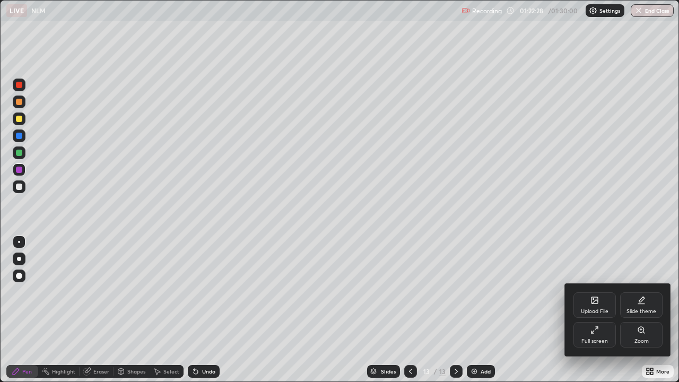
click at [602, 310] on div "Full screen" at bounding box center [594, 334] width 42 height 25
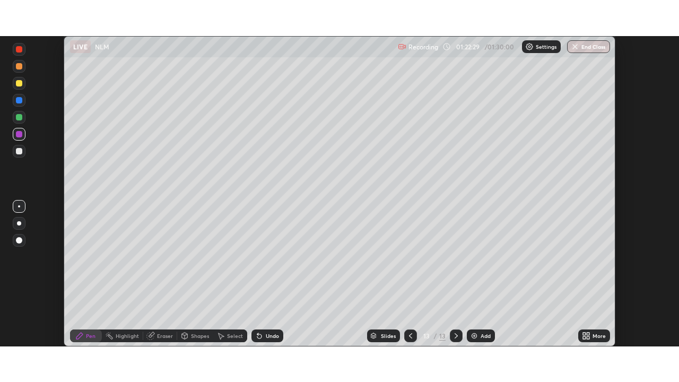
scroll to position [52722, 52354]
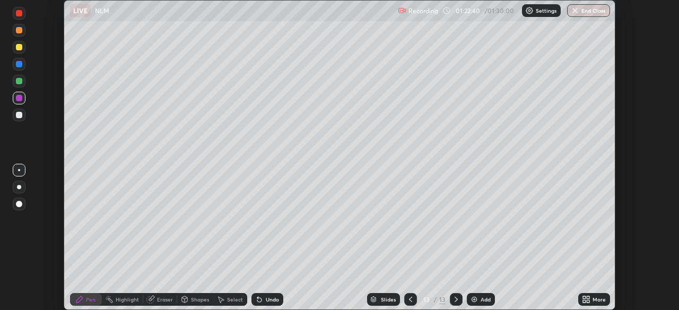
click at [589, 301] on icon at bounding box center [588, 301] width 3 height 3
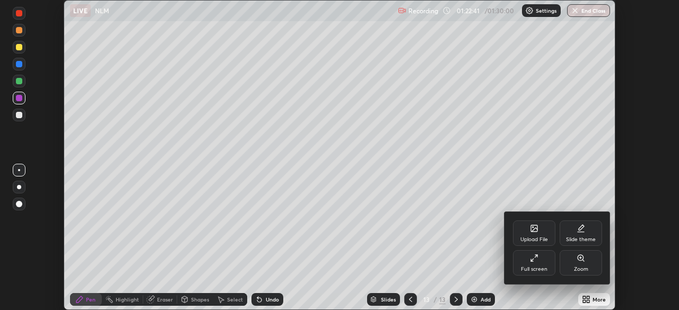
click at [543, 267] on div "Full screen" at bounding box center [534, 269] width 27 height 5
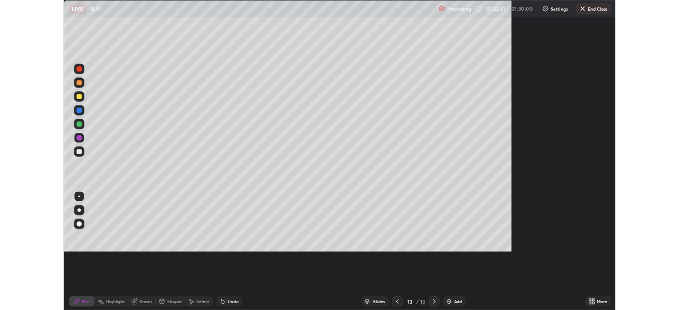
scroll to position [382, 679]
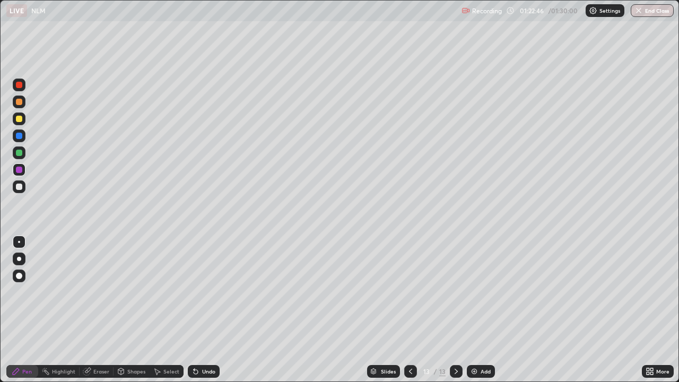
click at [19, 152] on div at bounding box center [19, 153] width 6 height 6
click at [194, 310] on icon at bounding box center [196, 372] width 4 height 4
click at [18, 123] on div at bounding box center [19, 118] width 13 height 13
click at [19, 170] on div at bounding box center [19, 170] width 6 height 6
click at [24, 151] on div at bounding box center [19, 152] width 13 height 13
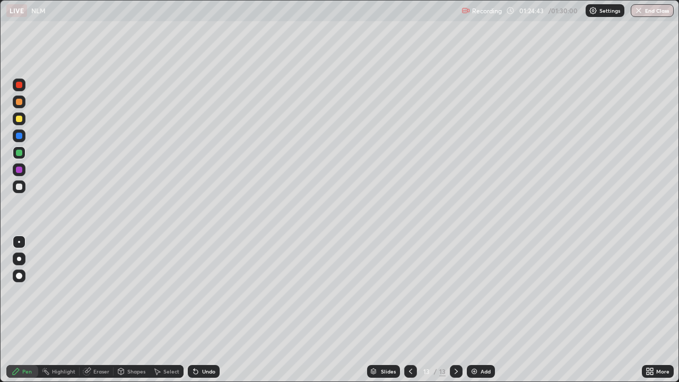
click at [20, 170] on div at bounding box center [19, 170] width 6 height 6
click at [21, 183] on div at bounding box center [19, 186] width 6 height 6
click at [212, 310] on div "Undo" at bounding box center [208, 371] width 13 height 5
click at [23, 123] on div at bounding box center [19, 118] width 13 height 13
click at [19, 102] on div at bounding box center [19, 102] width 6 height 6
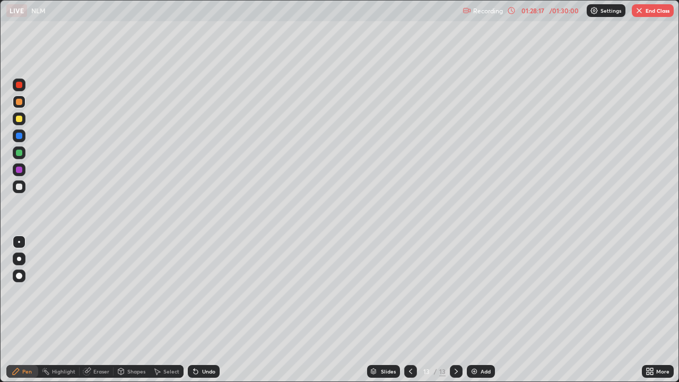
click at [409, 310] on icon at bounding box center [410, 371] width 8 height 8
click at [456, 310] on div at bounding box center [456, 371] width 13 height 13
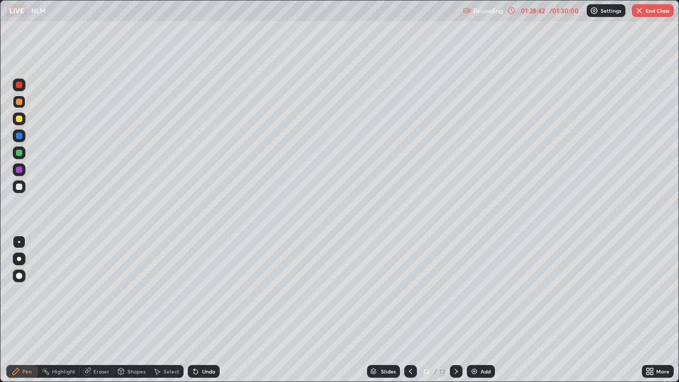
click at [455, 310] on icon at bounding box center [456, 371] width 8 height 8
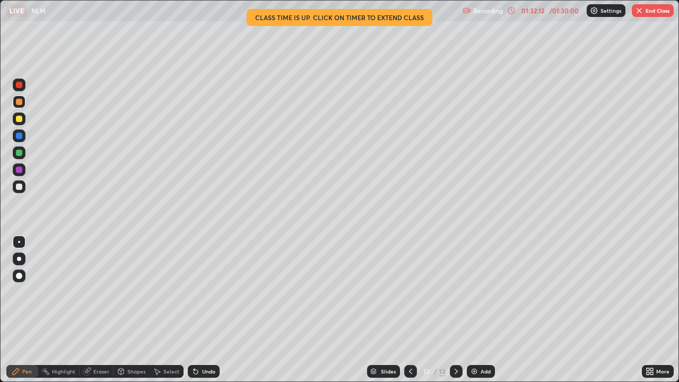
click at [657, 11] on button "End Class" at bounding box center [653, 10] width 42 height 13
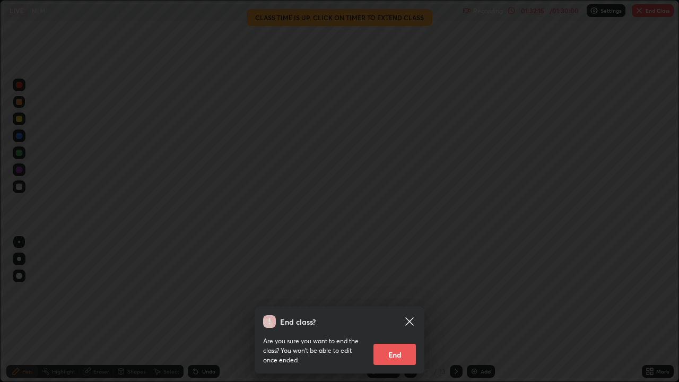
click at [395, 310] on button "End" at bounding box center [394, 354] width 42 height 21
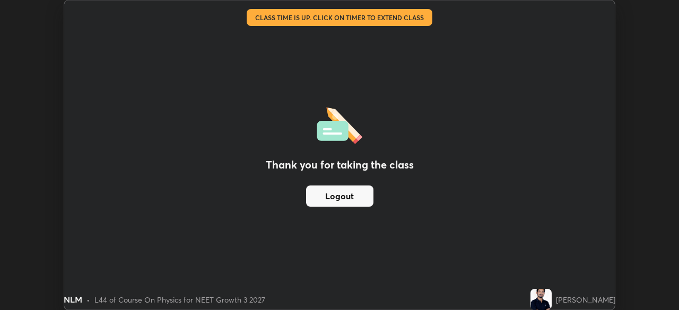
scroll to position [52722, 52354]
